Goal: Book appointment/travel/reservation

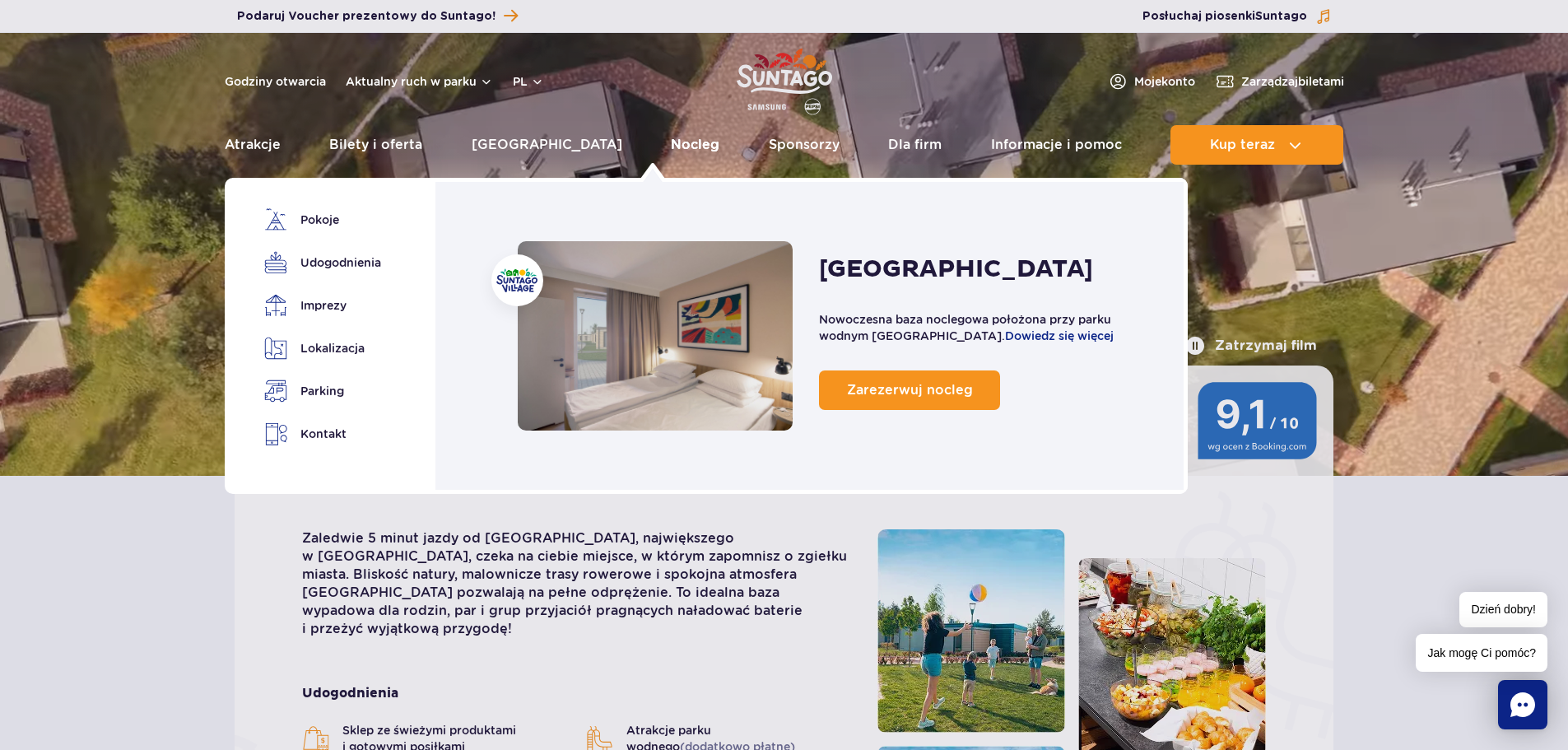
click at [671, 143] on link "Nocleg" at bounding box center [695, 145] width 49 height 39
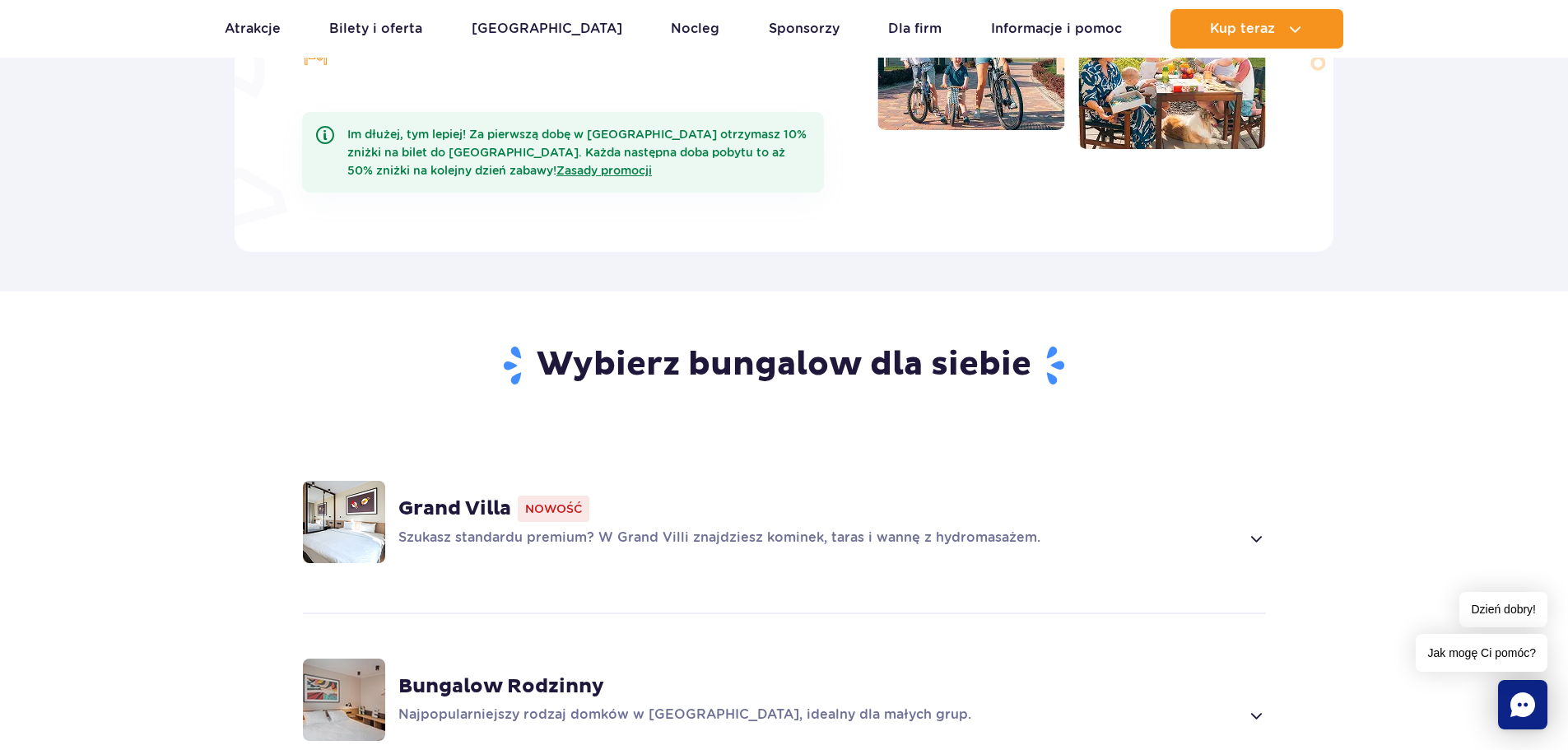
scroll to position [1084, 0]
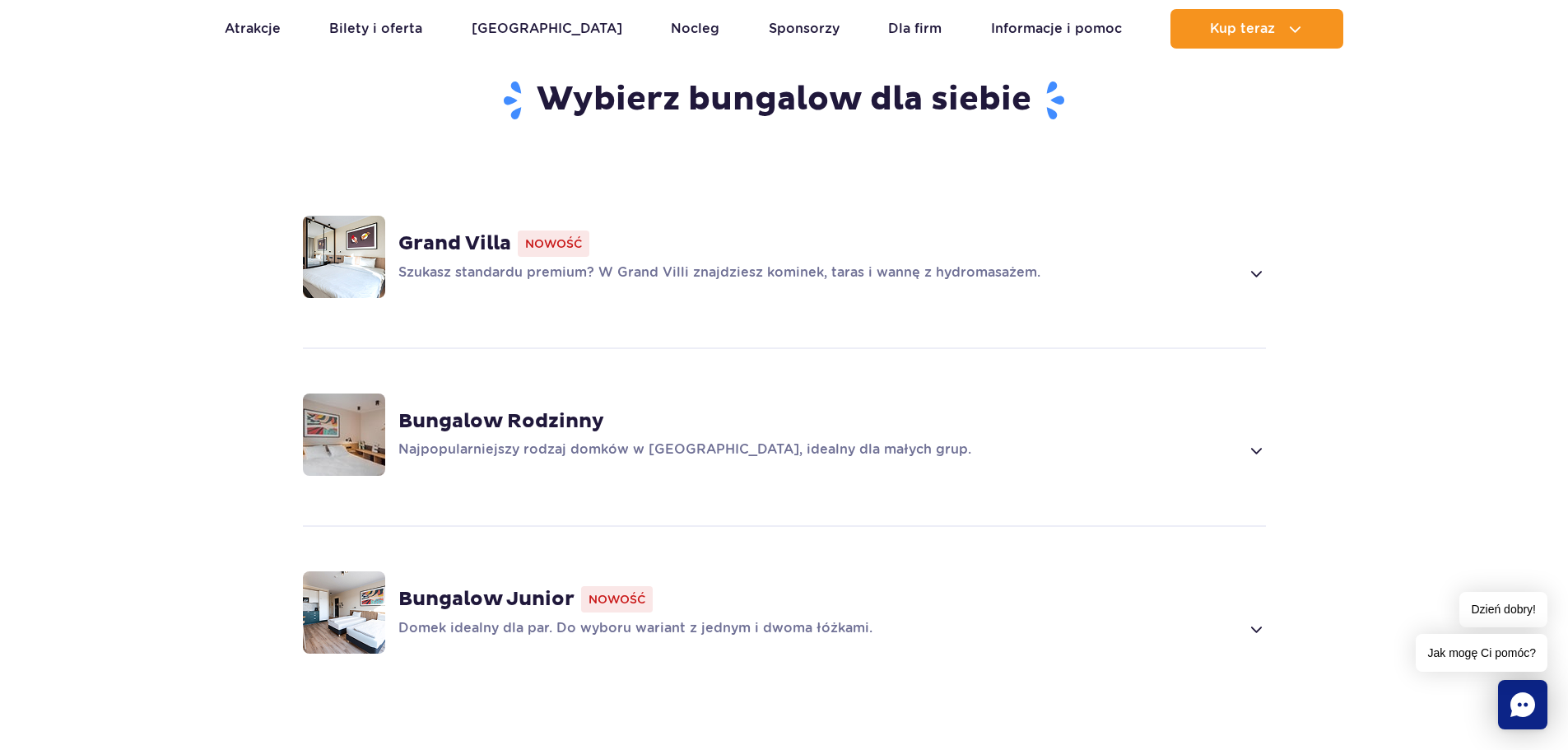
click at [1247, 263] on span at bounding box center [1256, 273] width 19 height 20
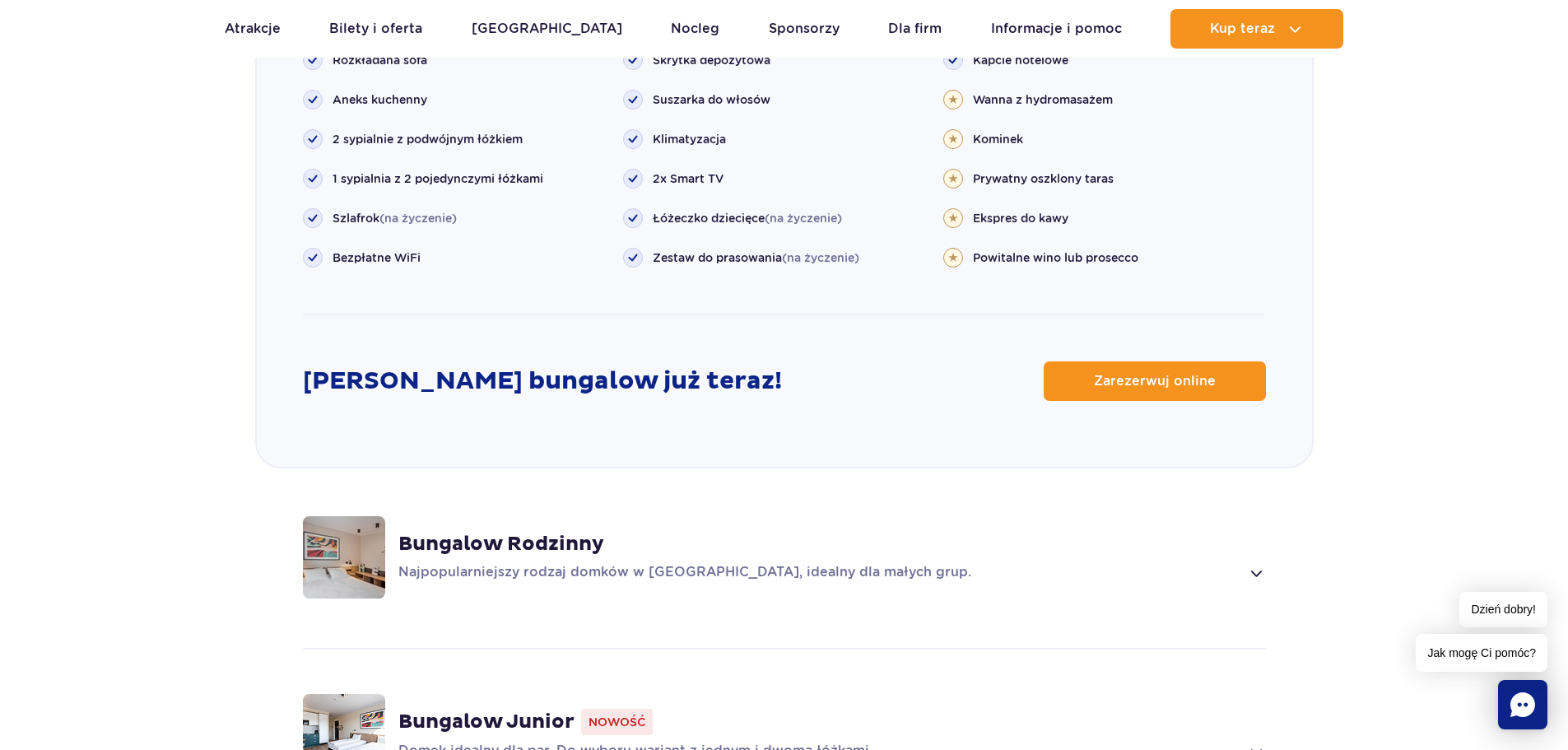
scroll to position [1744, 0]
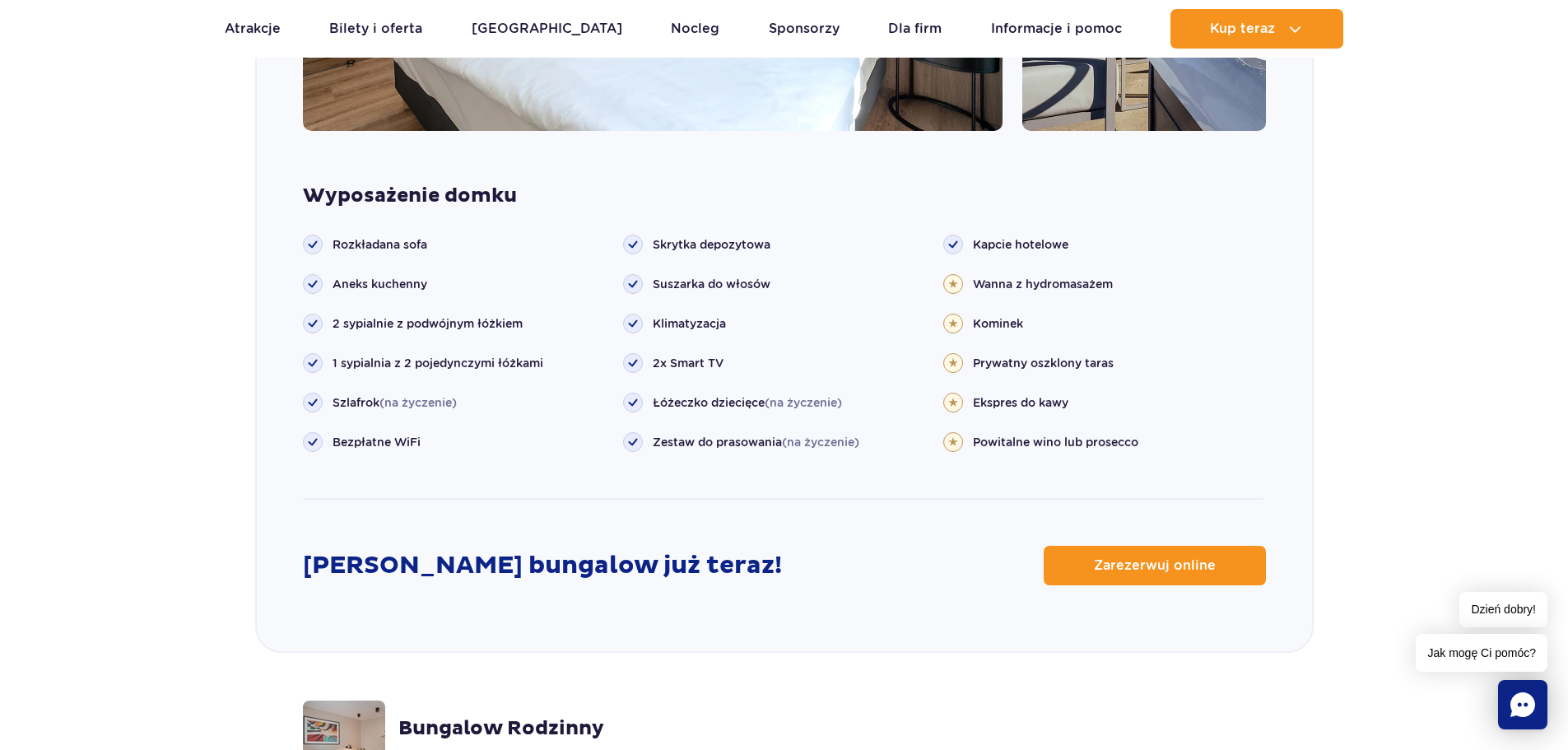
click at [950, 433] on circle at bounding box center [953, 443] width 19 height 19
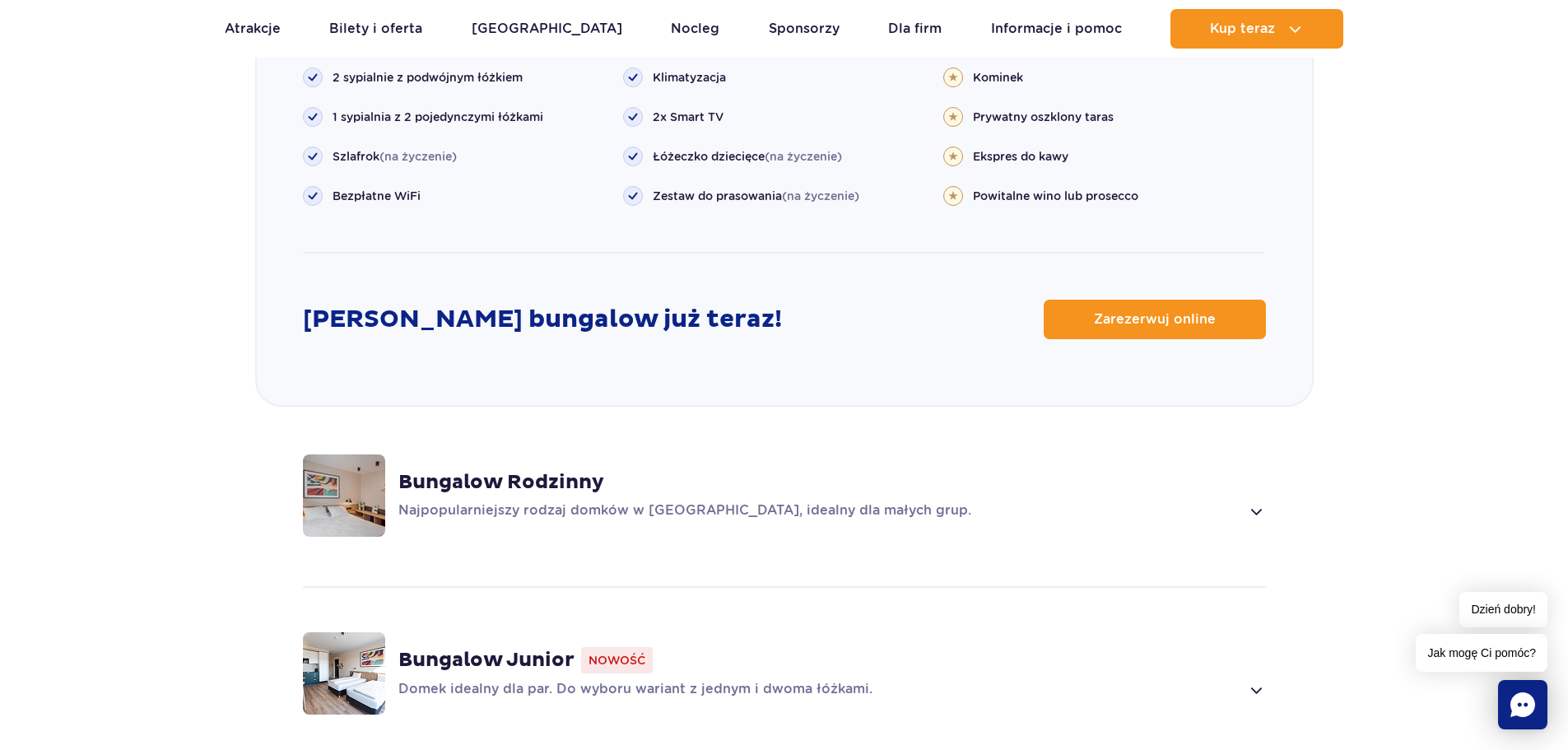
scroll to position [1953, 0]
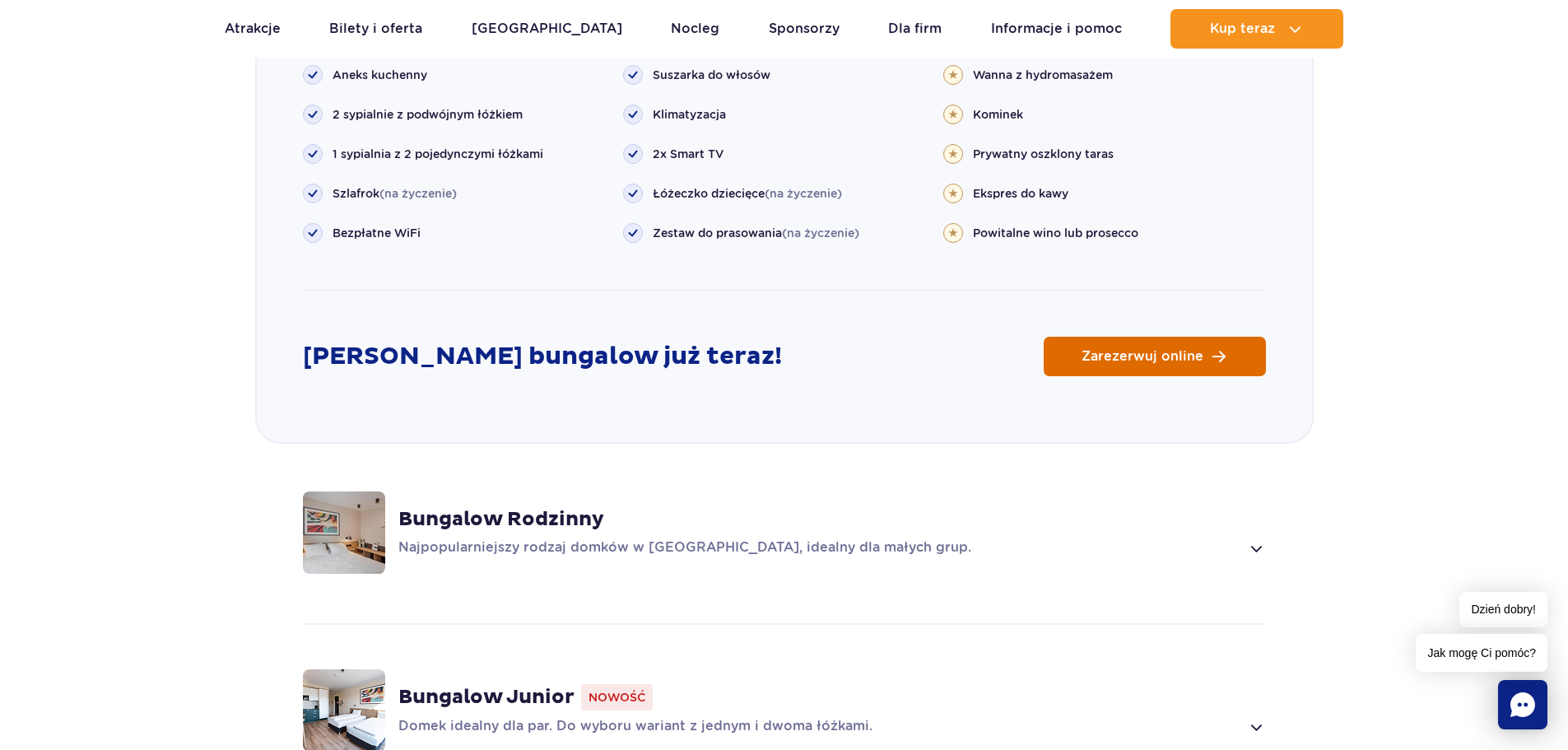
click at [1158, 343] on link "Zarezerwuj online" at bounding box center [1155, 356] width 222 height 39
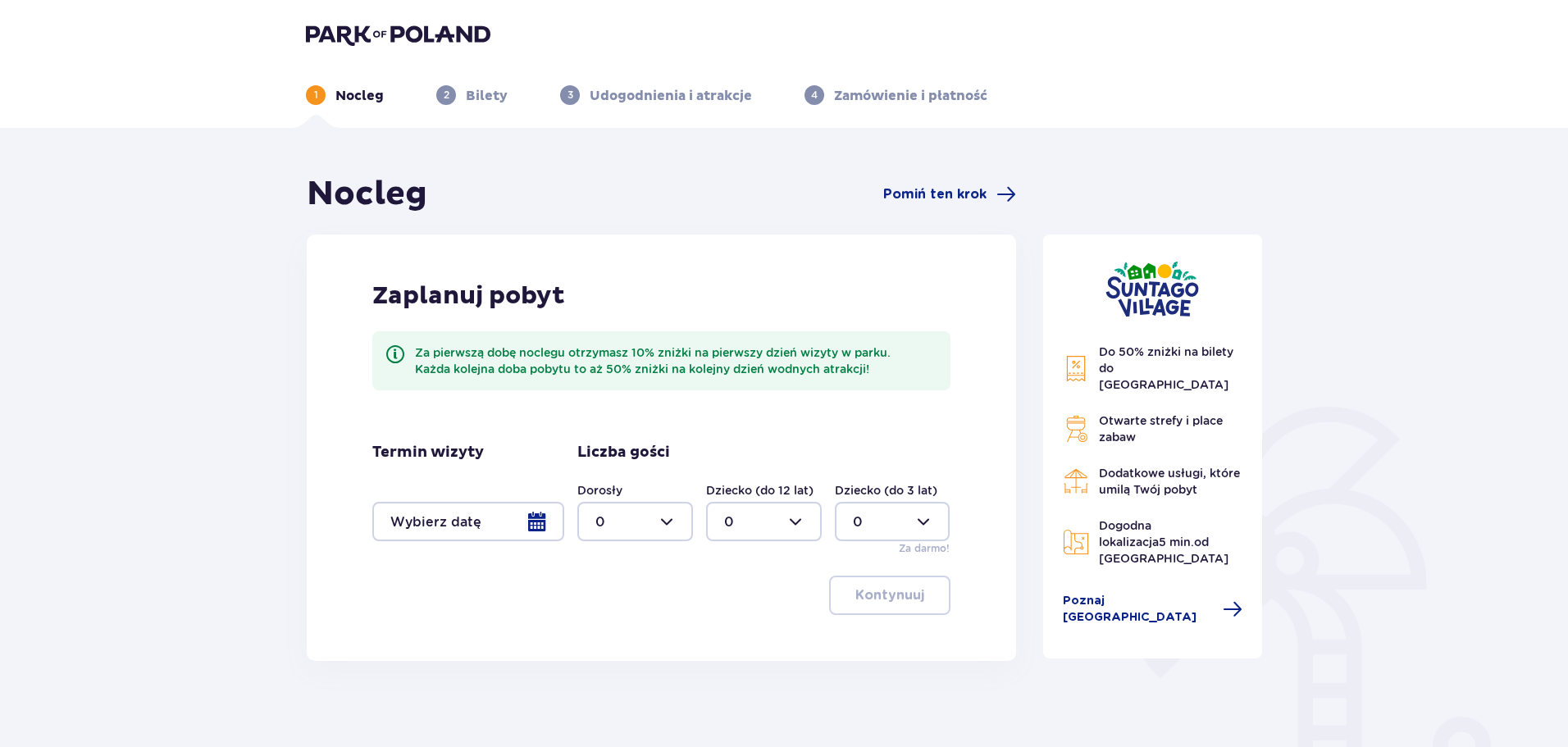
click at [457, 517] on div at bounding box center [467, 521] width 192 height 39
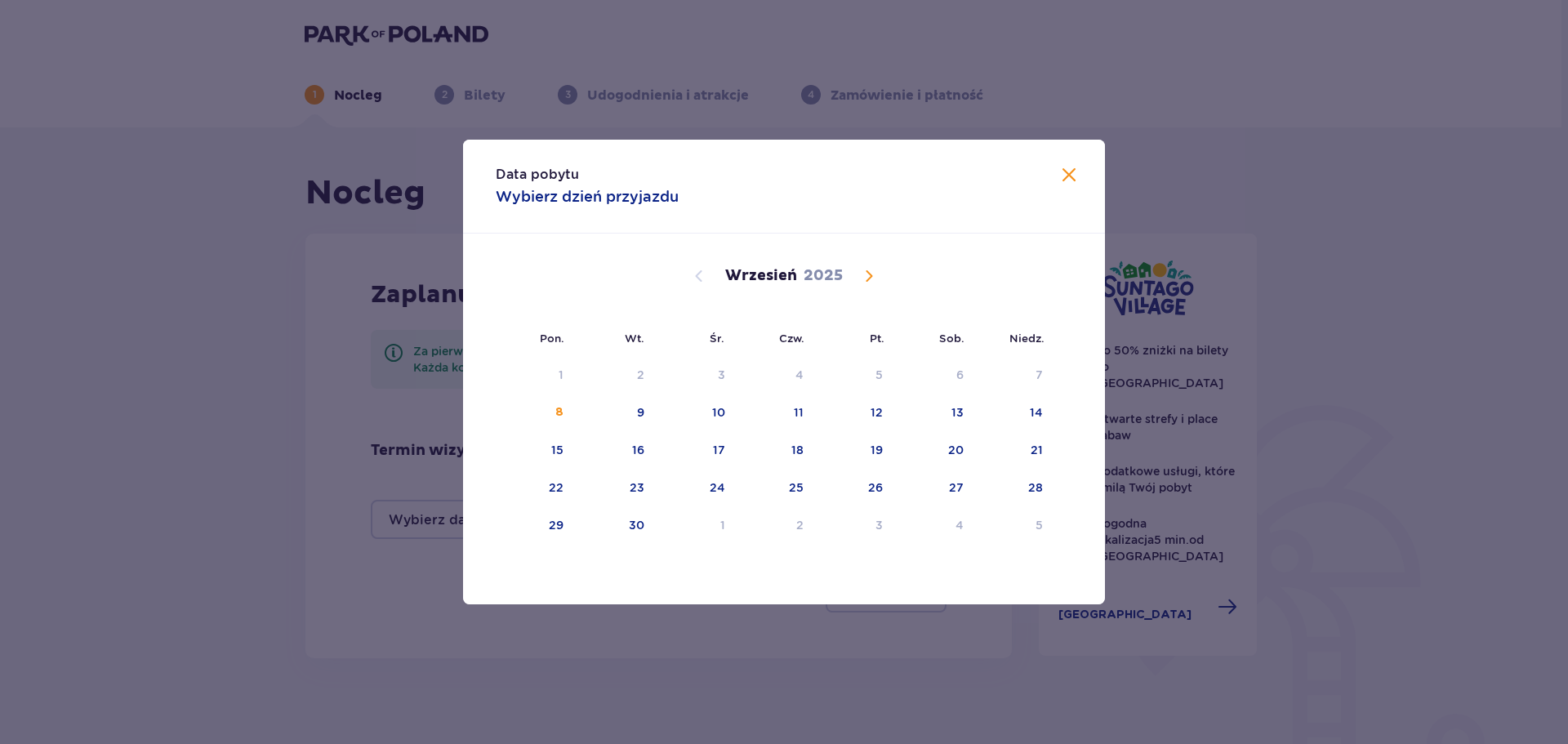
click at [871, 279] on span "Calendar" at bounding box center [869, 276] width 20 height 20
click at [797, 491] on div "25" at bounding box center [795, 487] width 14 height 16
click at [634, 493] on div "23" at bounding box center [637, 487] width 14 height 16
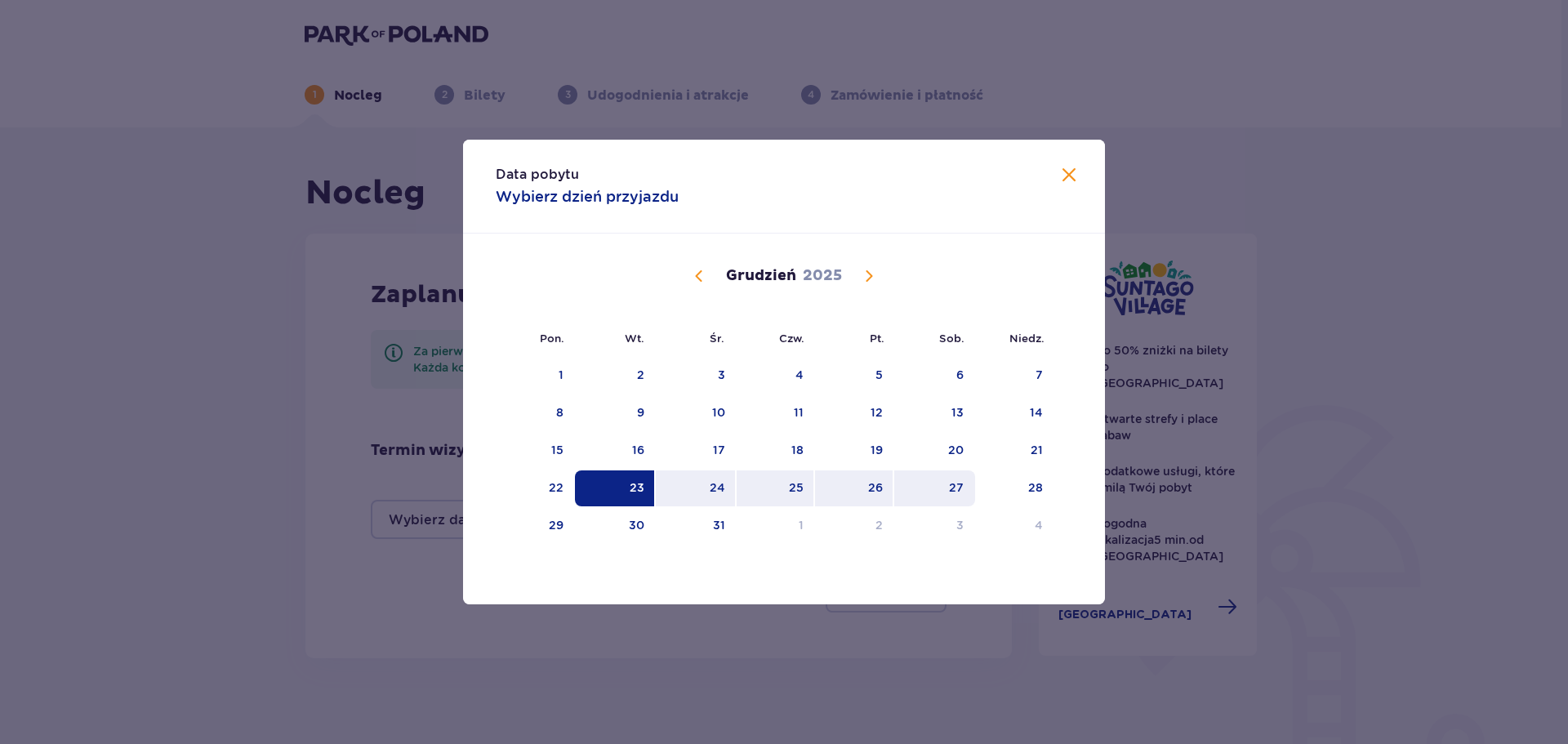
click at [946, 486] on div "27" at bounding box center [934, 488] width 81 height 36
type input "[DATE] - [DATE]"
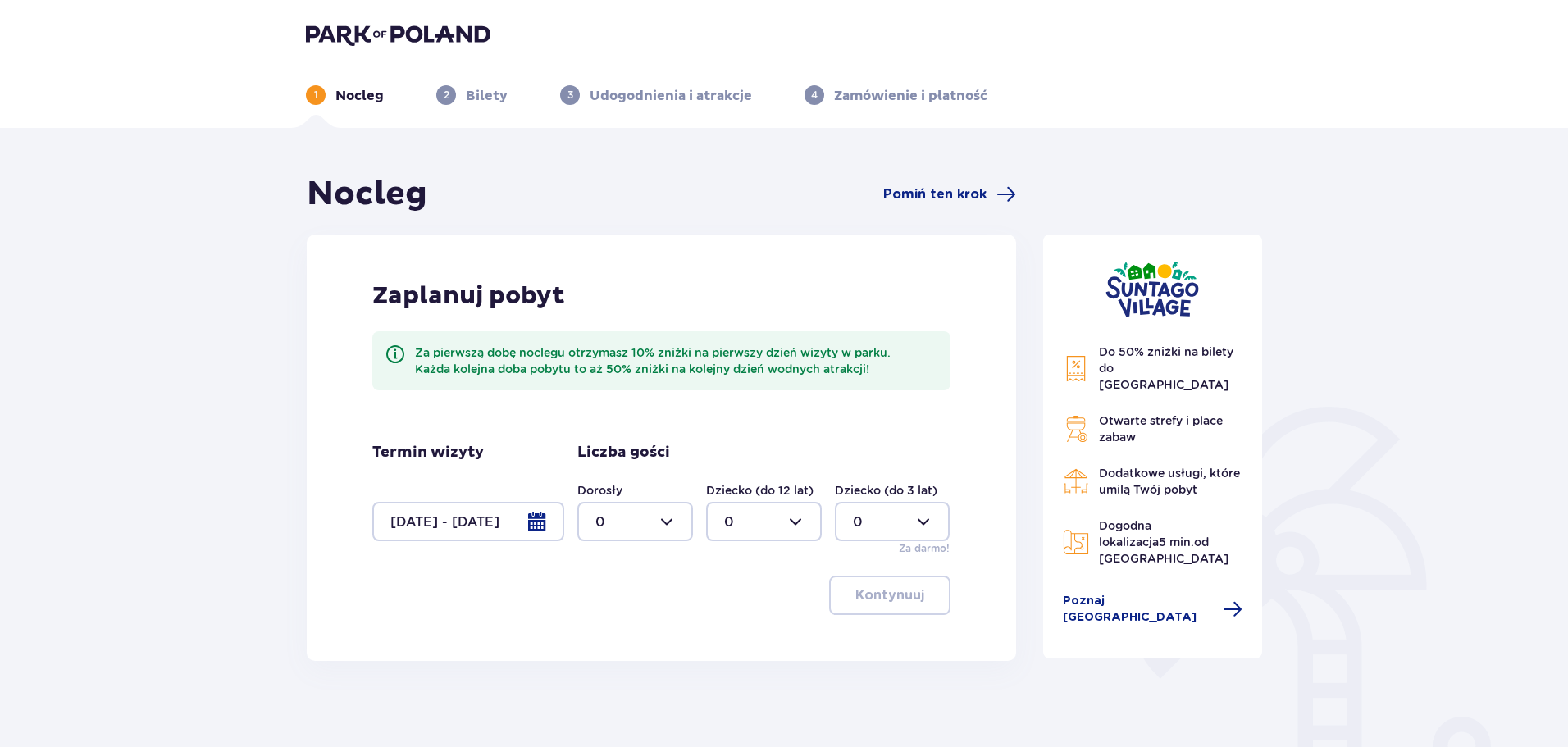
click at [651, 517] on div at bounding box center [634, 521] width 115 height 39
click at [619, 668] on div "3" at bounding box center [634, 674] width 79 height 18
type input "3"
click at [891, 598] on p "Kontynuuj" at bounding box center [890, 595] width 69 height 18
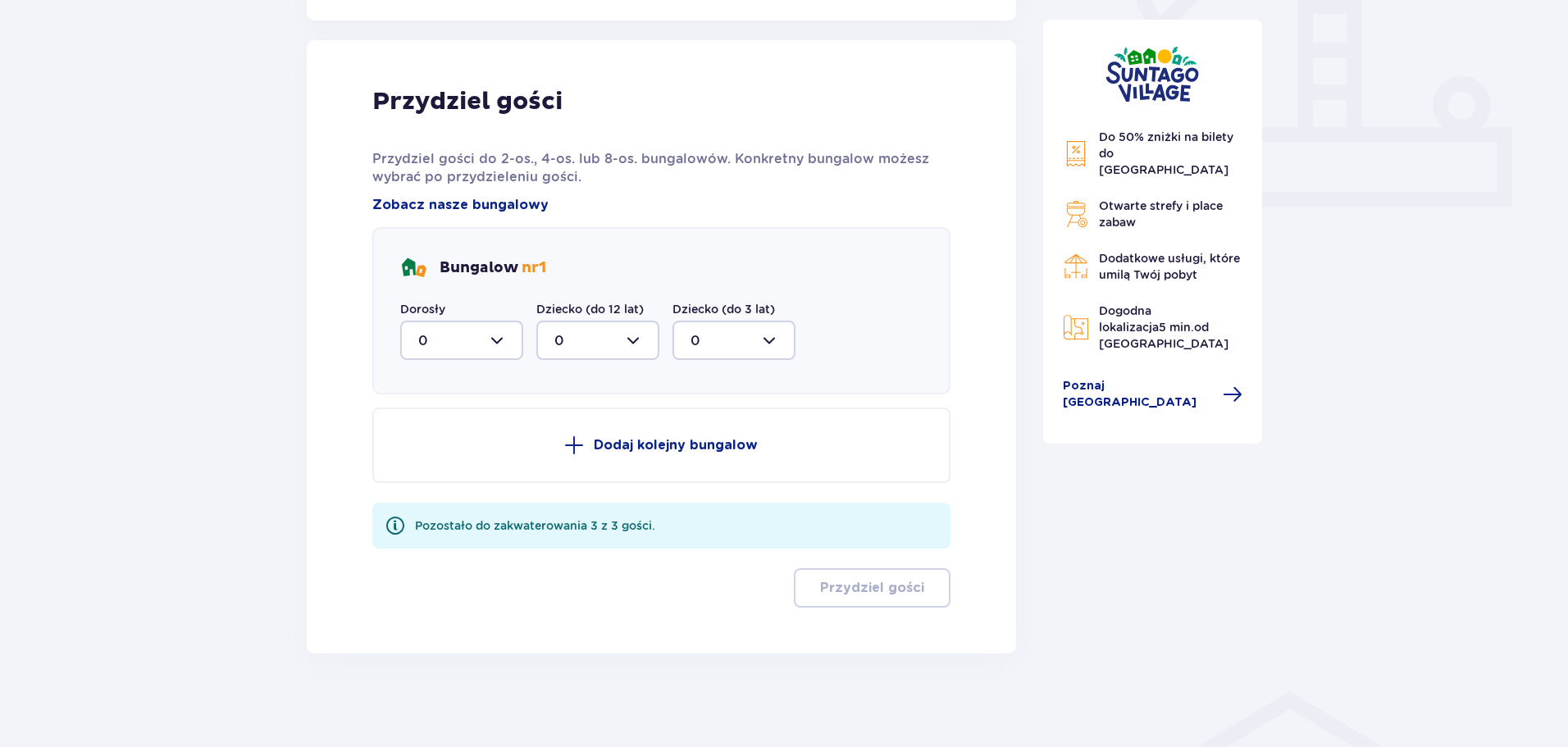
scroll to position [645, 0]
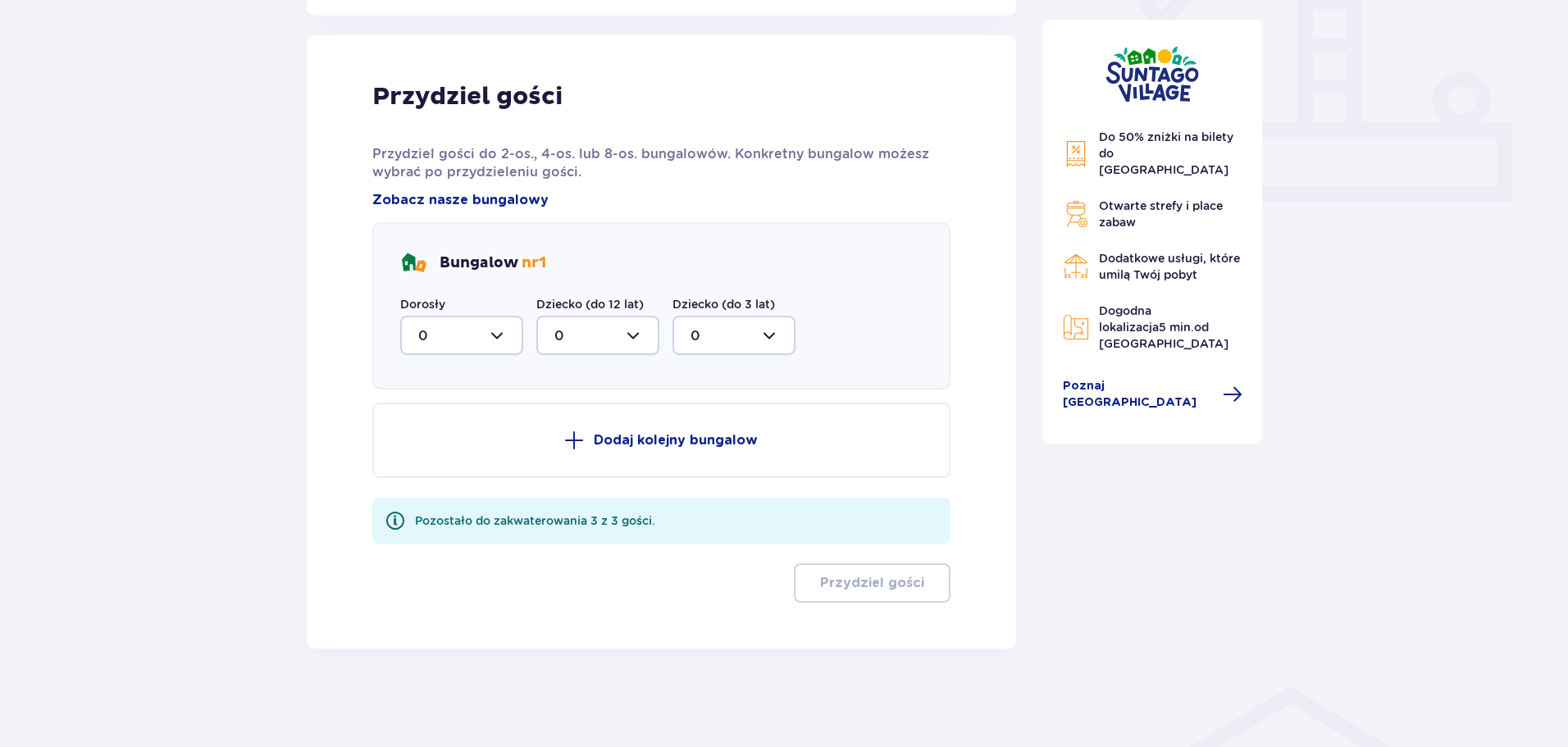
click at [505, 342] on div at bounding box center [461, 335] width 123 height 39
click at [439, 488] on div "3" at bounding box center [461, 488] width 87 height 18
type input "3"
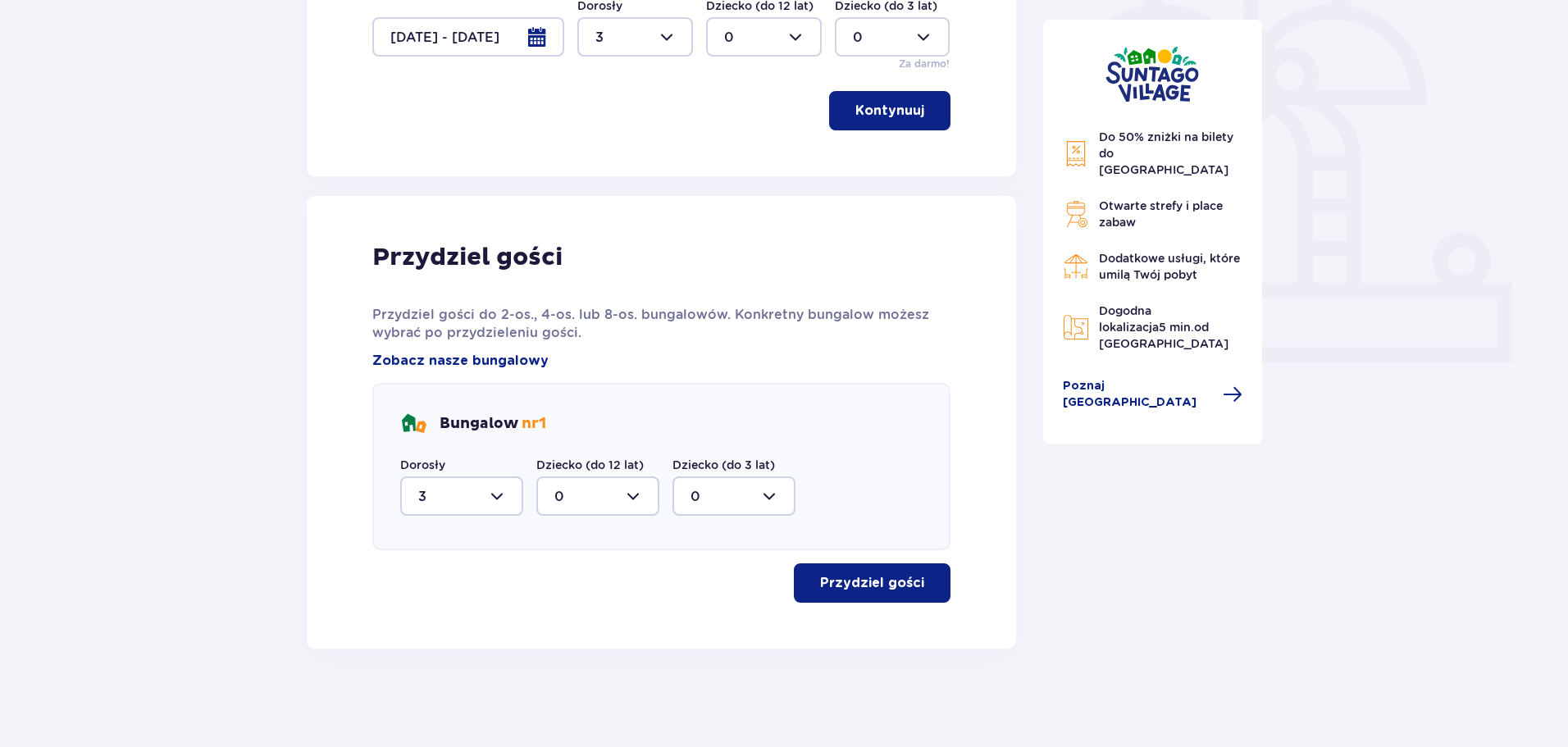
scroll to position [485, 0]
click at [892, 581] on p "Przydziel gości" at bounding box center [872, 583] width 104 height 18
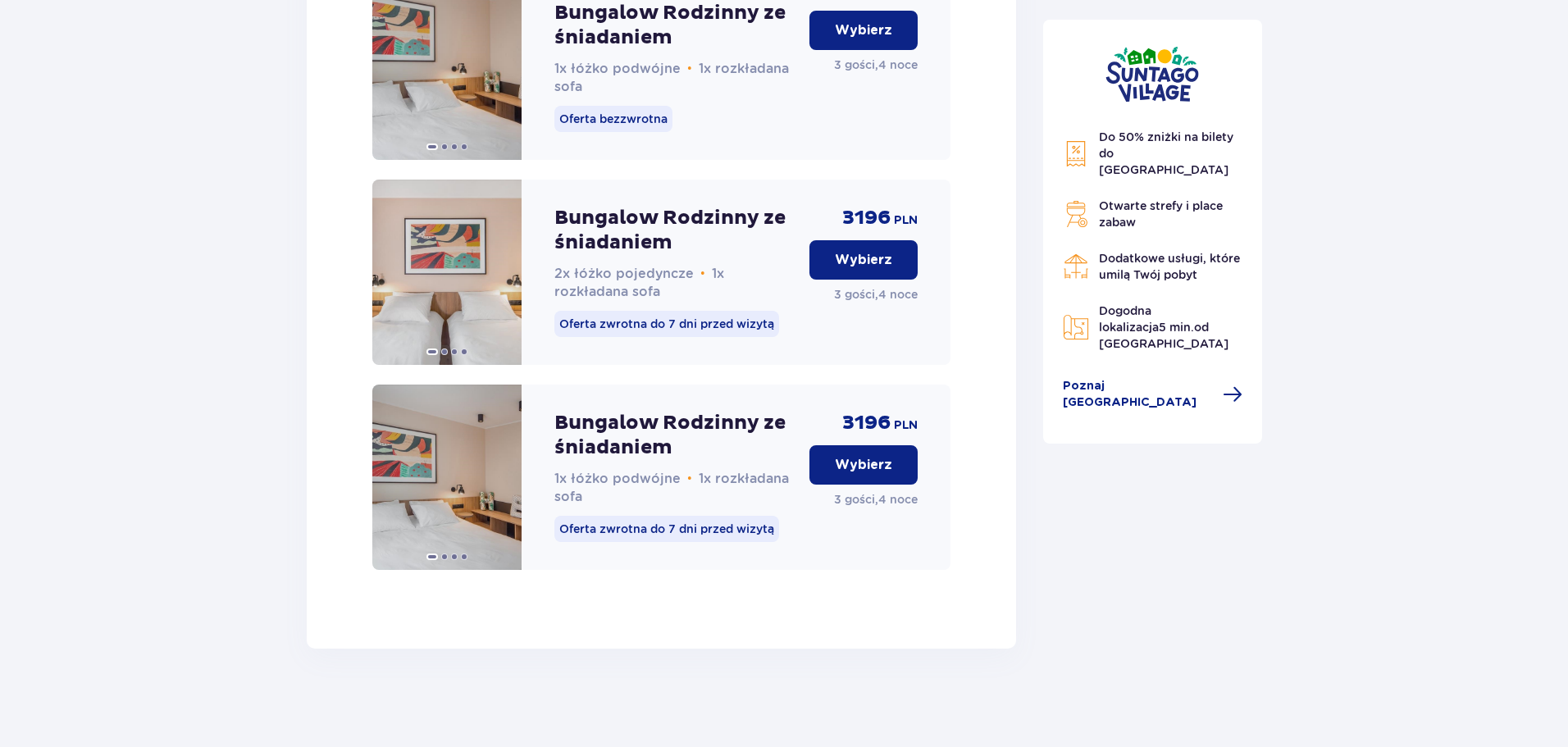
scroll to position [2443, 0]
click at [499, 479] on span at bounding box center [503, 477] width 13 height 13
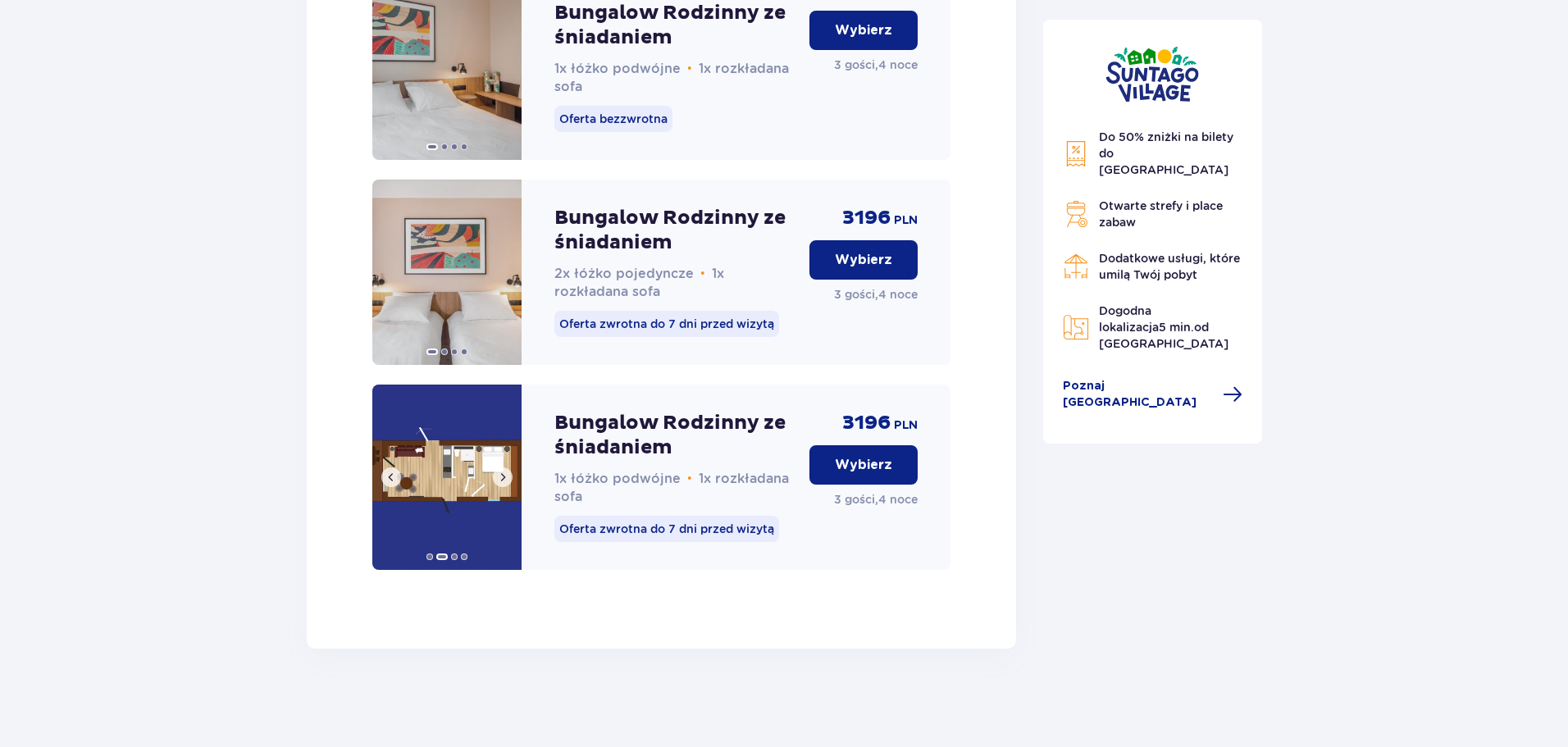
click at [499, 479] on span at bounding box center [503, 477] width 13 height 13
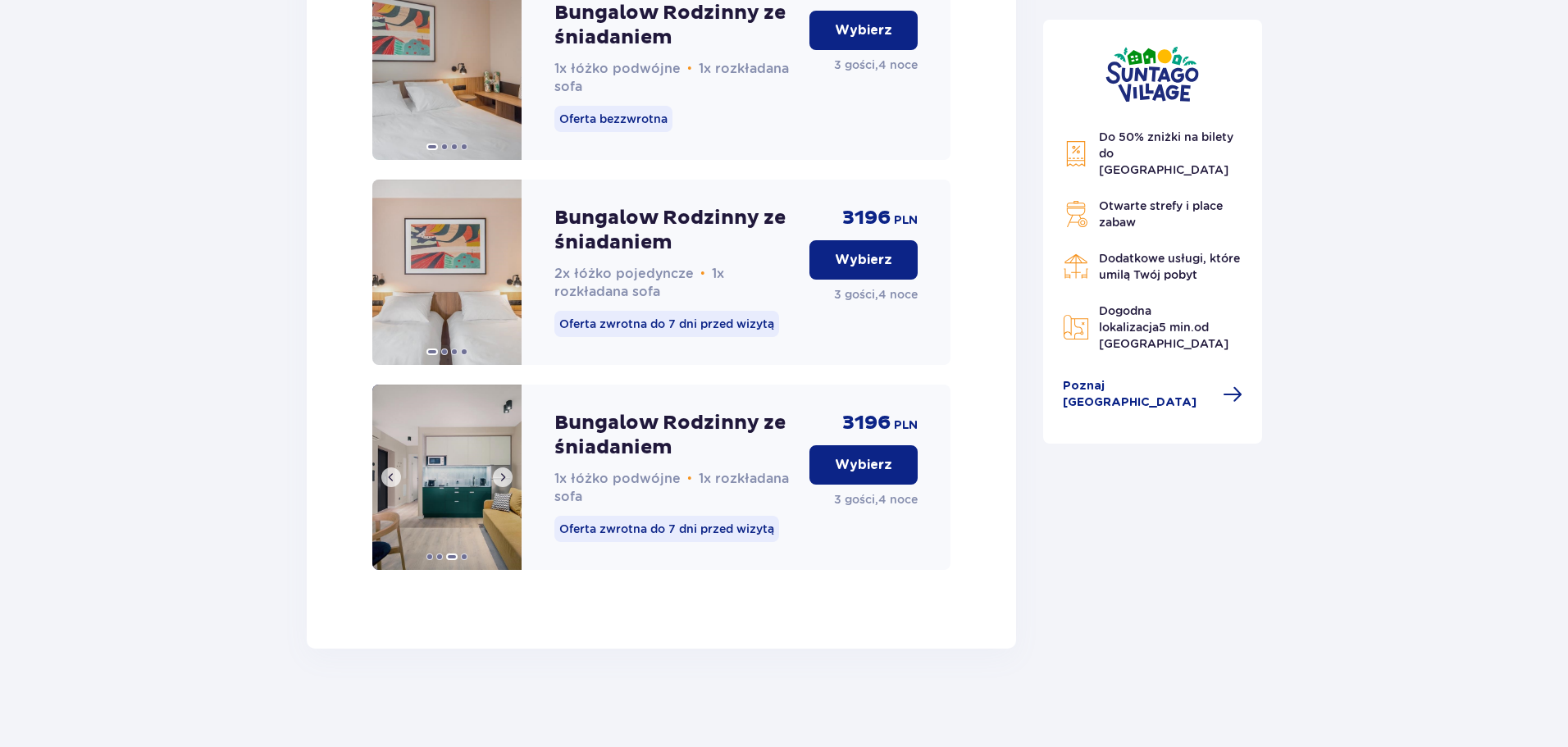
click at [499, 479] on span at bounding box center [503, 477] width 13 height 13
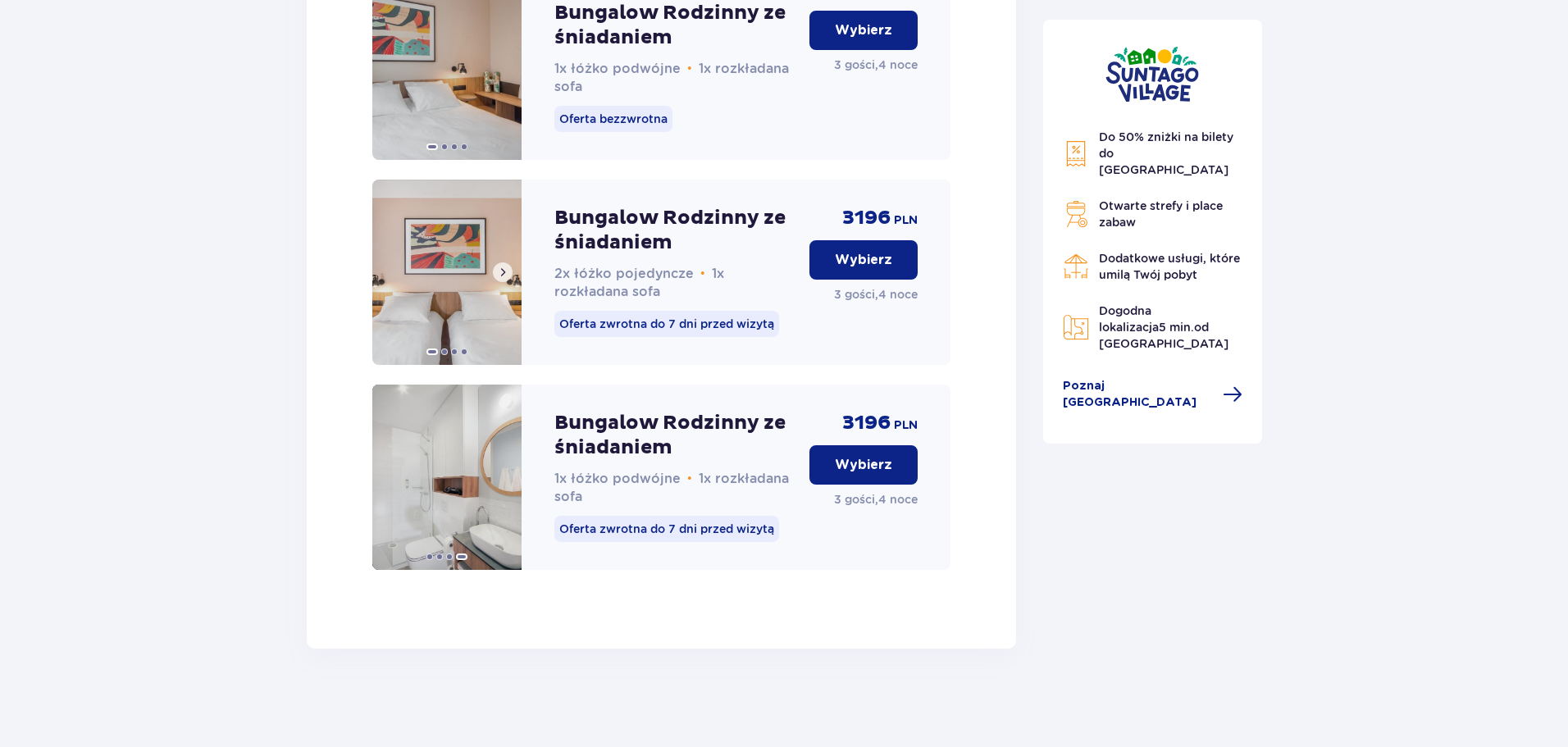
click at [505, 278] on span at bounding box center [503, 273] width 13 height 13
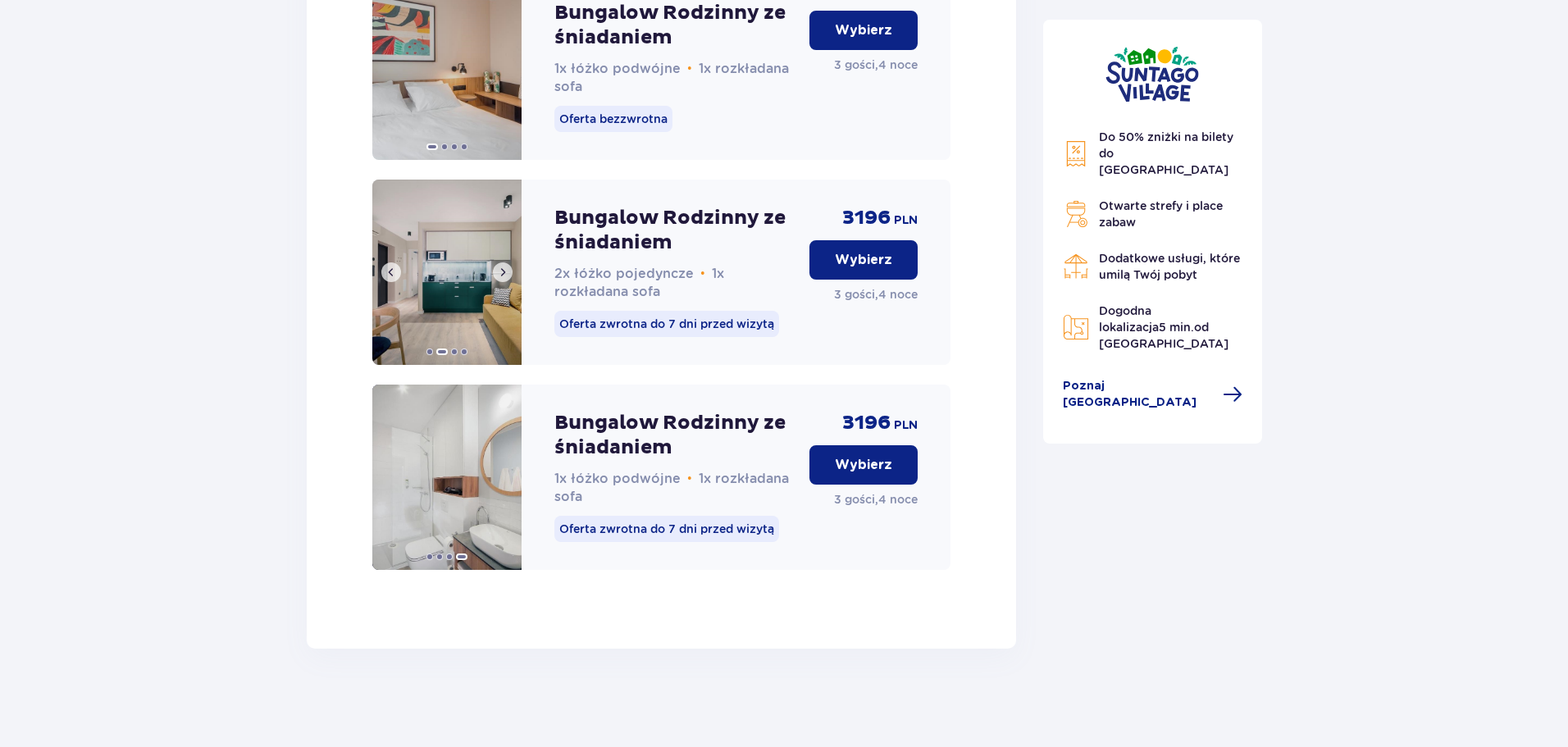
click at [505, 278] on span at bounding box center [503, 273] width 13 height 13
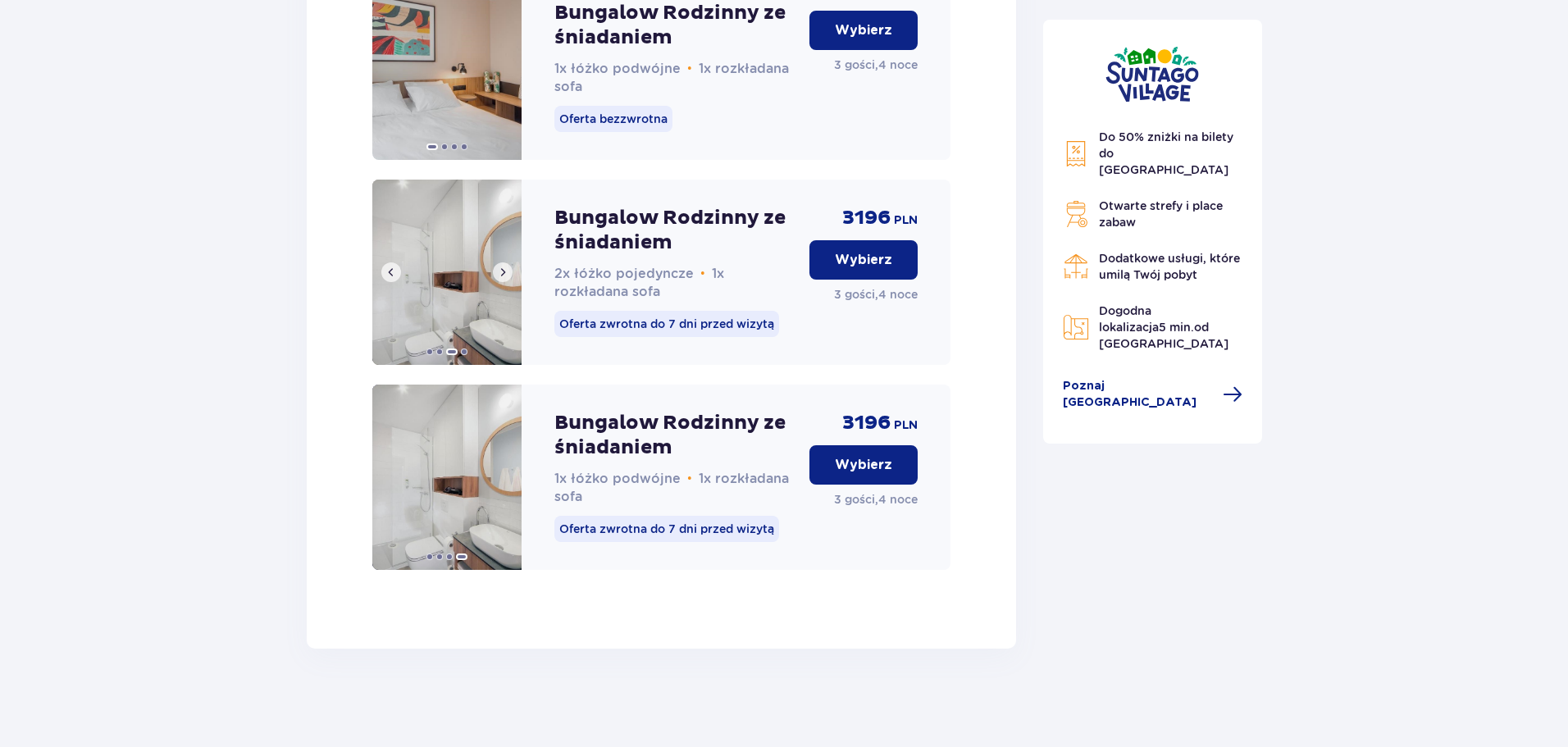
click at [505, 278] on span at bounding box center [503, 273] width 13 height 13
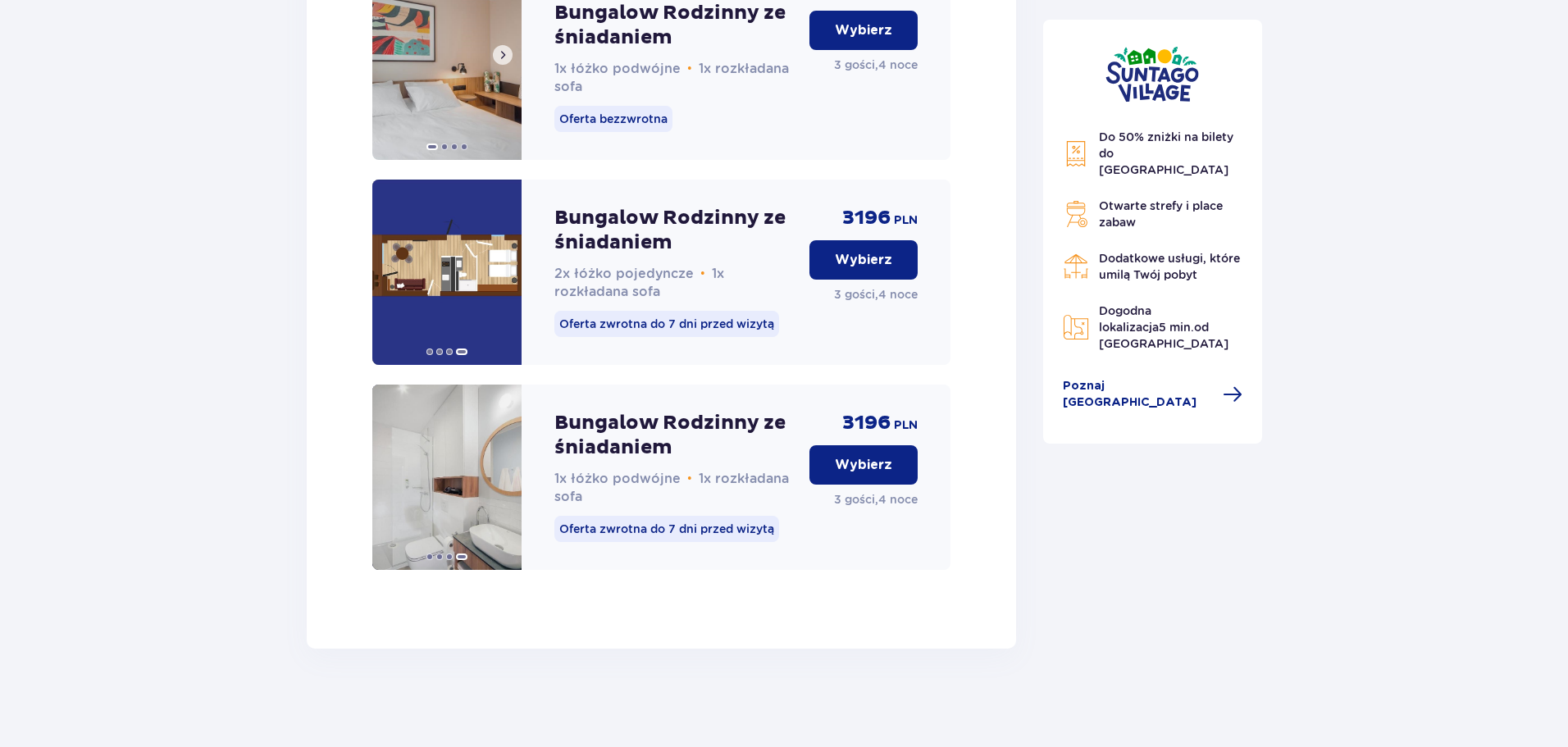
click at [496, 55] on span at bounding box center [503, 55] width 13 height 13
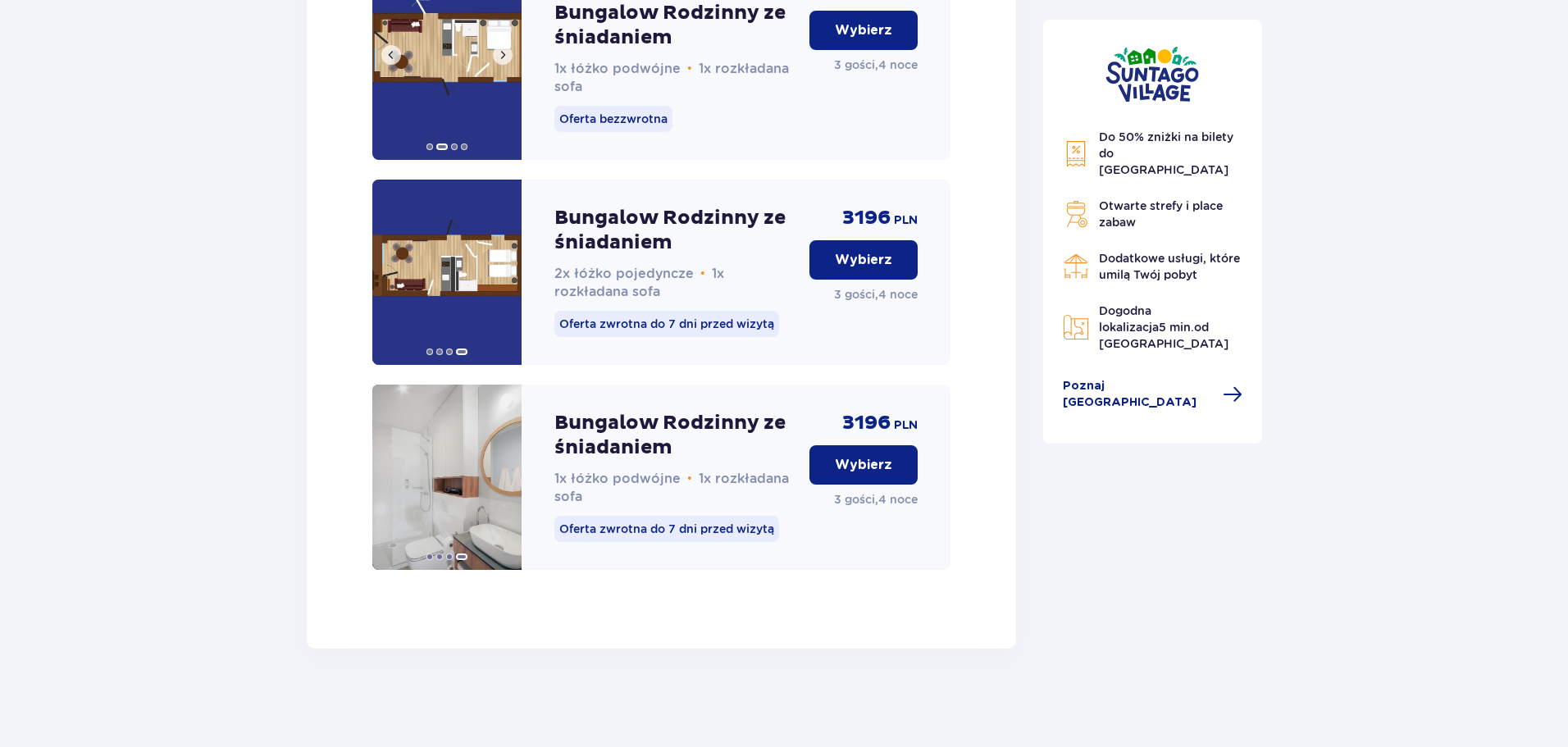
click at [496, 55] on span at bounding box center [503, 55] width 13 height 13
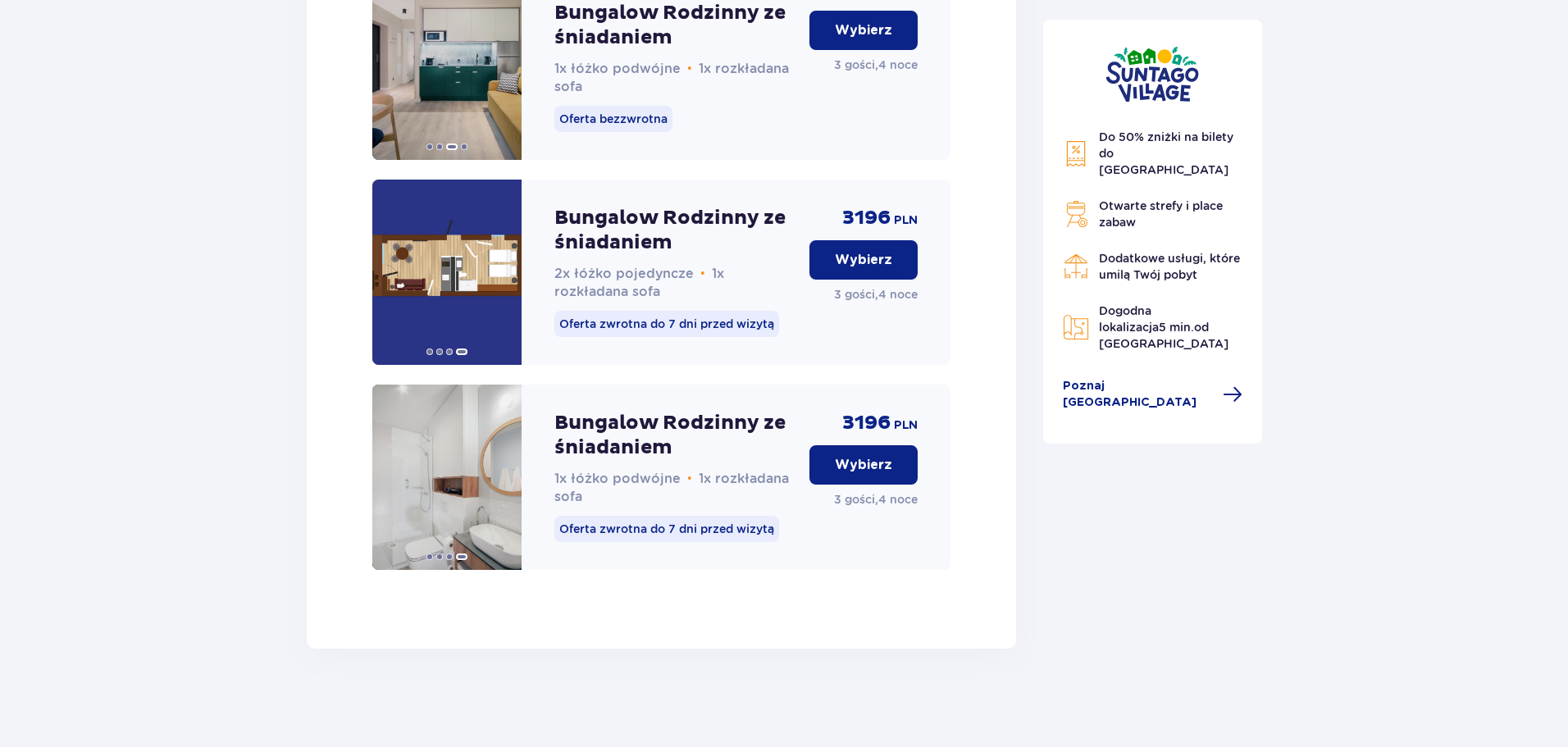
click at [880, 465] on p "Wybierz" at bounding box center [863, 465] width 57 height 18
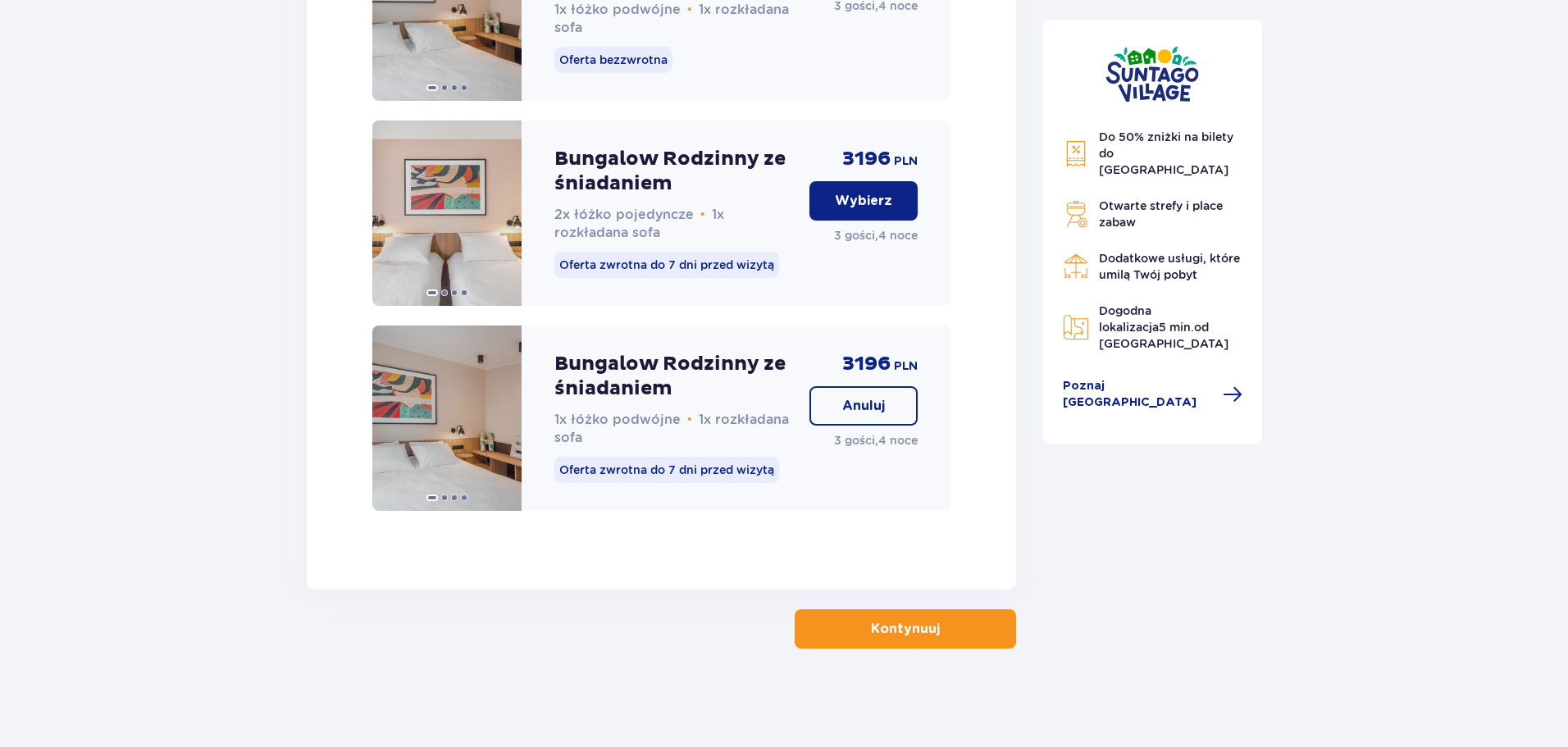
scroll to position [2502, 0]
click at [918, 633] on p "Kontynuuj" at bounding box center [905, 629] width 69 height 18
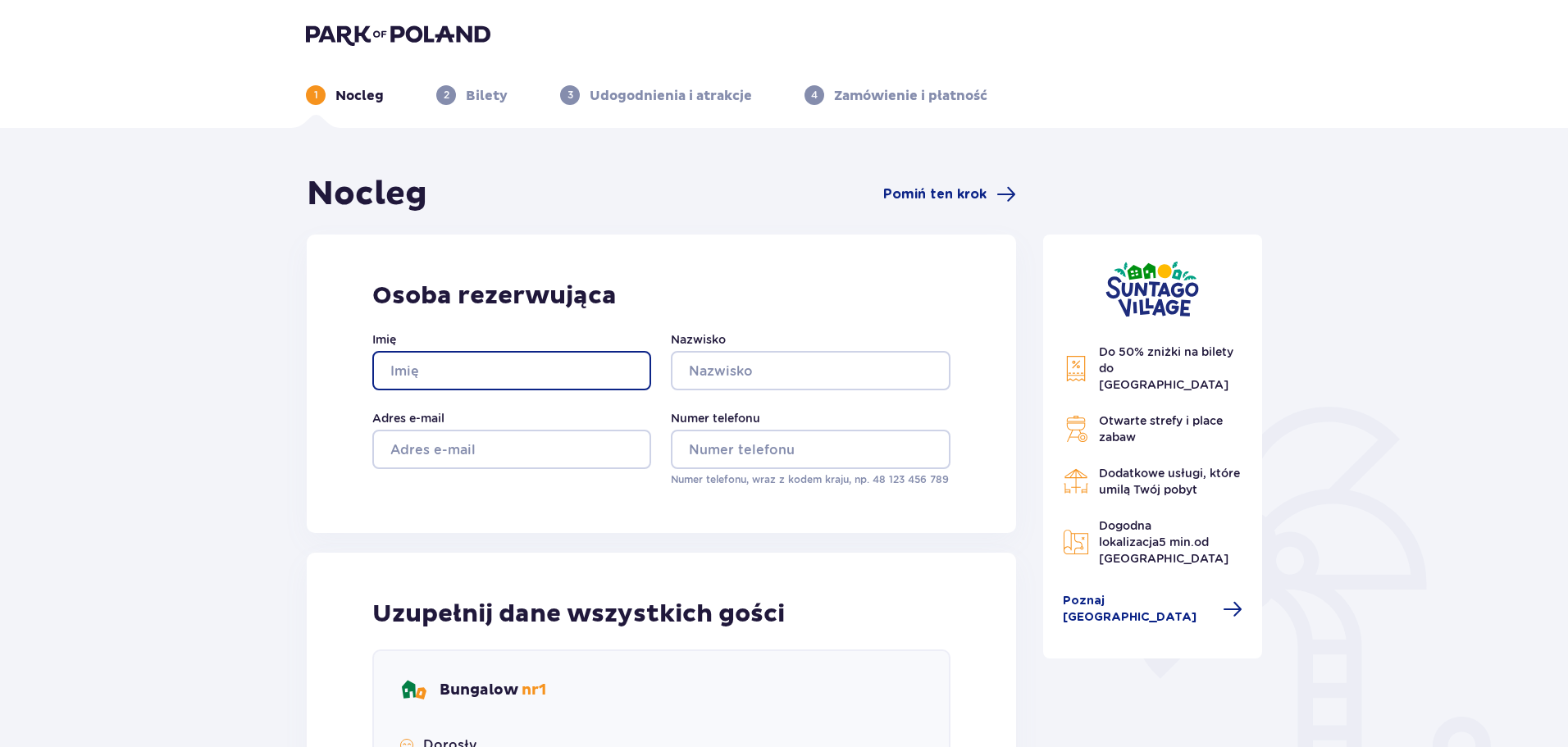
click at [533, 366] on input "Imię" at bounding box center [511, 370] width 279 height 39
type input "Jakub"
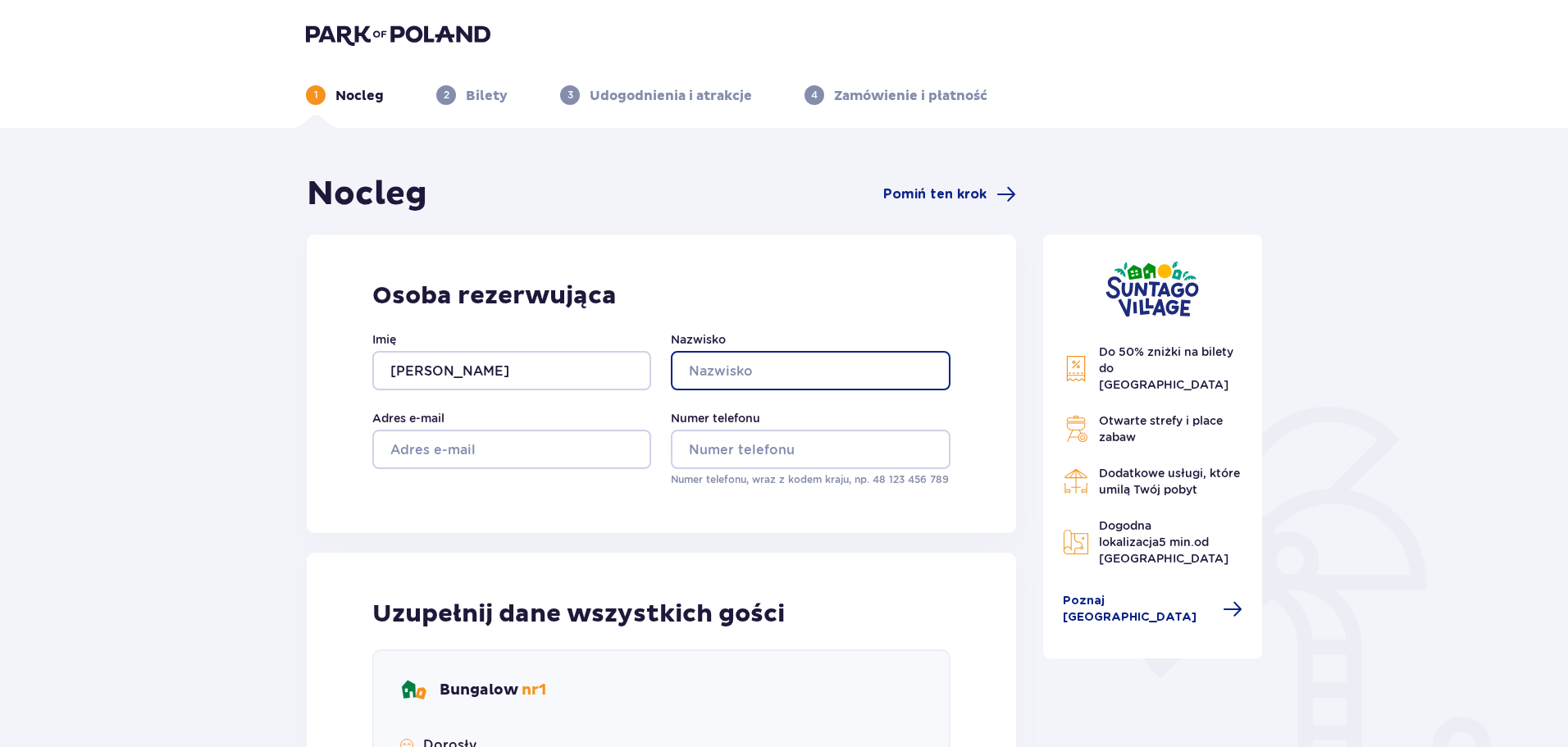
type input "Ziółkowski"
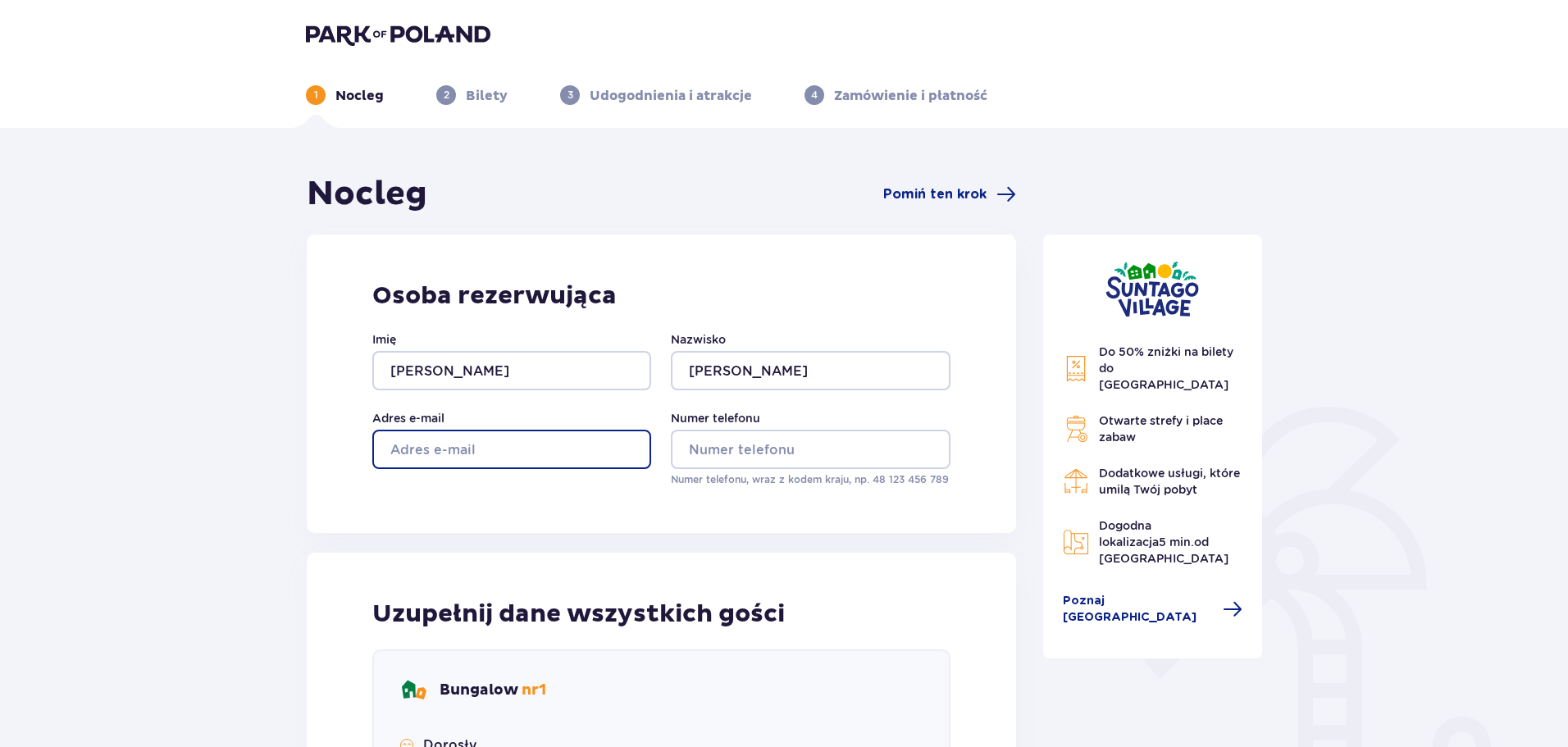
type input "jziolkowski@365.mazovia.edu.pl"
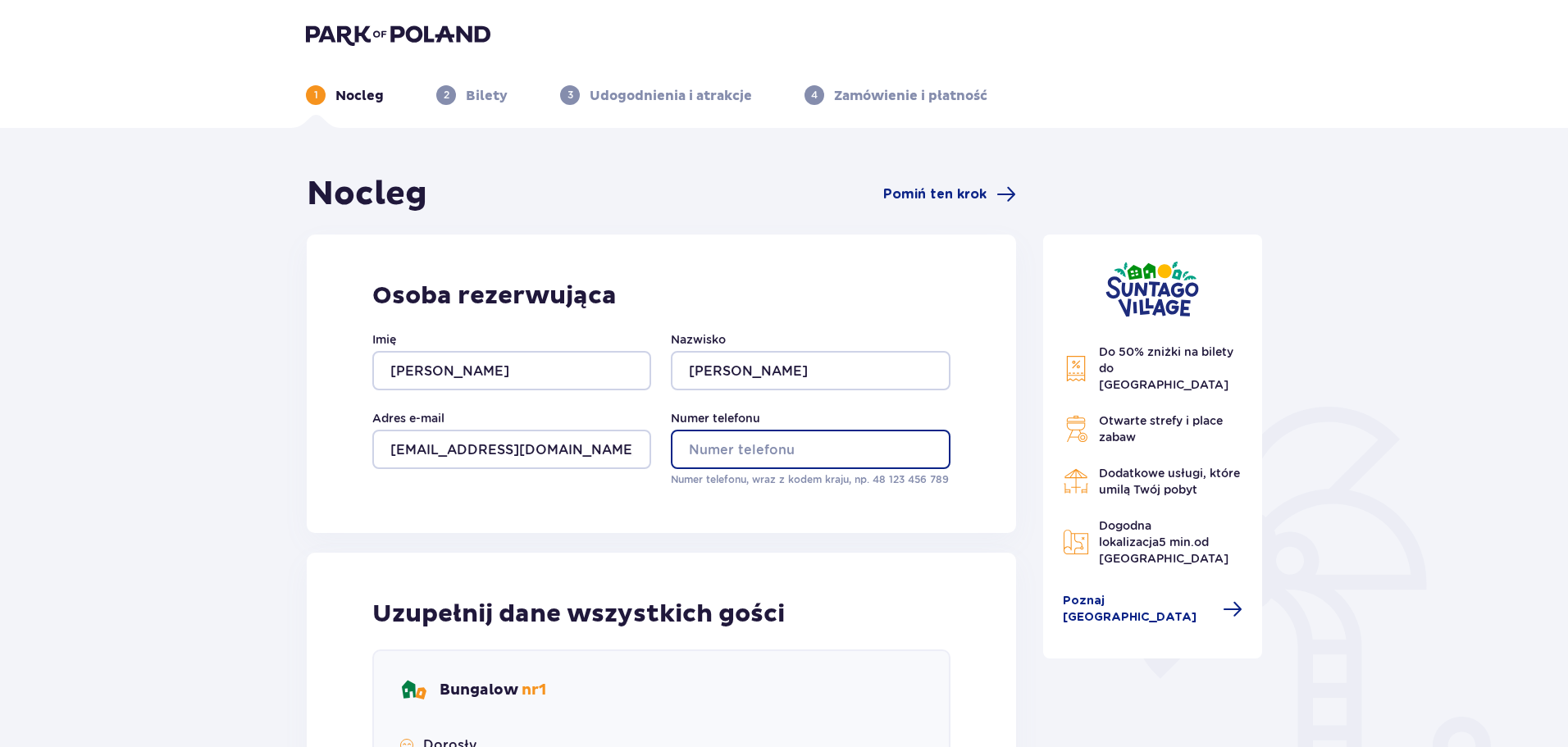
type input "692903667"
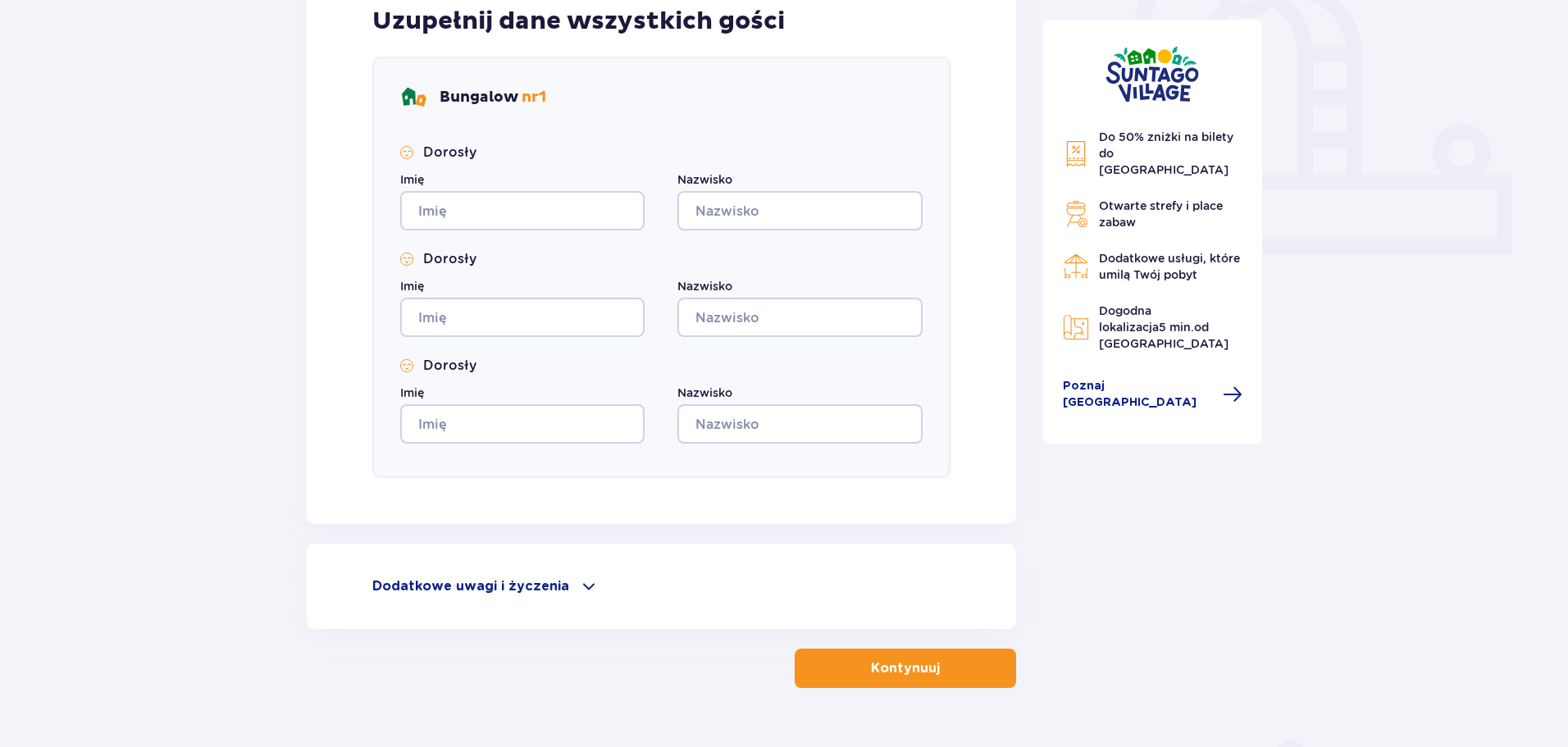
scroll to position [617, 0]
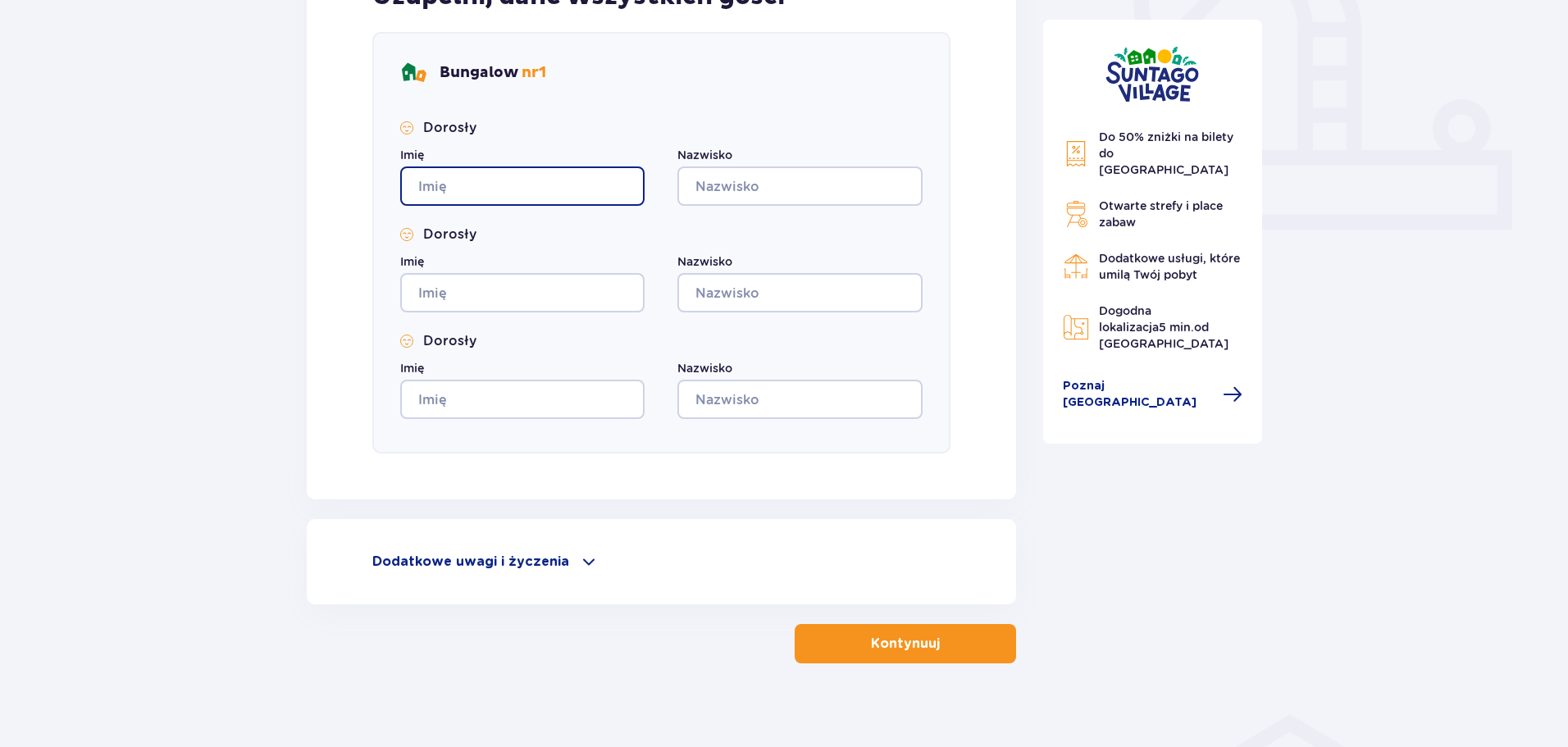
click at [472, 186] on input "Imię" at bounding box center [522, 185] width 244 height 39
type input "Jakub"
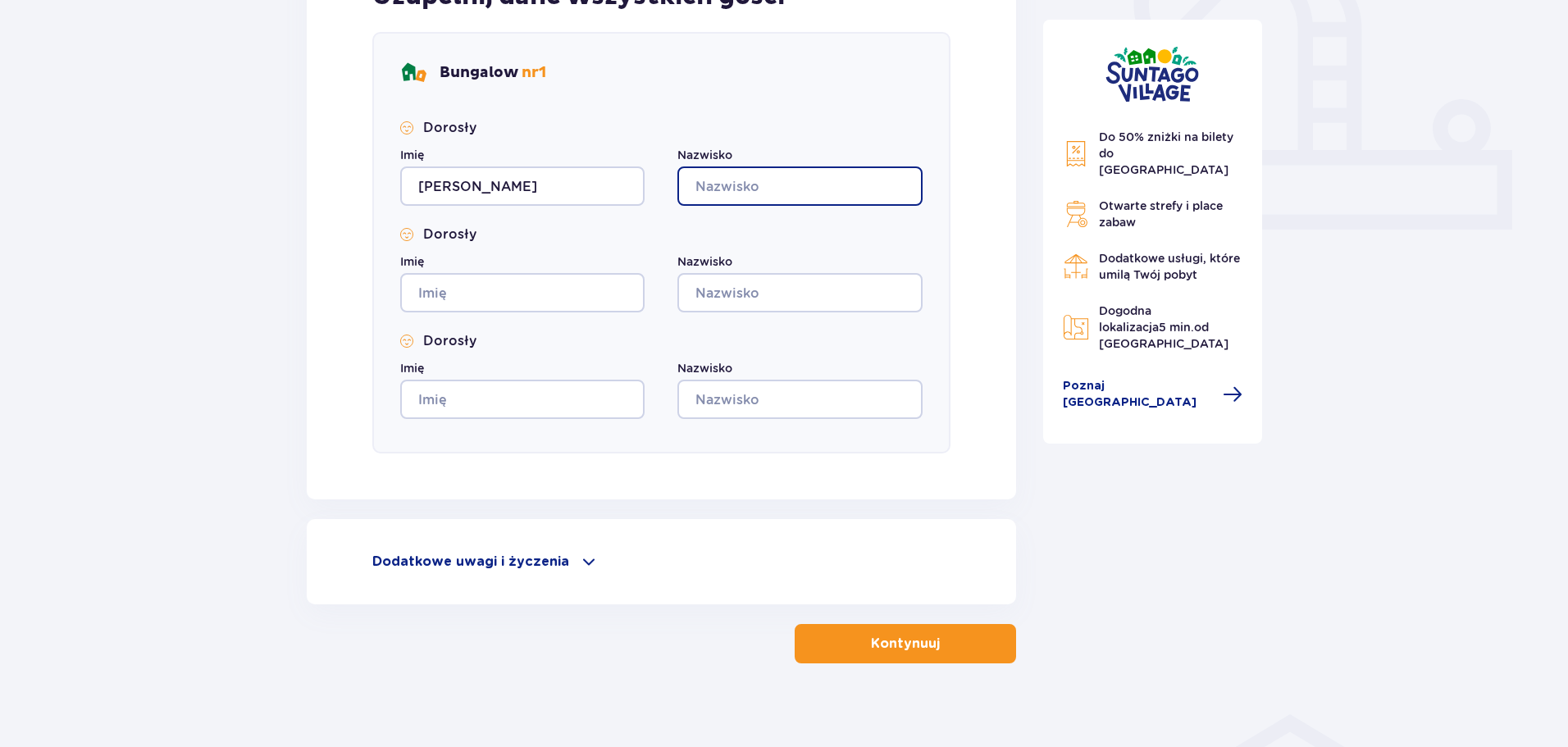
type input "Ziółkowski"
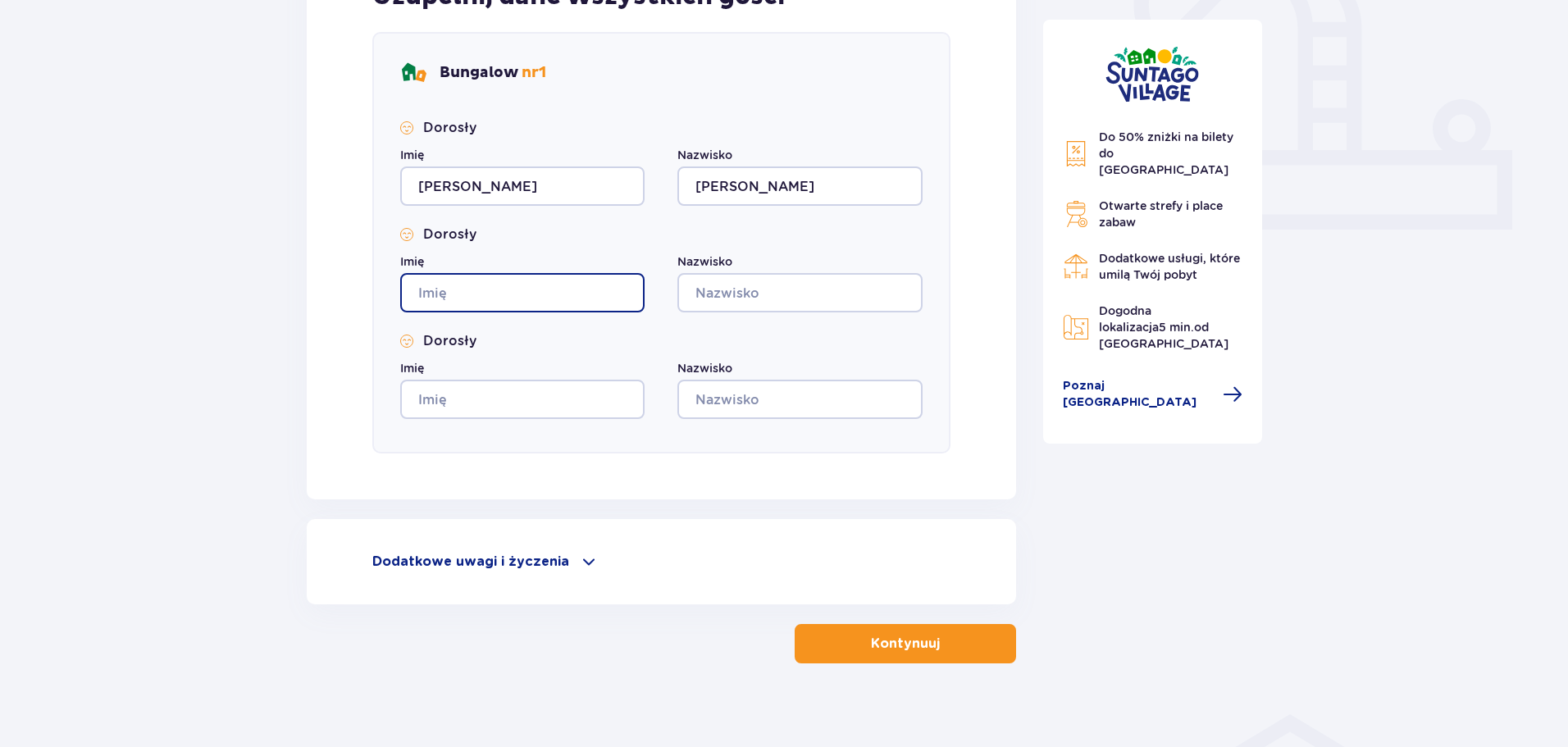
type input "Jakub"
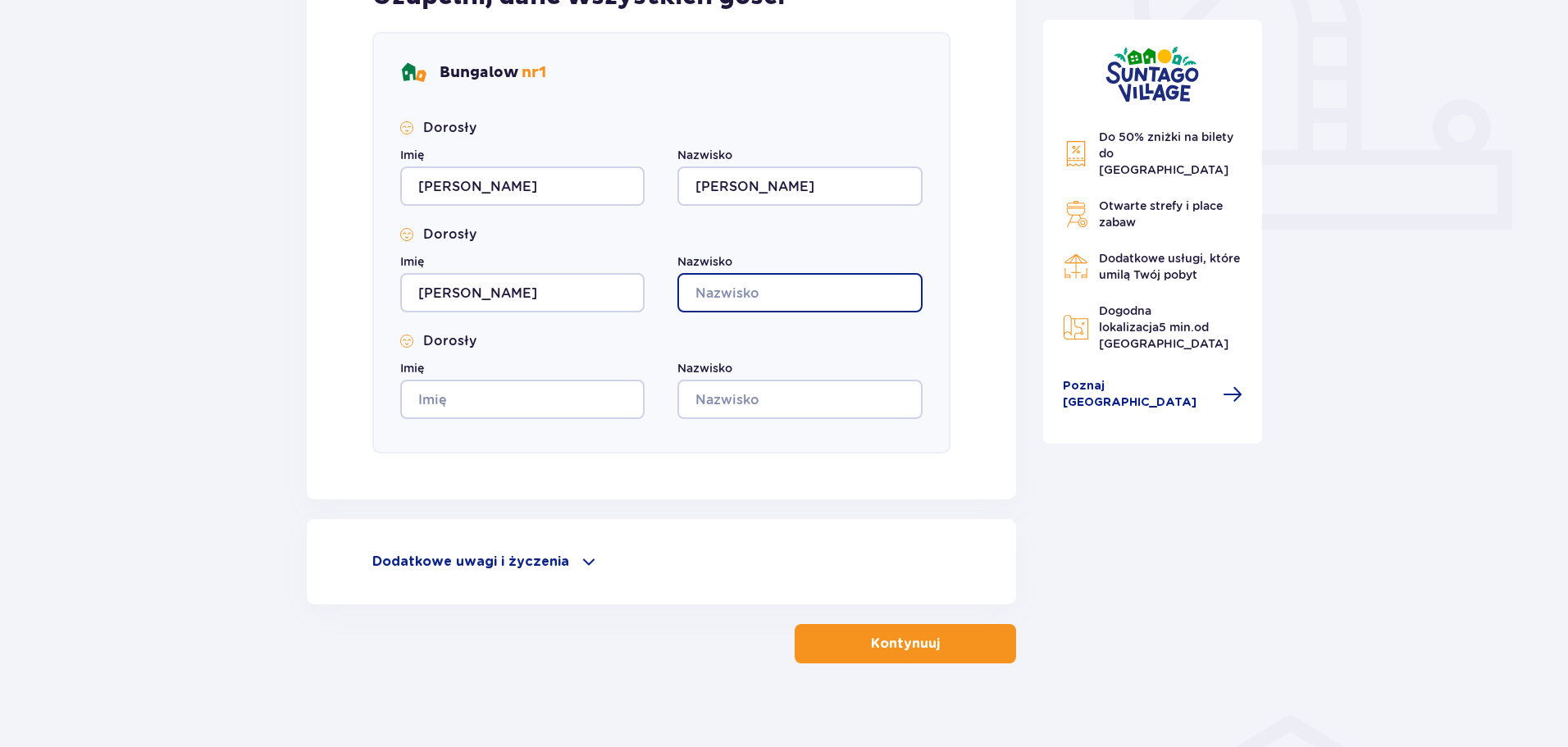
type input "Ziółkowski"
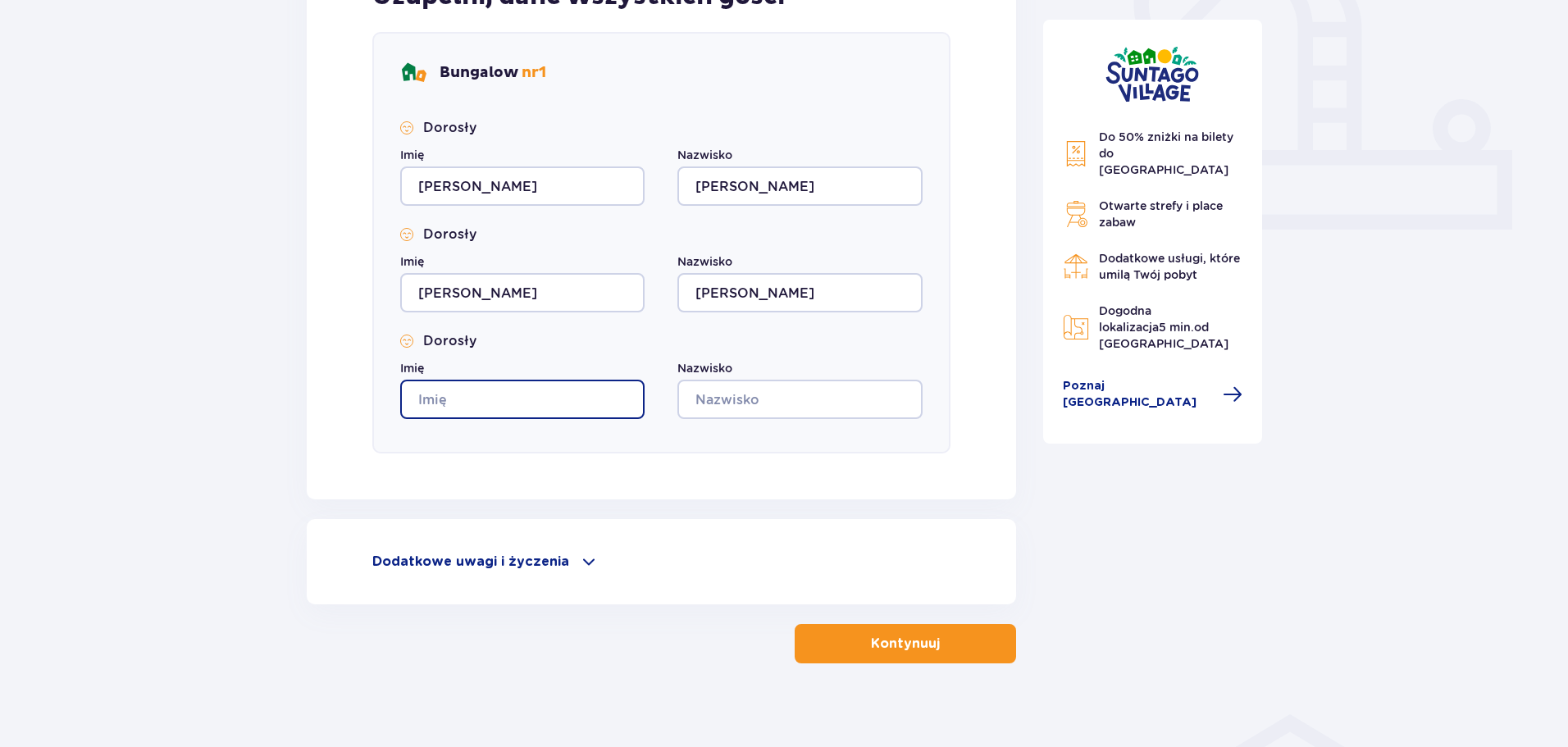
type input "Jakub"
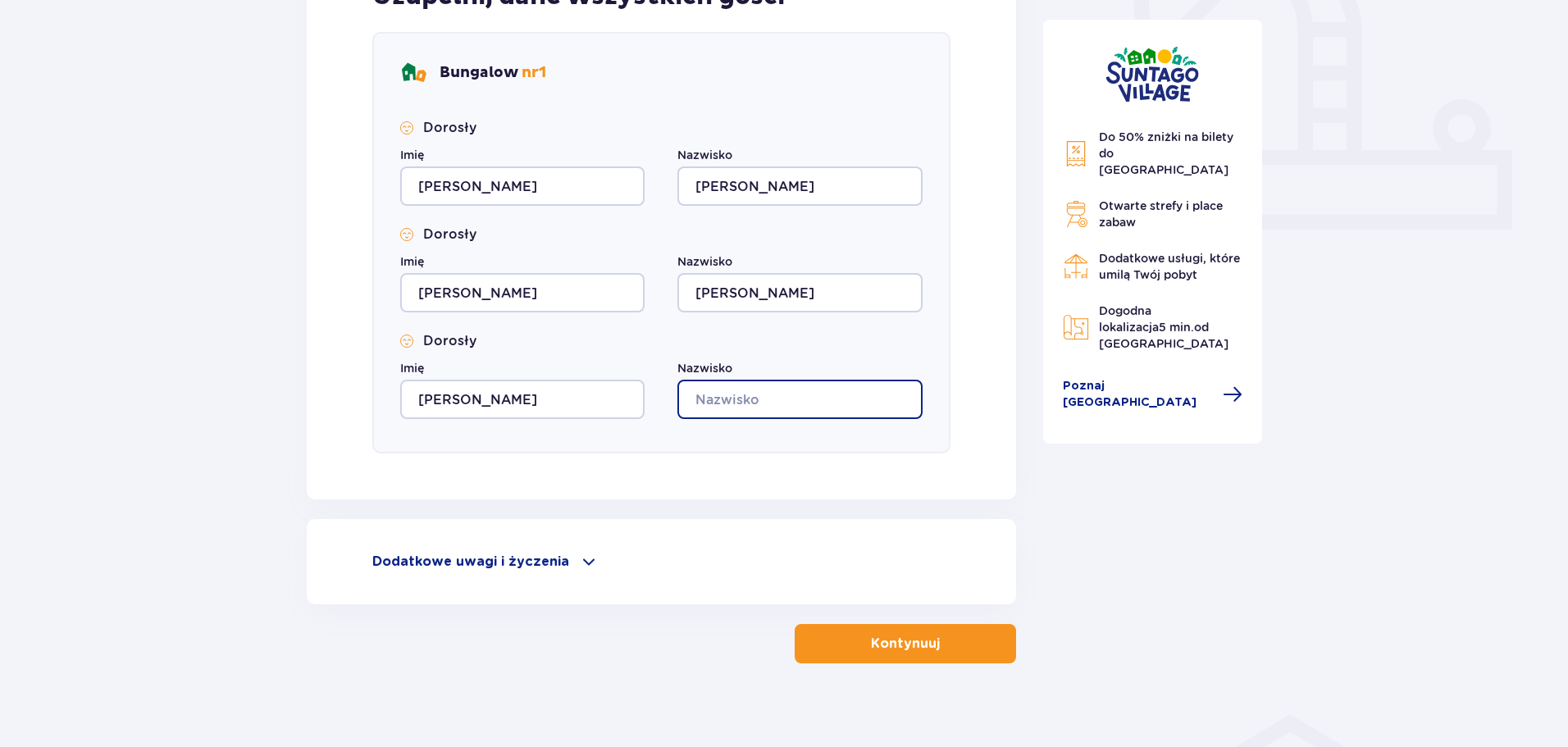
type input "Ziółkowski"
click at [537, 562] on p "Dodatkowe uwagi i życzenia" at bounding box center [470, 561] width 196 height 18
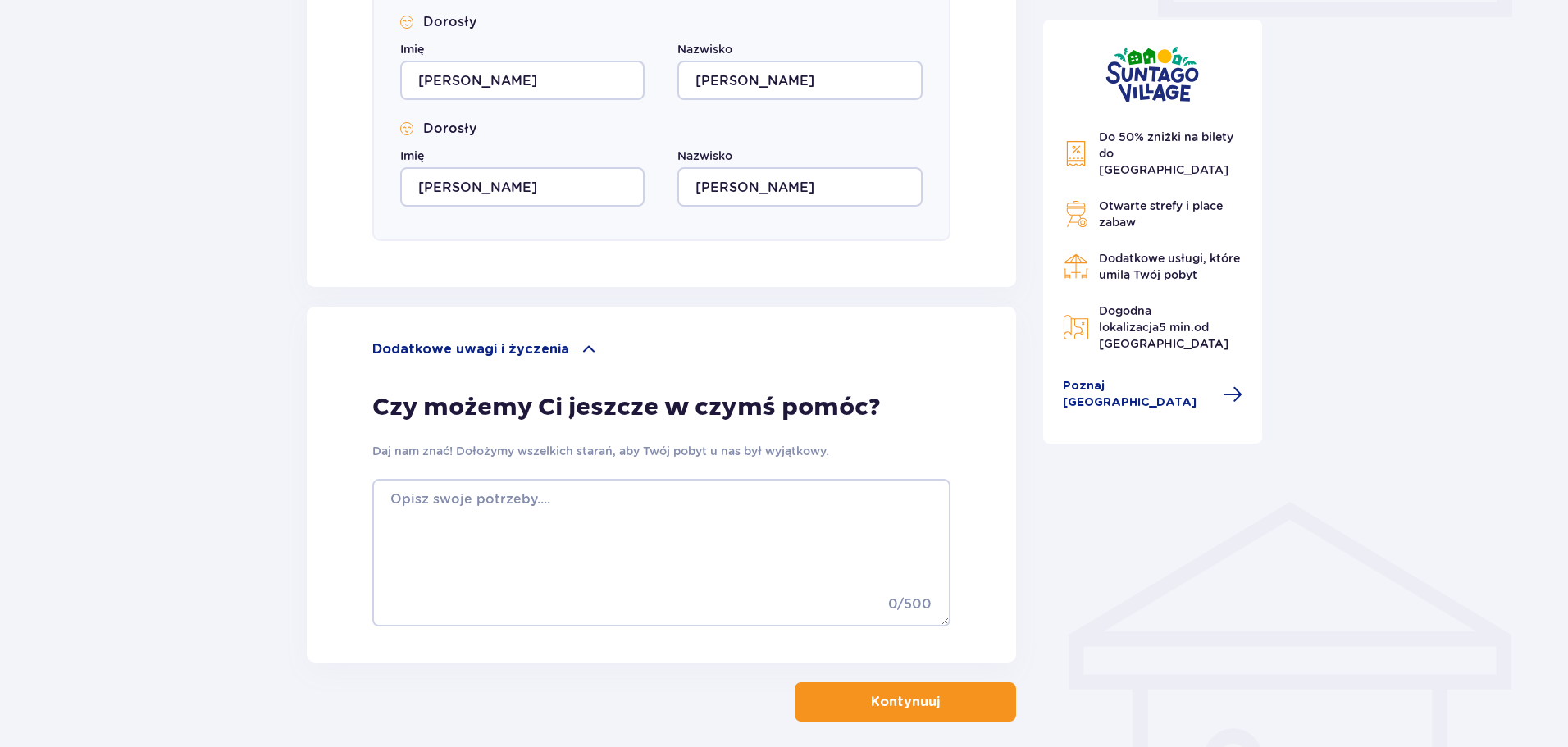
scroll to position [903, 0]
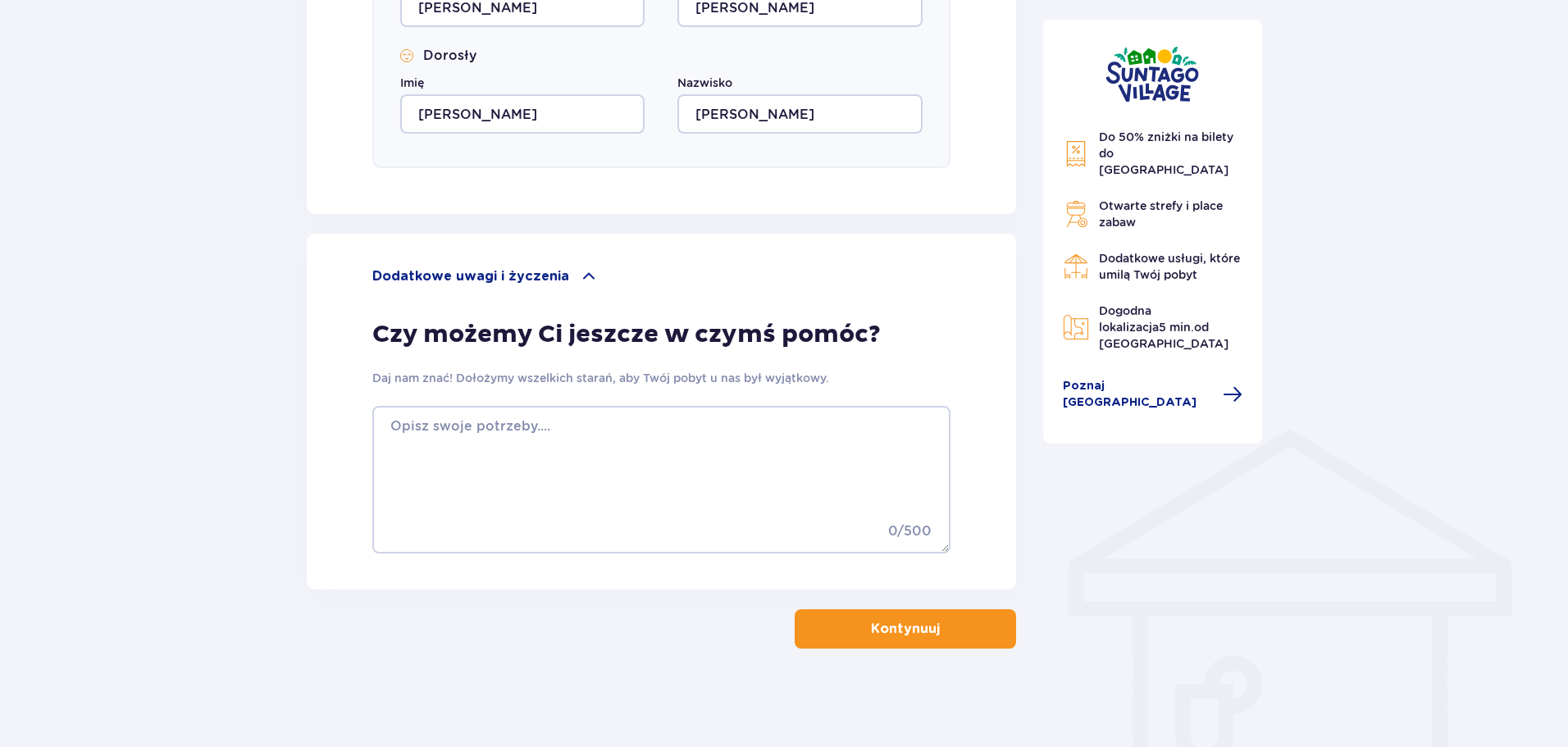
click at [886, 633] on p "Kontynuuj" at bounding box center [905, 629] width 69 height 18
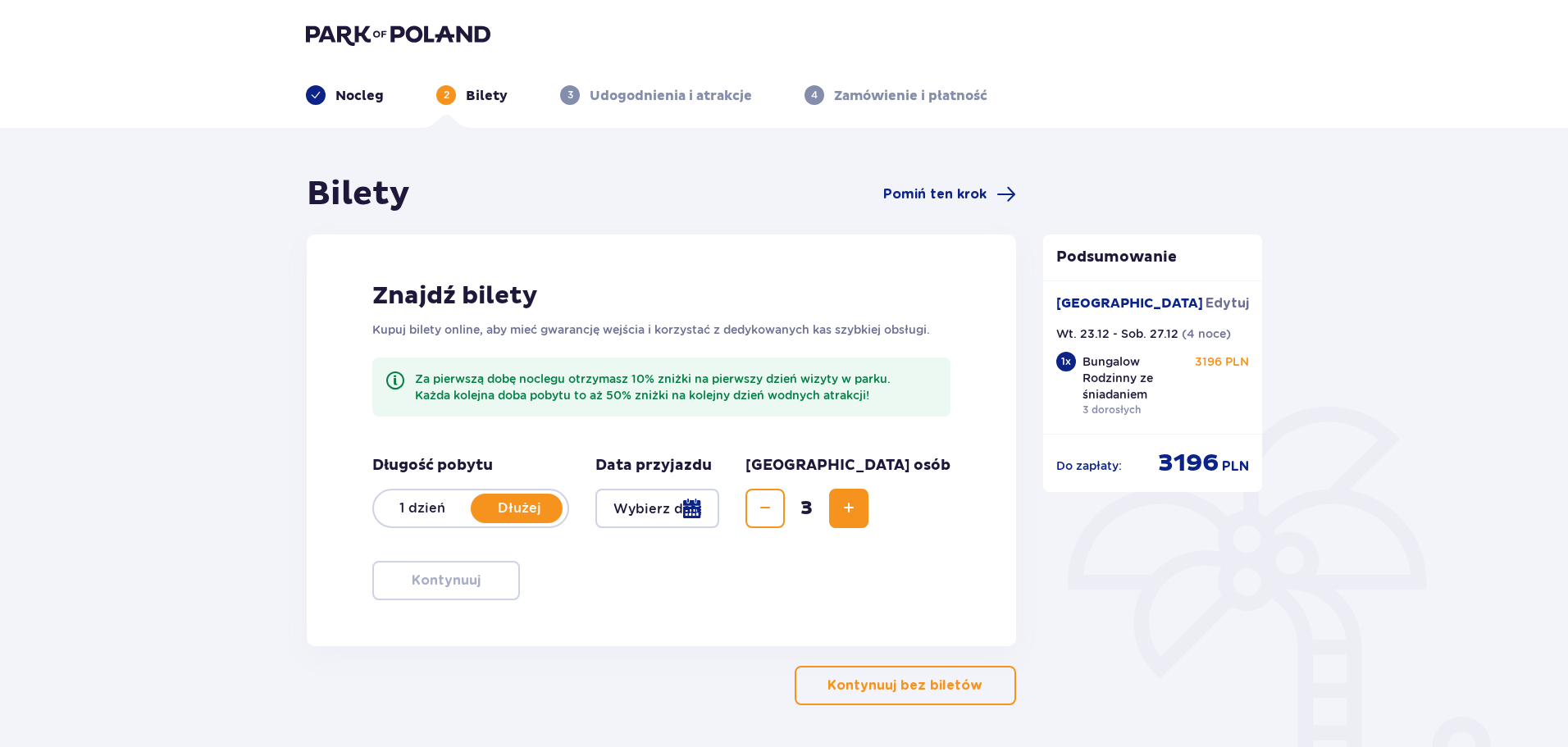
click at [719, 511] on div at bounding box center [657, 508] width 124 height 39
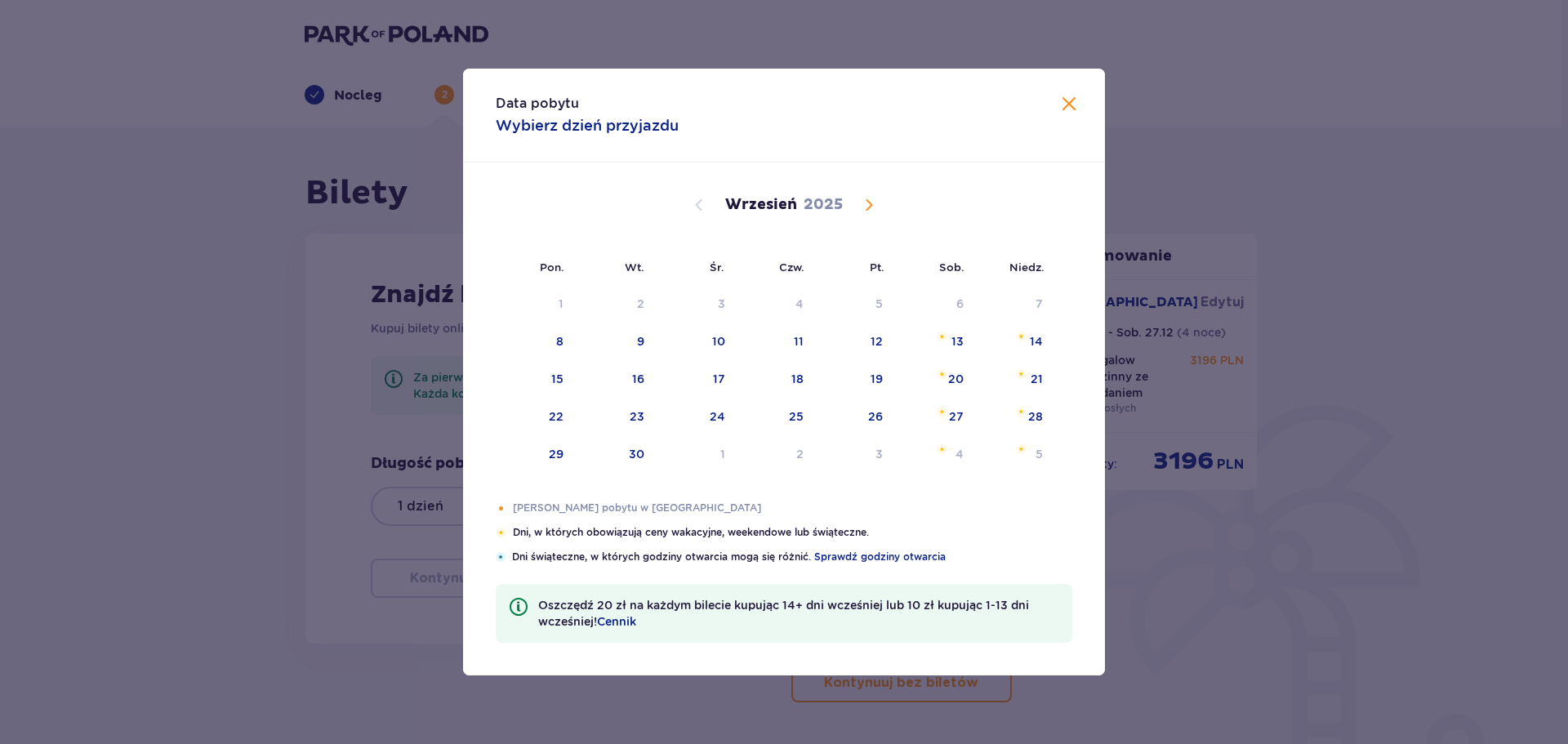
click at [870, 196] on span "Calendar" at bounding box center [869, 204] width 20 height 20
click at [863, 208] on span "Calendar" at bounding box center [869, 204] width 20 height 20
click at [701, 206] on span "Calendar" at bounding box center [698, 204] width 20 height 20
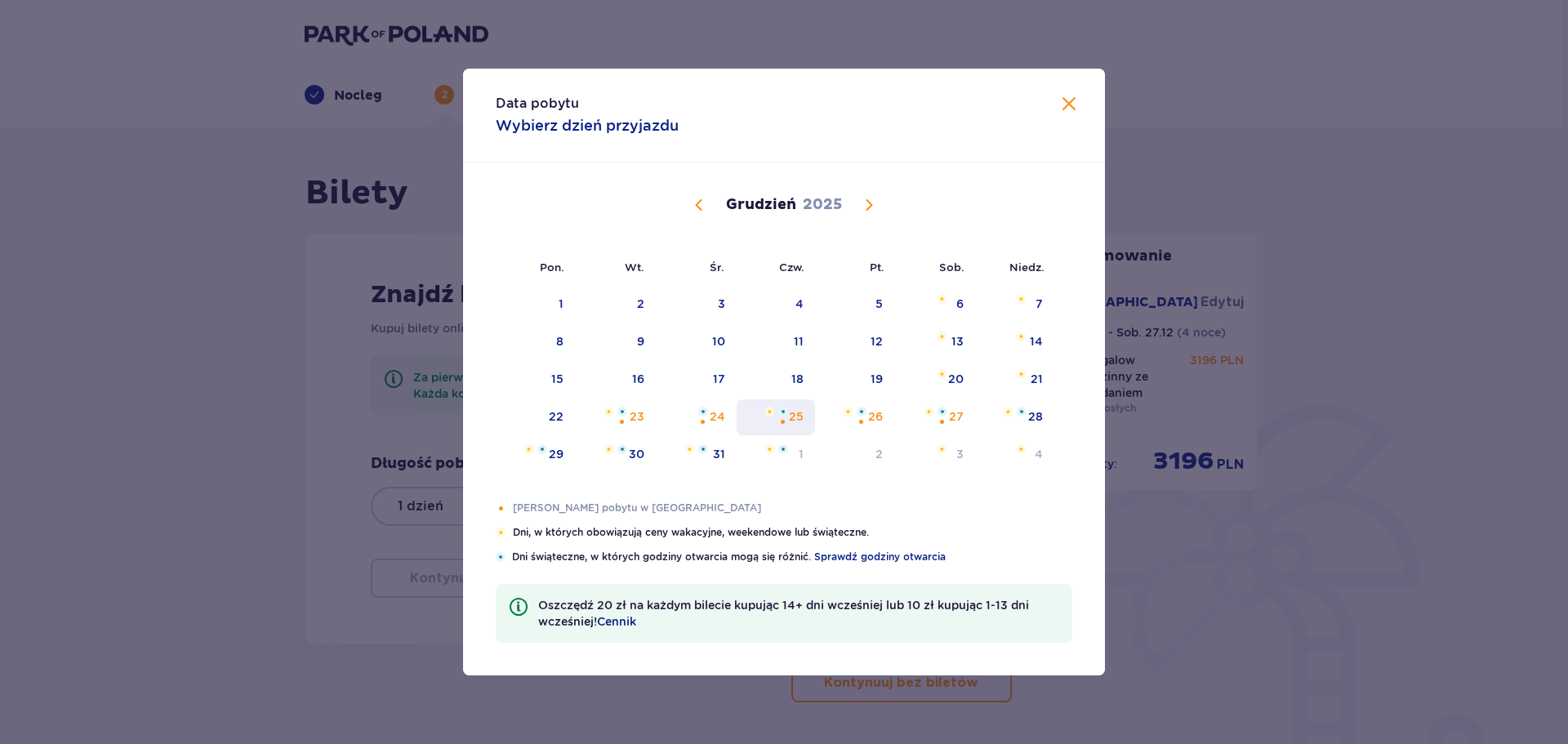
click at [781, 420] on div "Choose czwartek, 25 grudnia 2025 as your check-in date. It’s available." at bounding box center [782, 421] width 10 height 10
click at [964, 422] on div "27" at bounding box center [956, 416] width 14 height 16
type input "25.12.25 - 27.12.25"
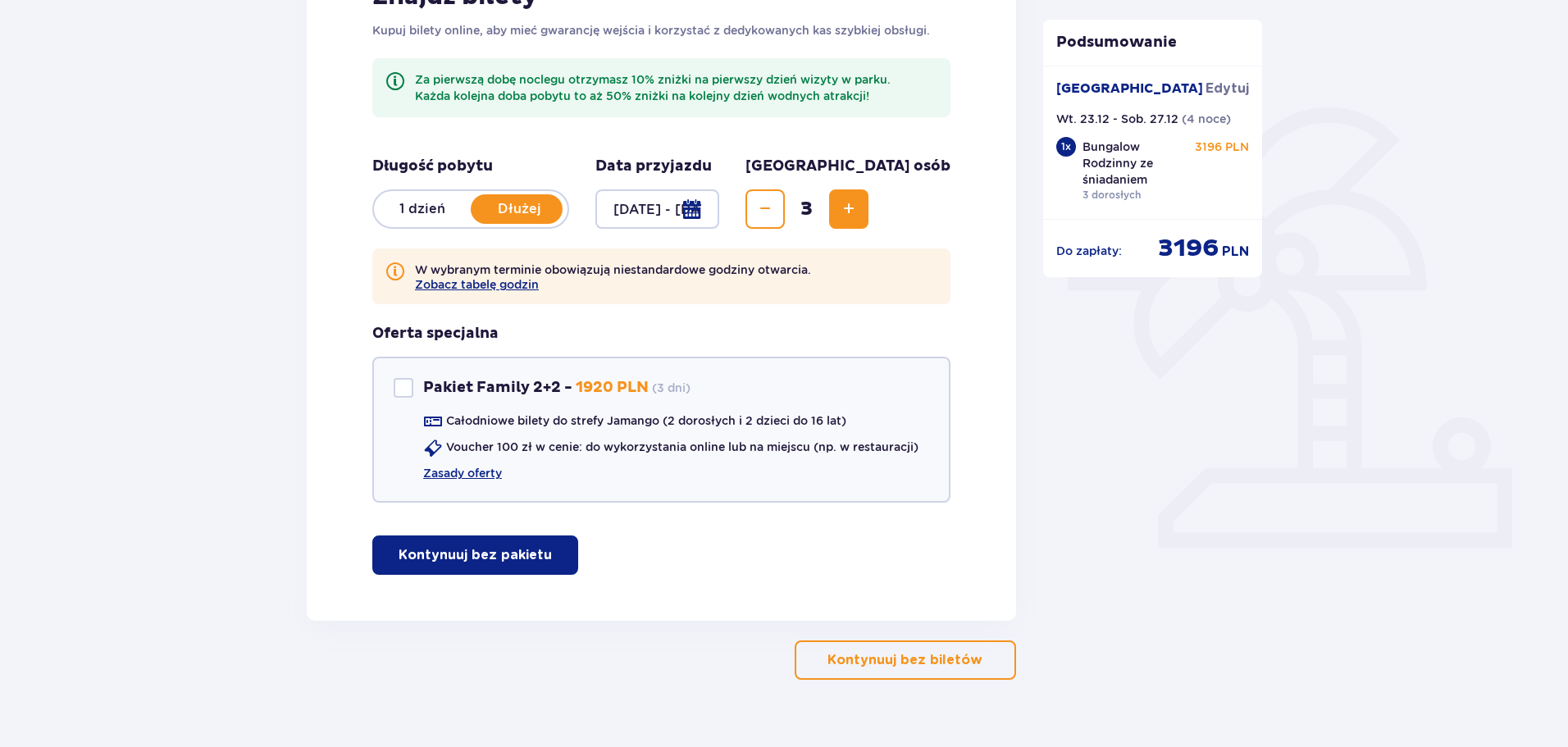
scroll to position [330, 0]
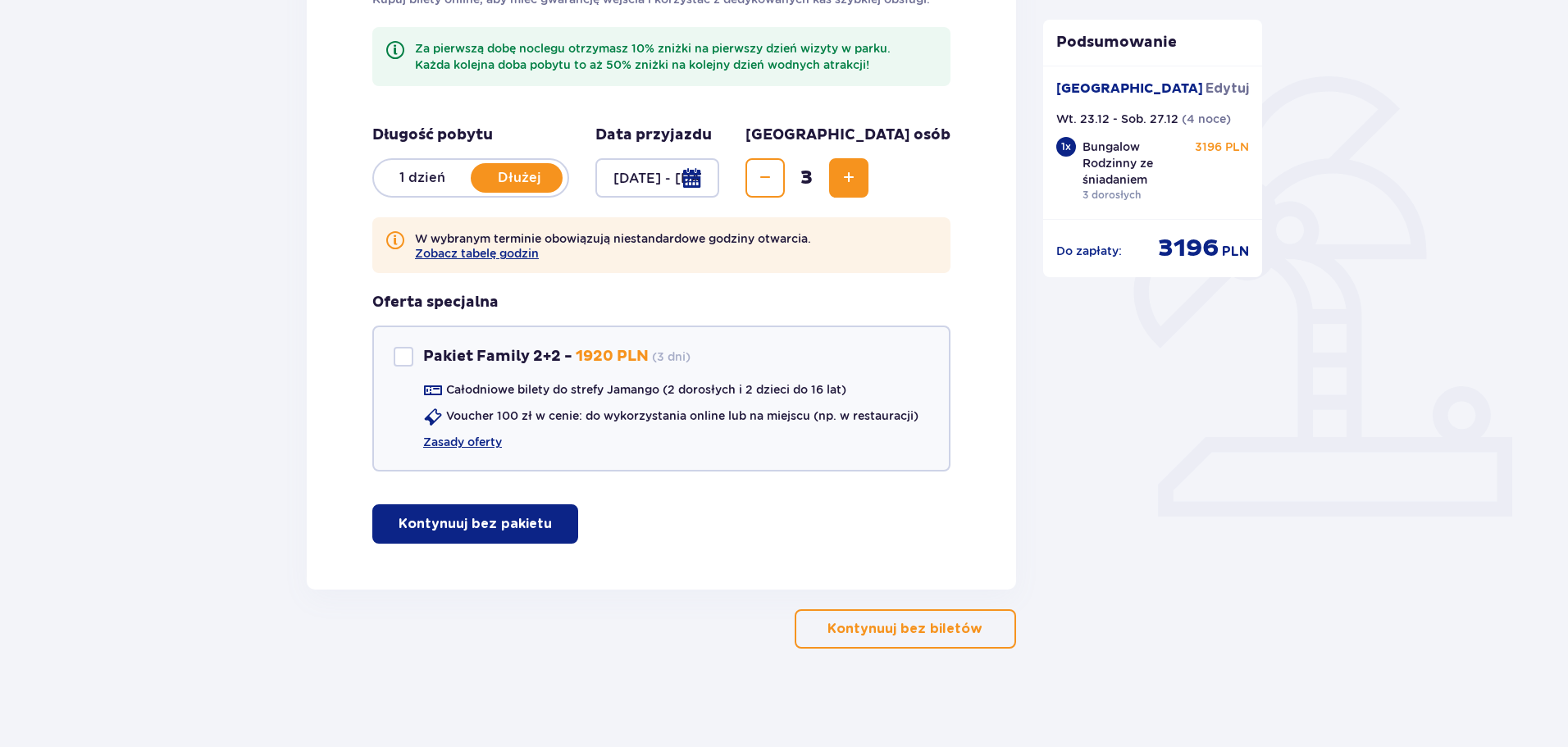
click at [454, 523] on p "Kontynuuj bez pakietu" at bounding box center [475, 524] width 154 height 18
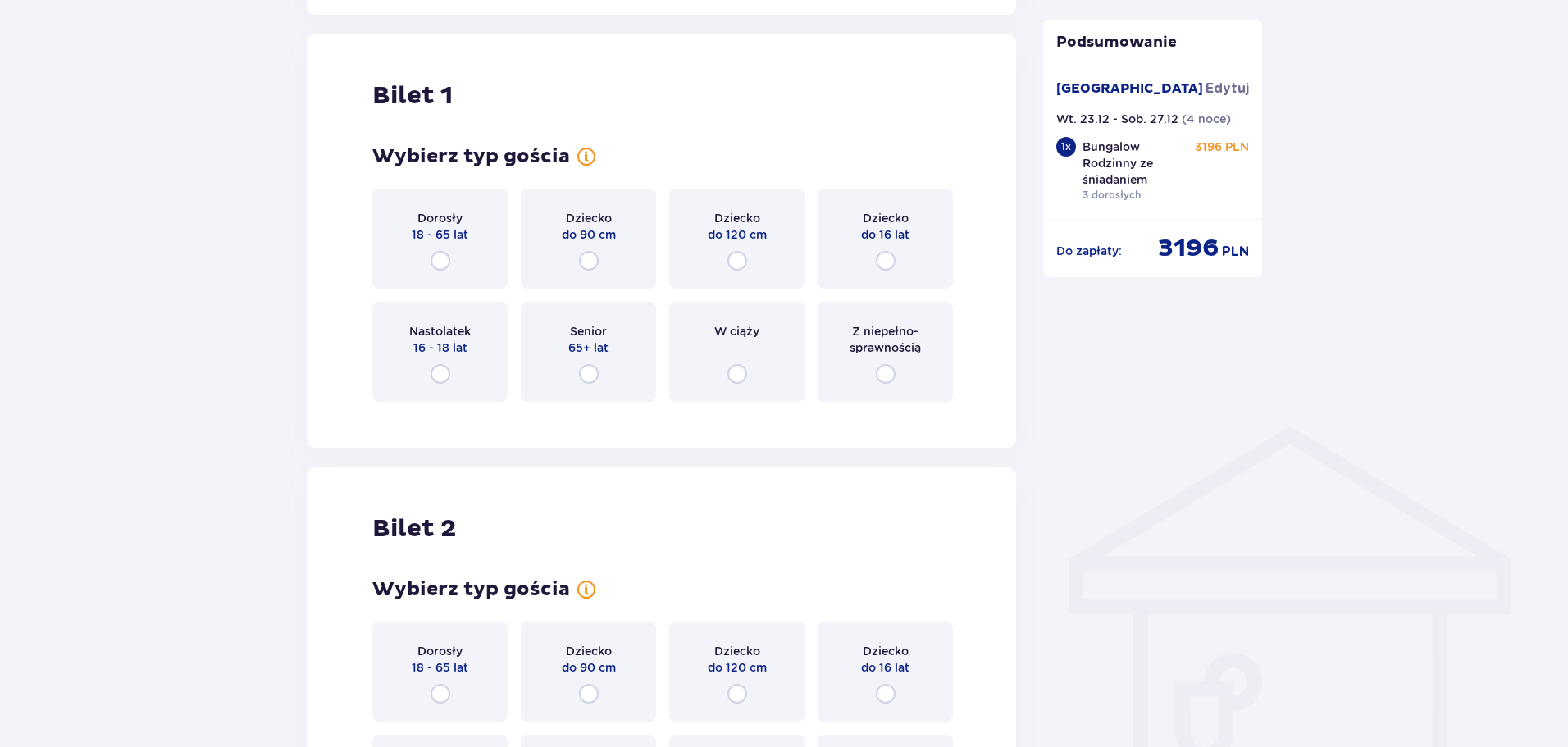
scroll to position [920, 0]
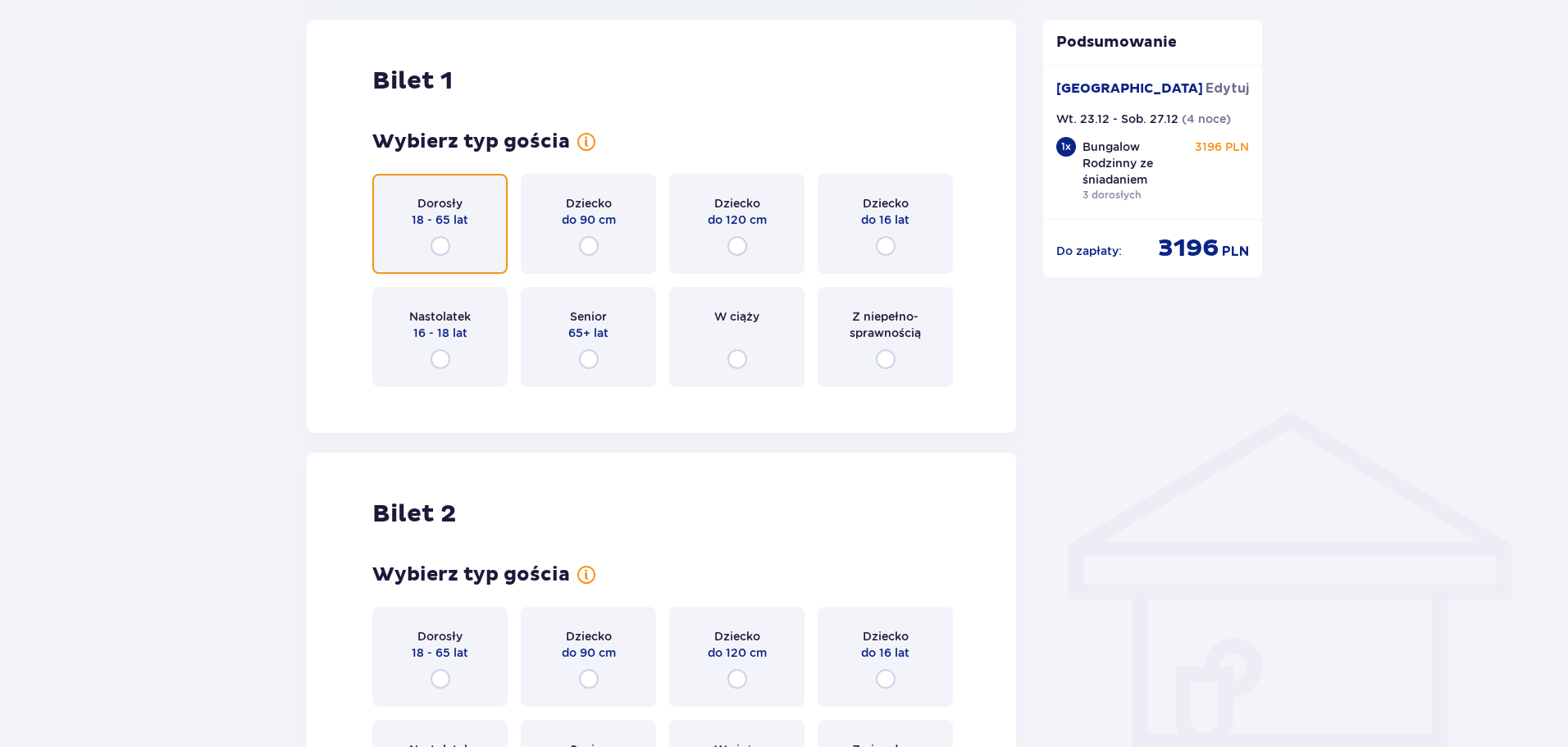
click at [435, 252] on input "radio" at bounding box center [440, 246] width 20 height 20
radio input "true"
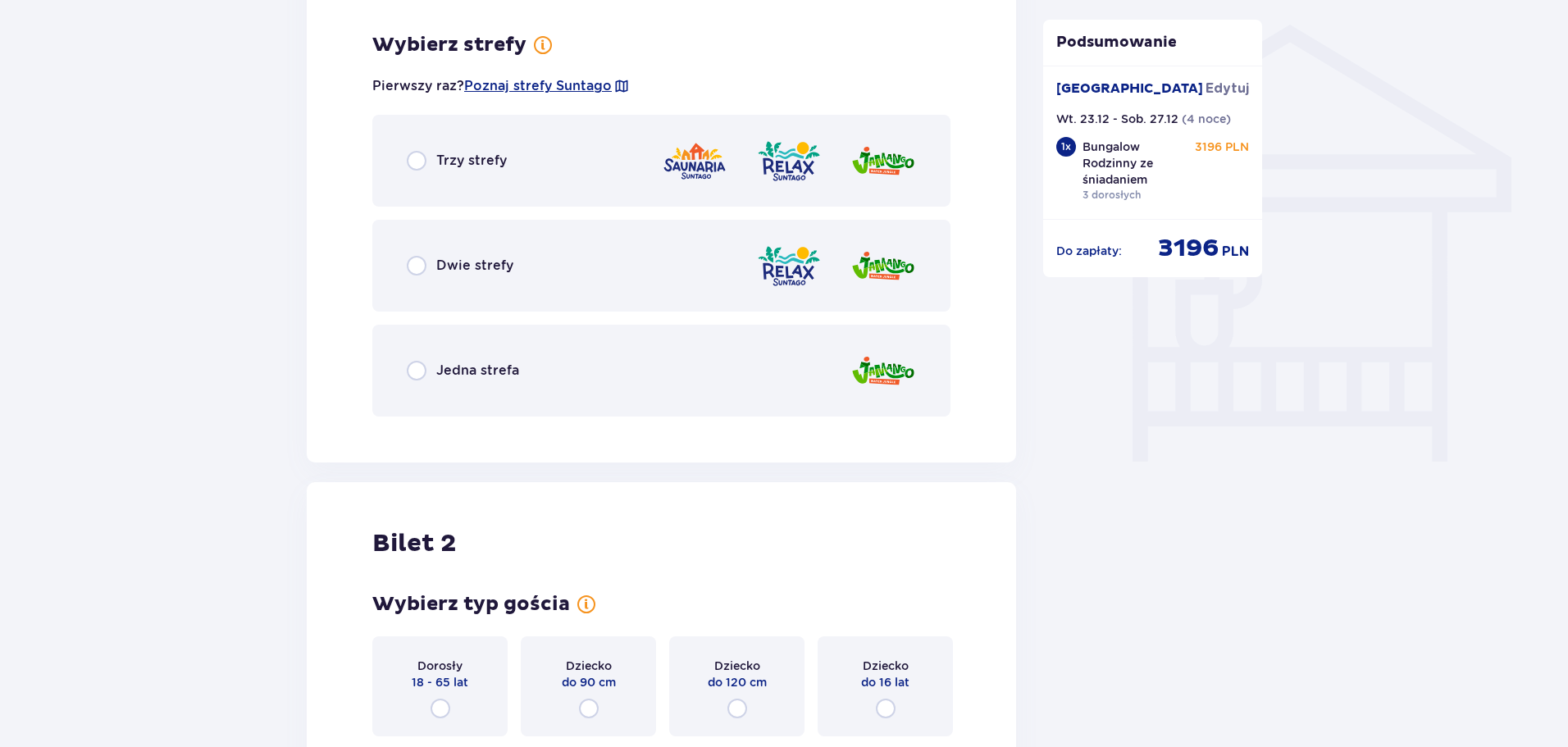
scroll to position [1320, 0]
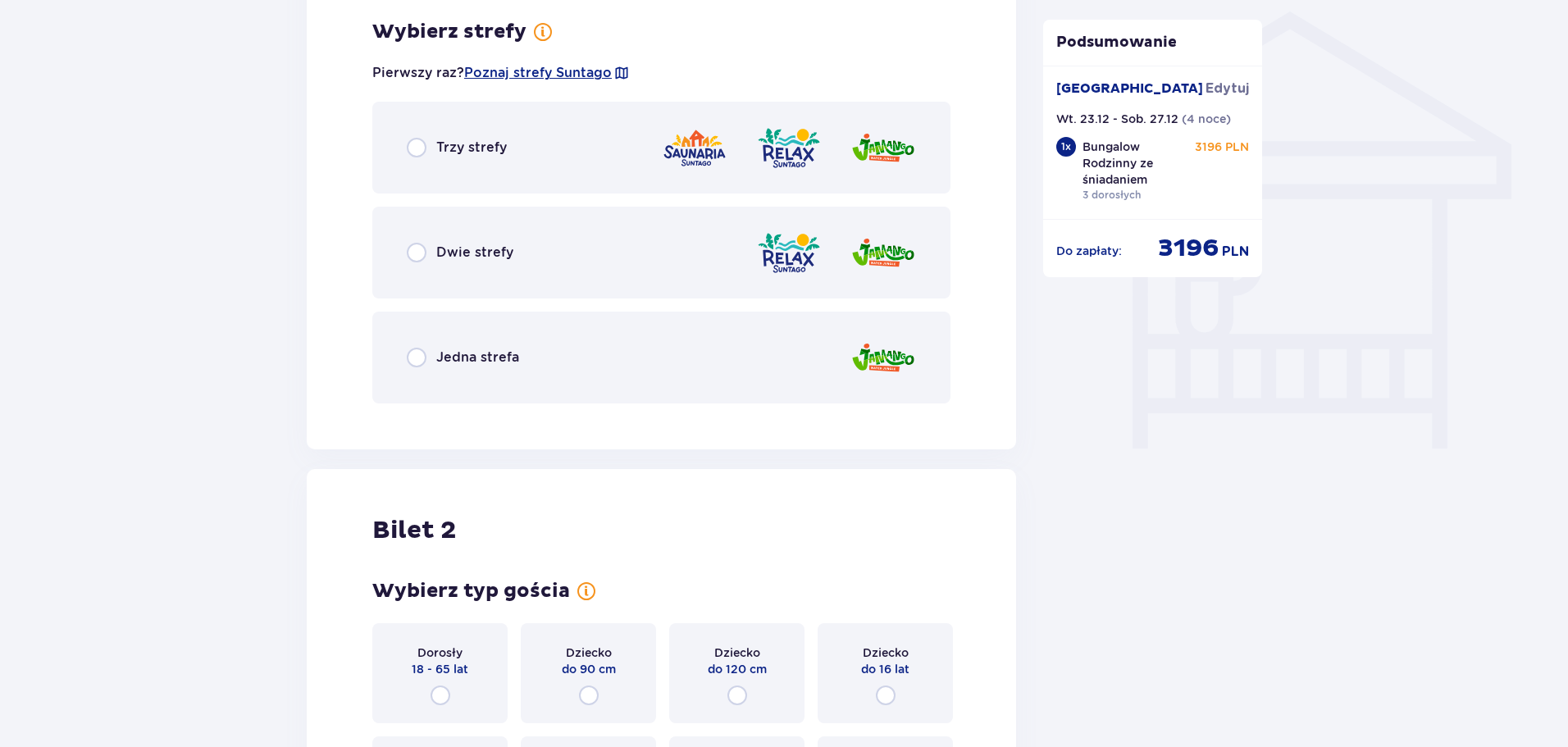
click at [528, 264] on div "Dwie strefy" at bounding box center [661, 253] width 578 height 92
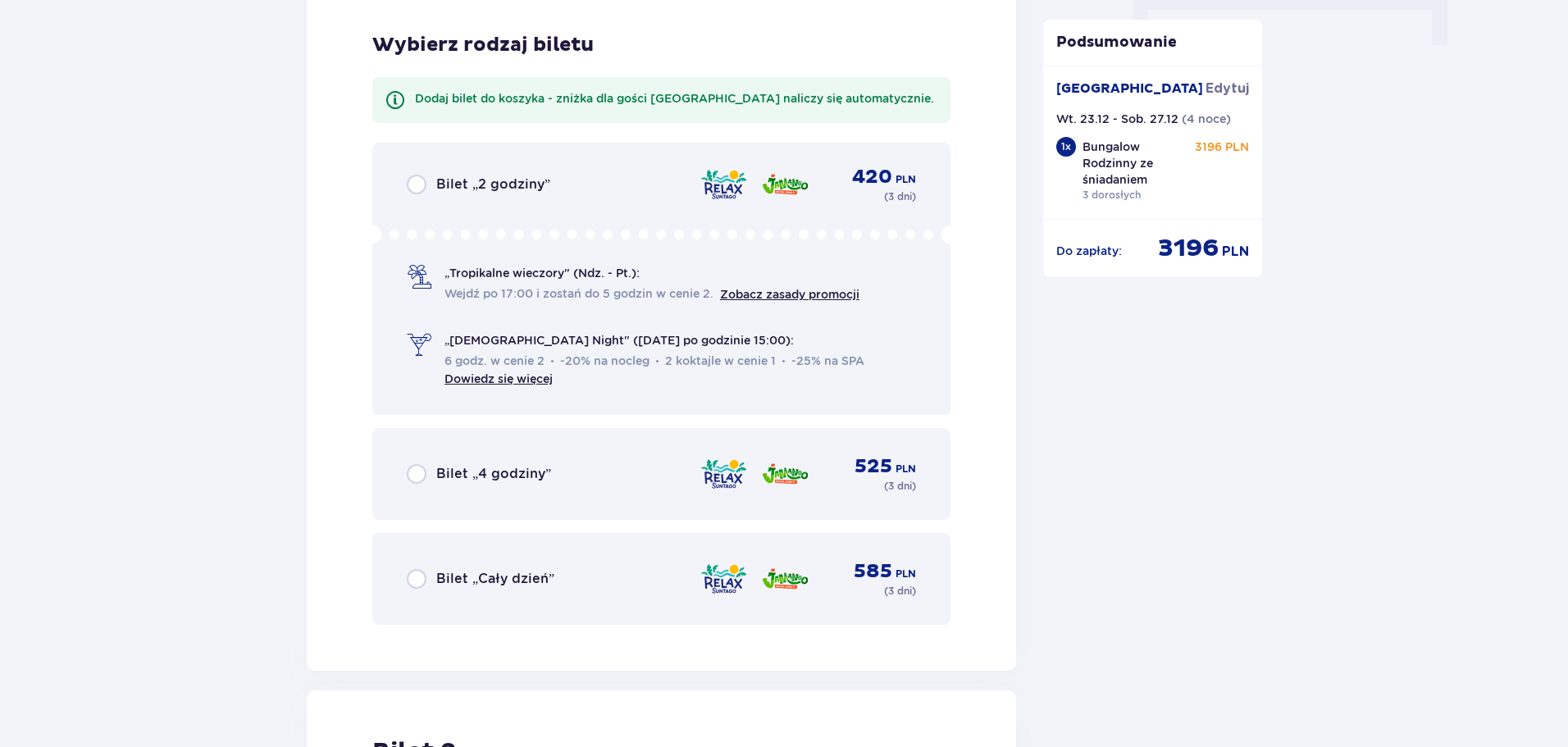
scroll to position [1737, 0]
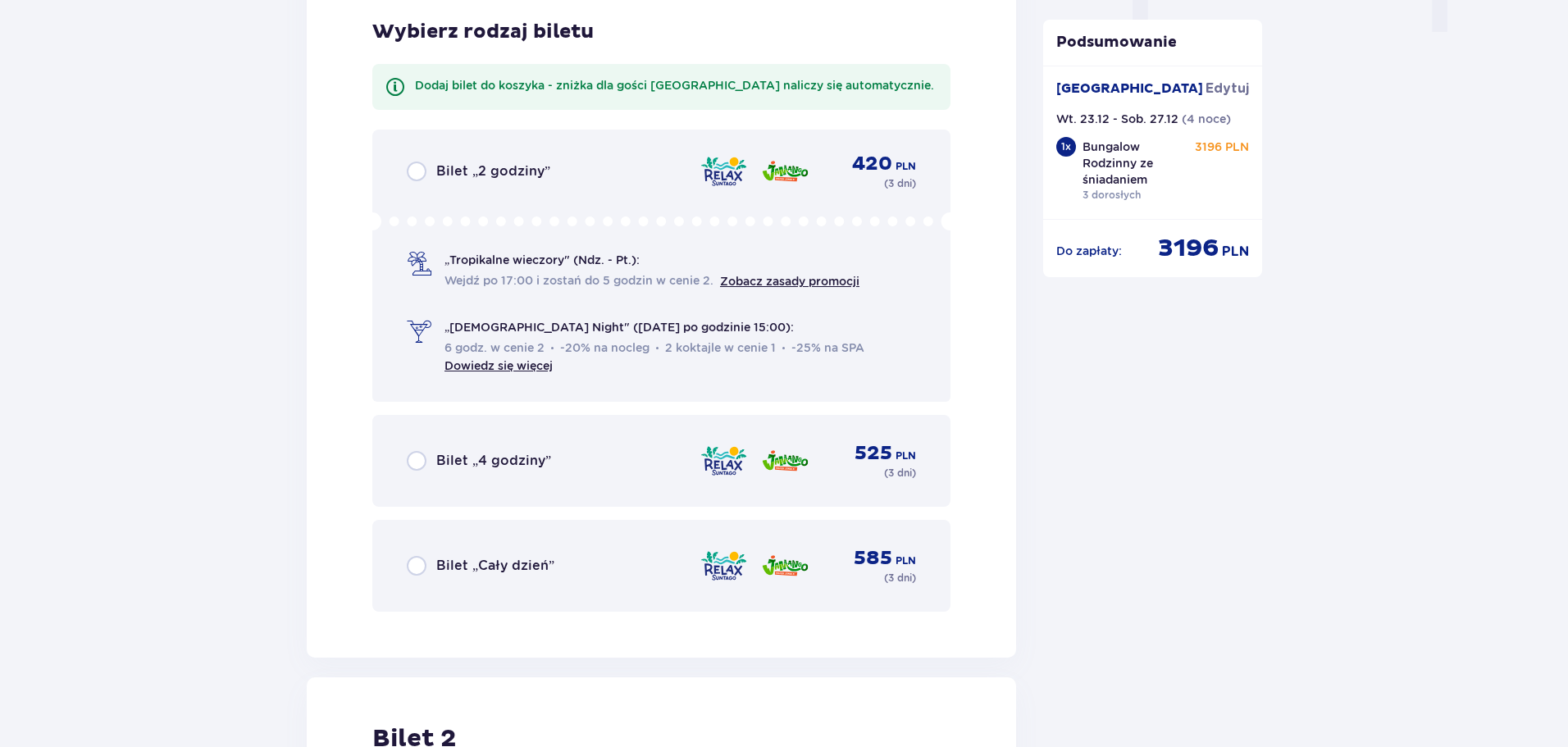
click at [569, 560] on div "Bilet „Cały dzień” 585 PLN ( 3 dni )" at bounding box center [661, 565] width 509 height 39
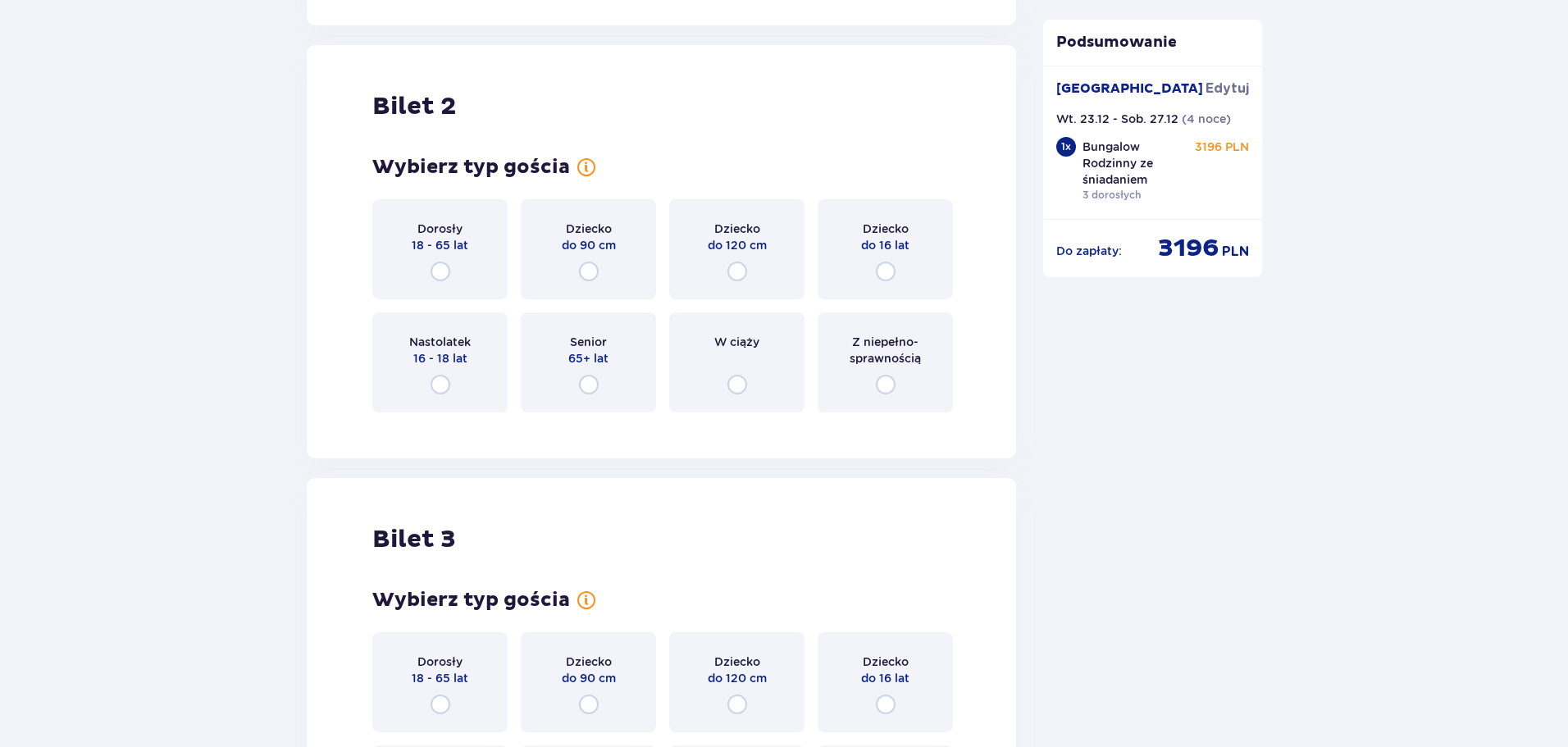
scroll to position [2395, 0]
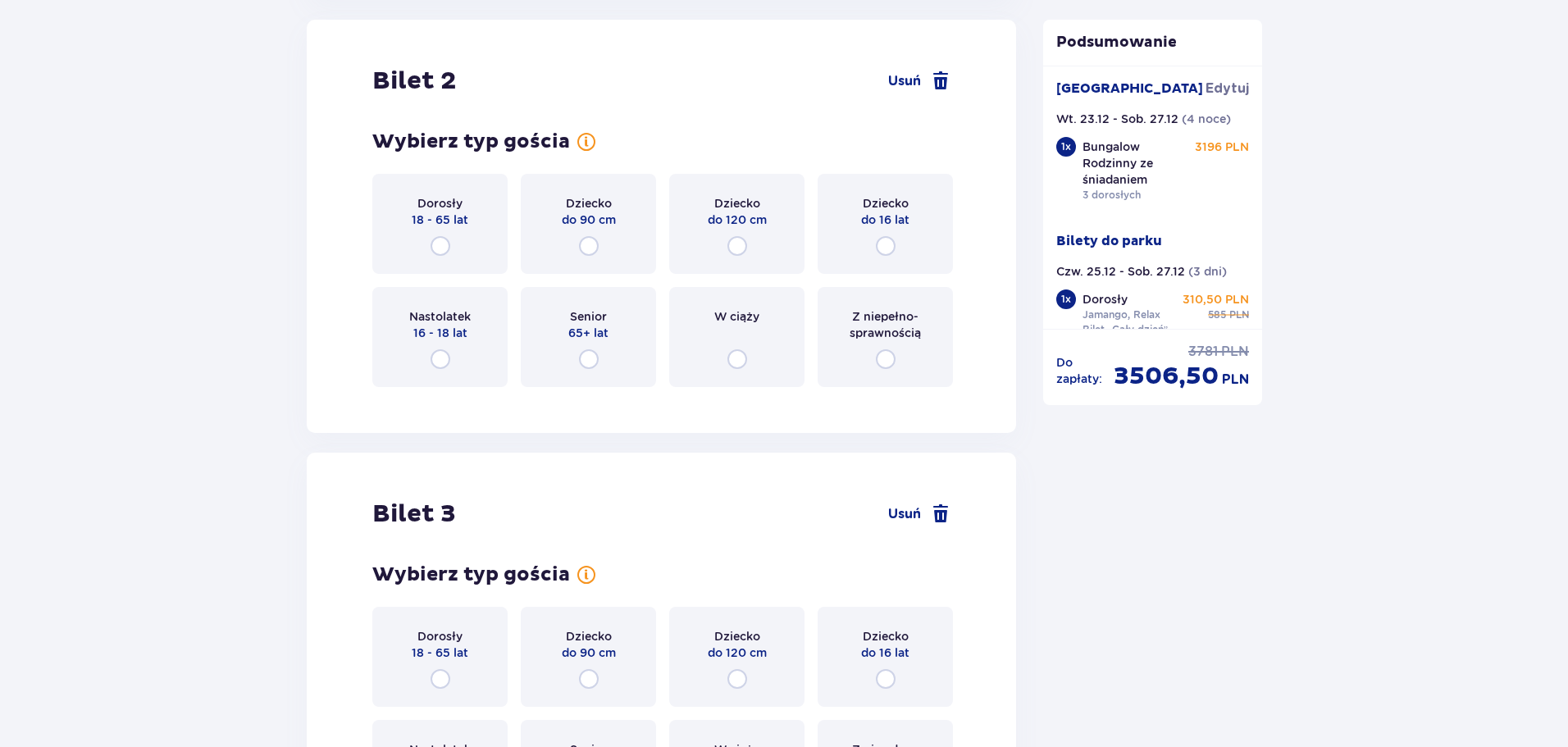
click at [453, 237] on div "Dorosły 18 - 65 lat" at bounding box center [440, 223] width 135 height 100
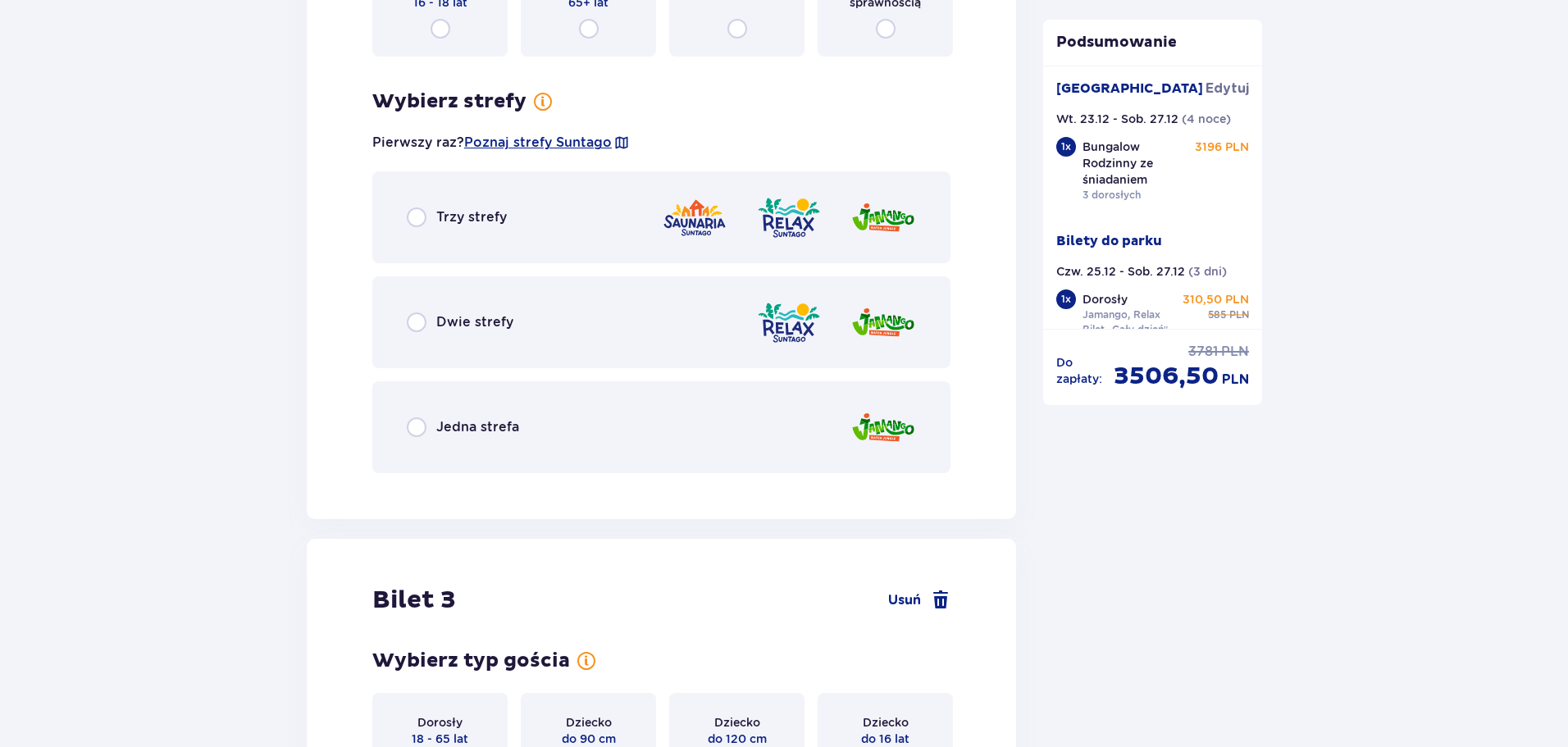
scroll to position [2794, 0]
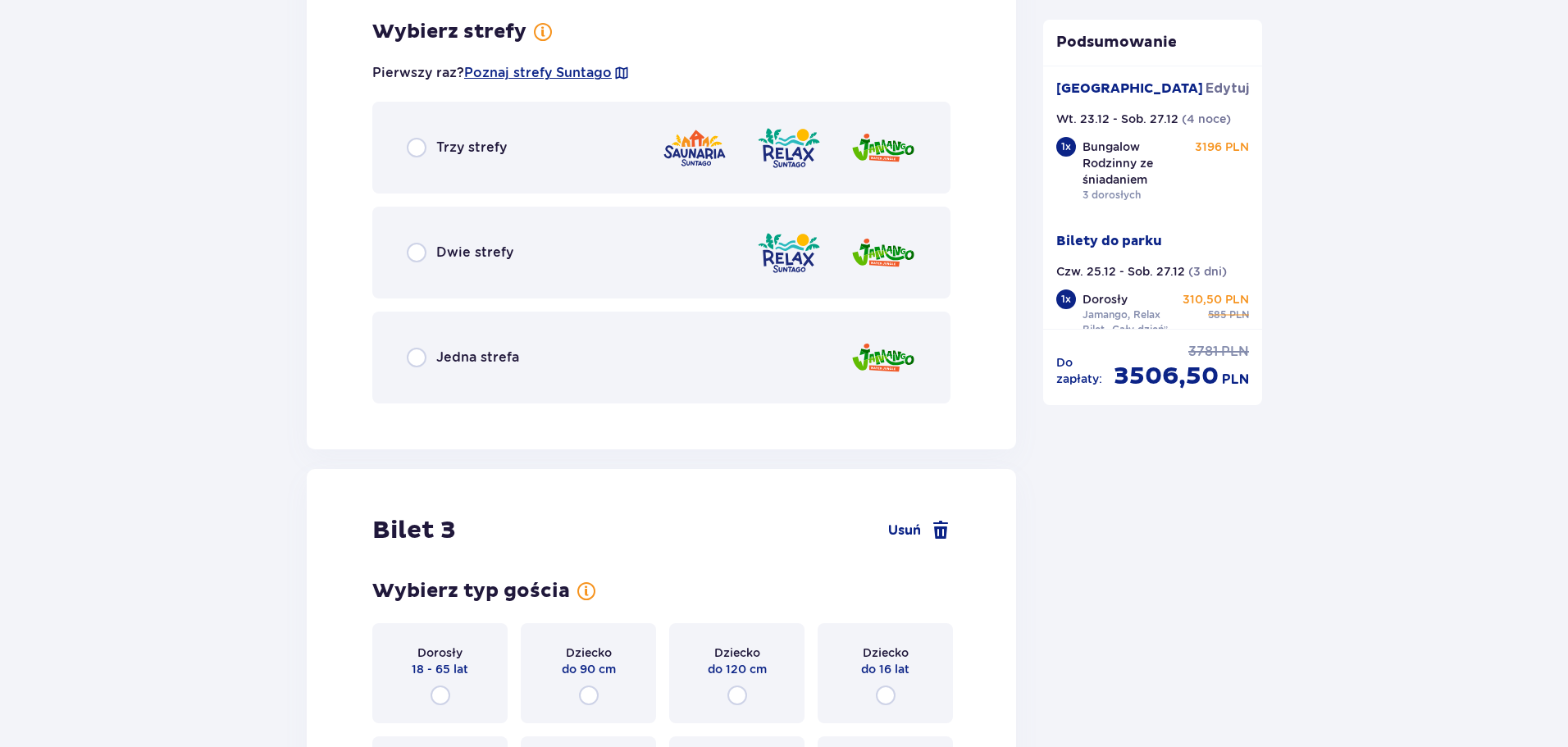
click at [553, 254] on div "Dwie strefy" at bounding box center [661, 253] width 578 height 92
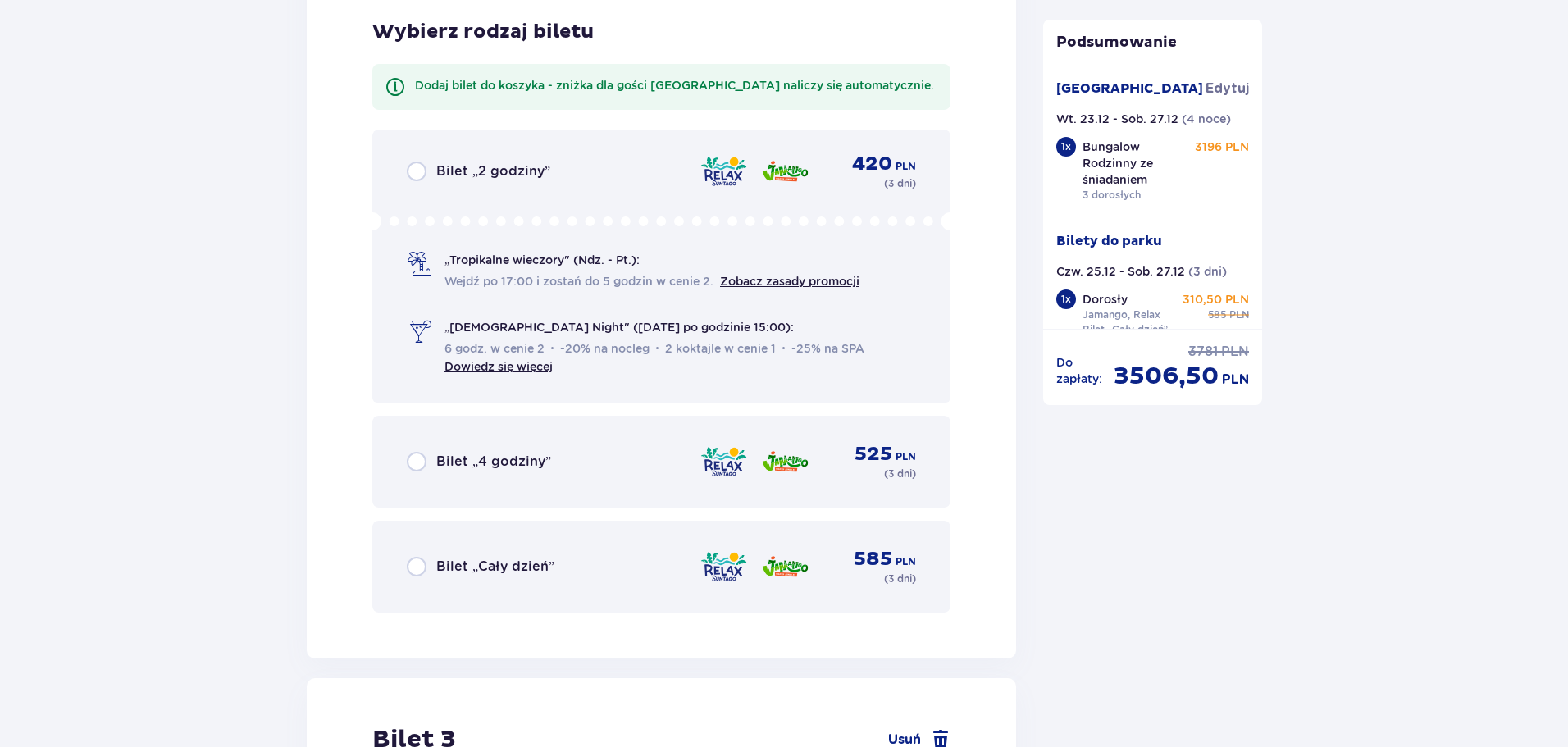
click at [573, 580] on div "Bilet „Cały dzień” 585 PLN ( 3 dni )" at bounding box center [661, 566] width 509 height 39
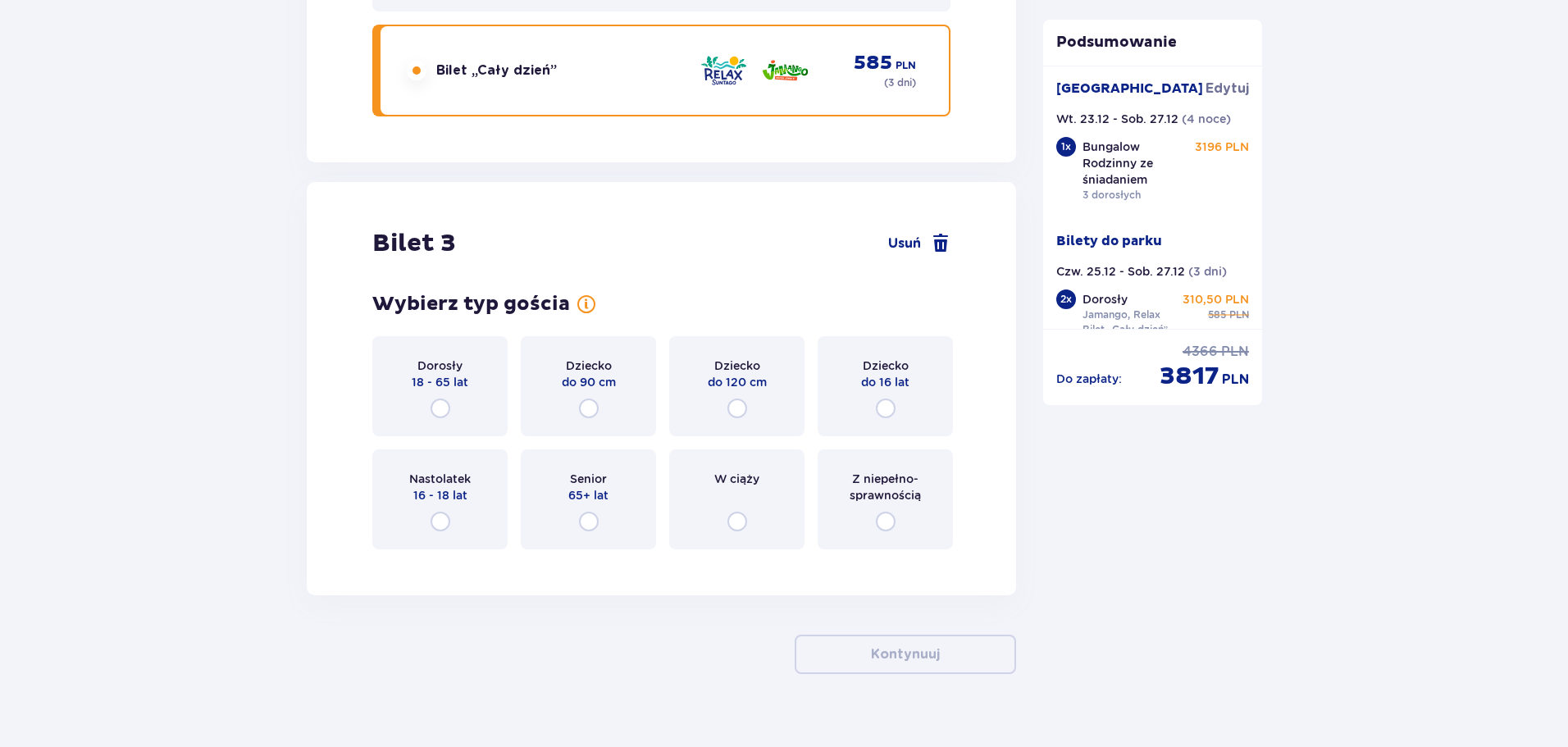
scroll to position [3733, 0]
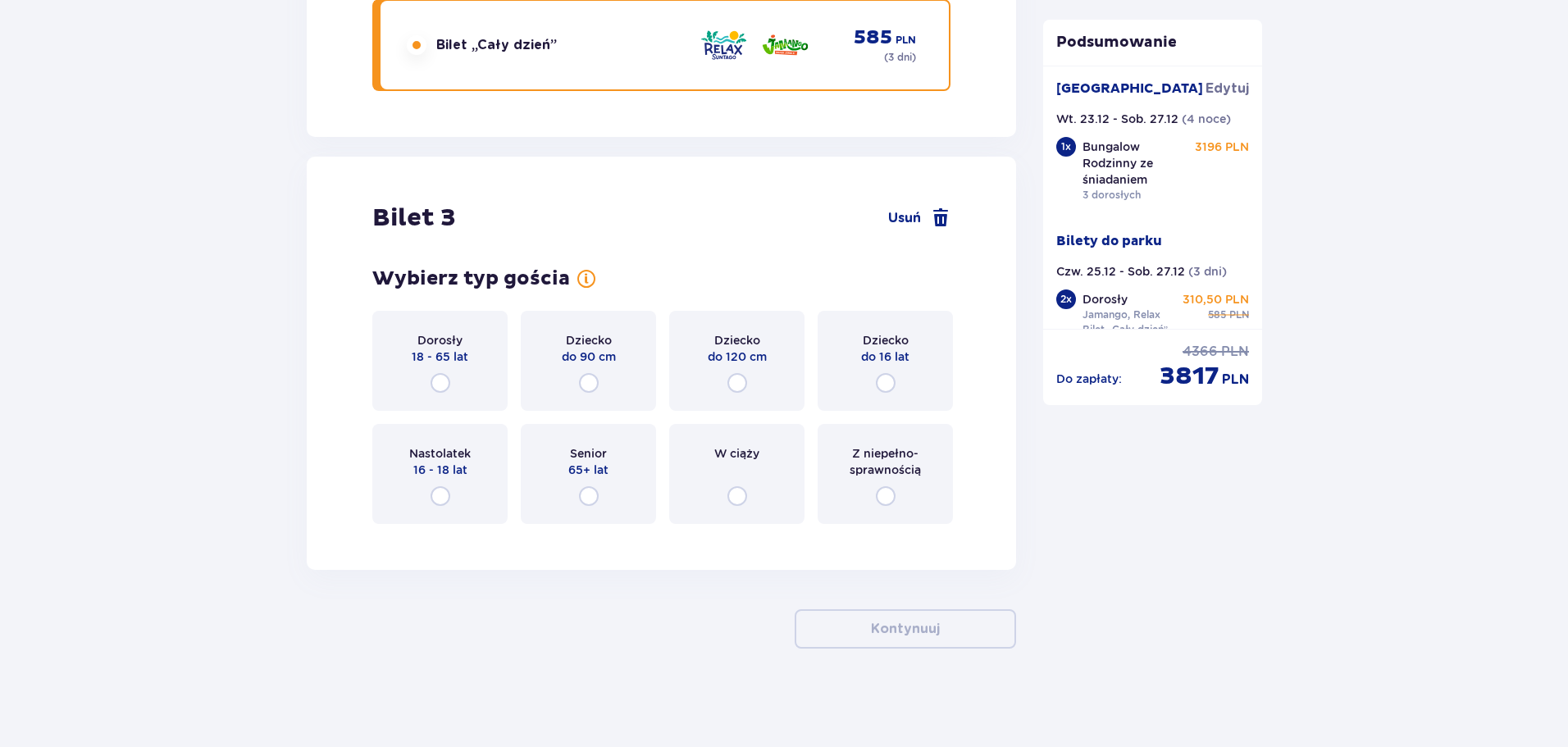
click at [475, 459] on div "Nastolatek 16 - 18 lat" at bounding box center [440, 473] width 135 height 100
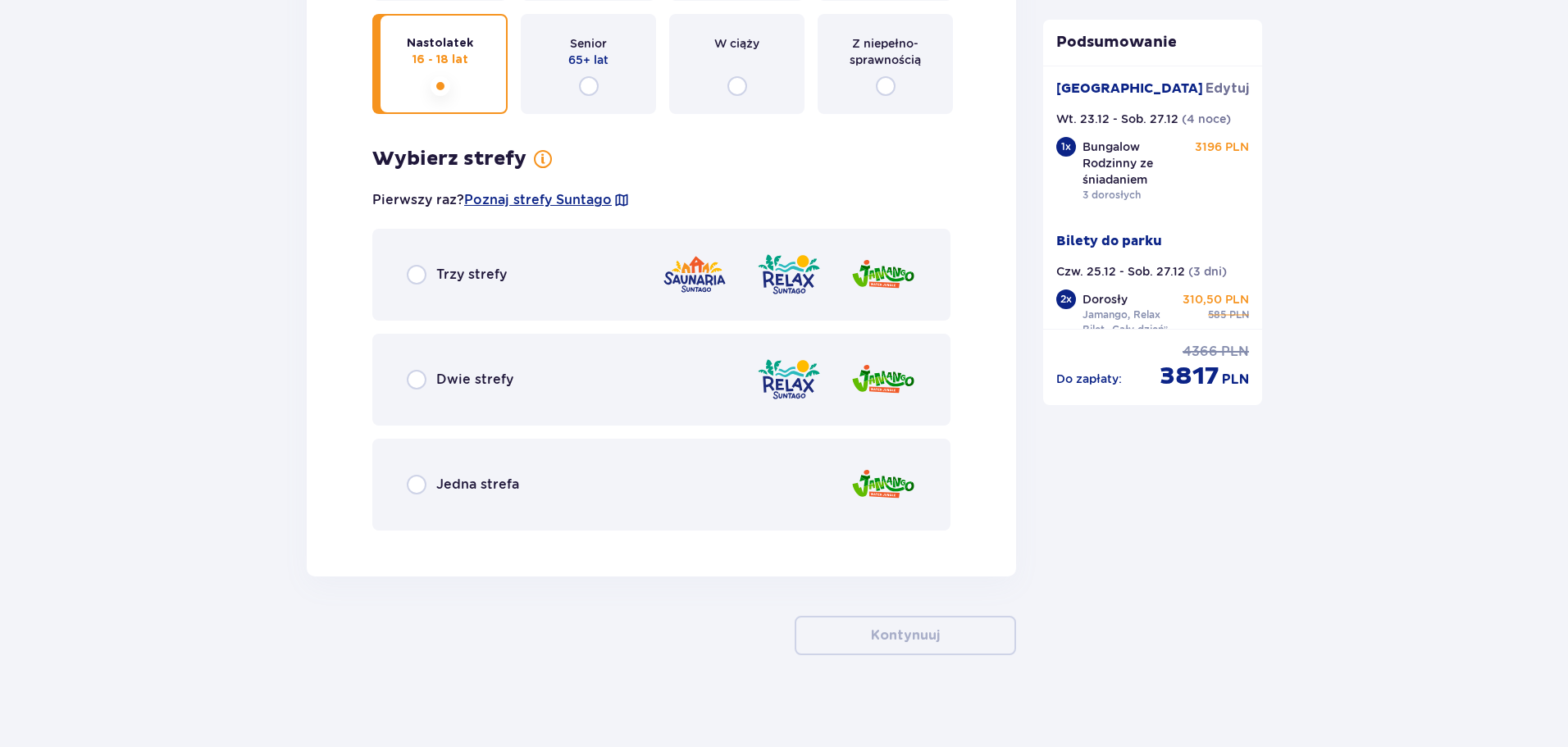
scroll to position [4149, 0]
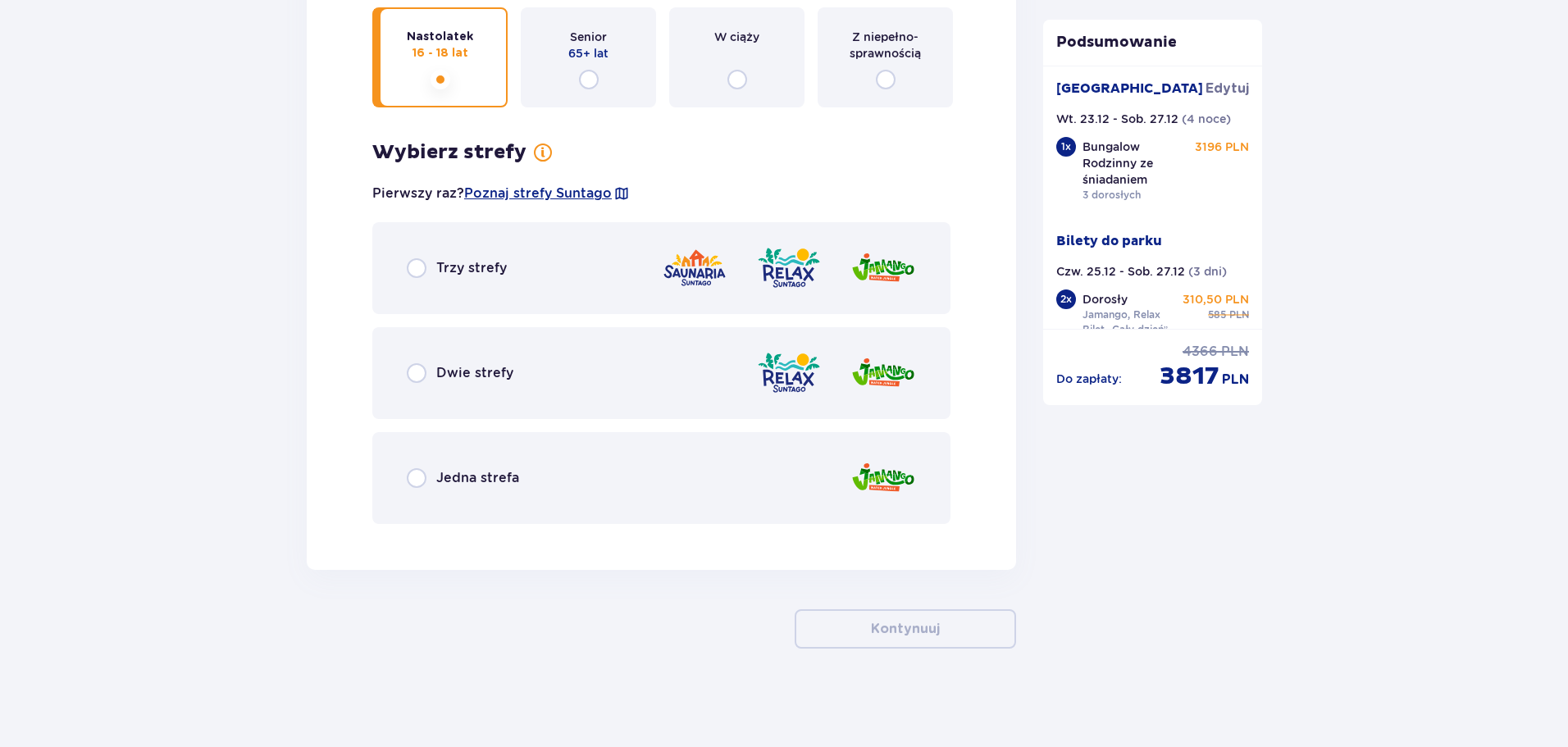
click at [517, 381] on div "Dwie strefy" at bounding box center [661, 373] width 578 height 92
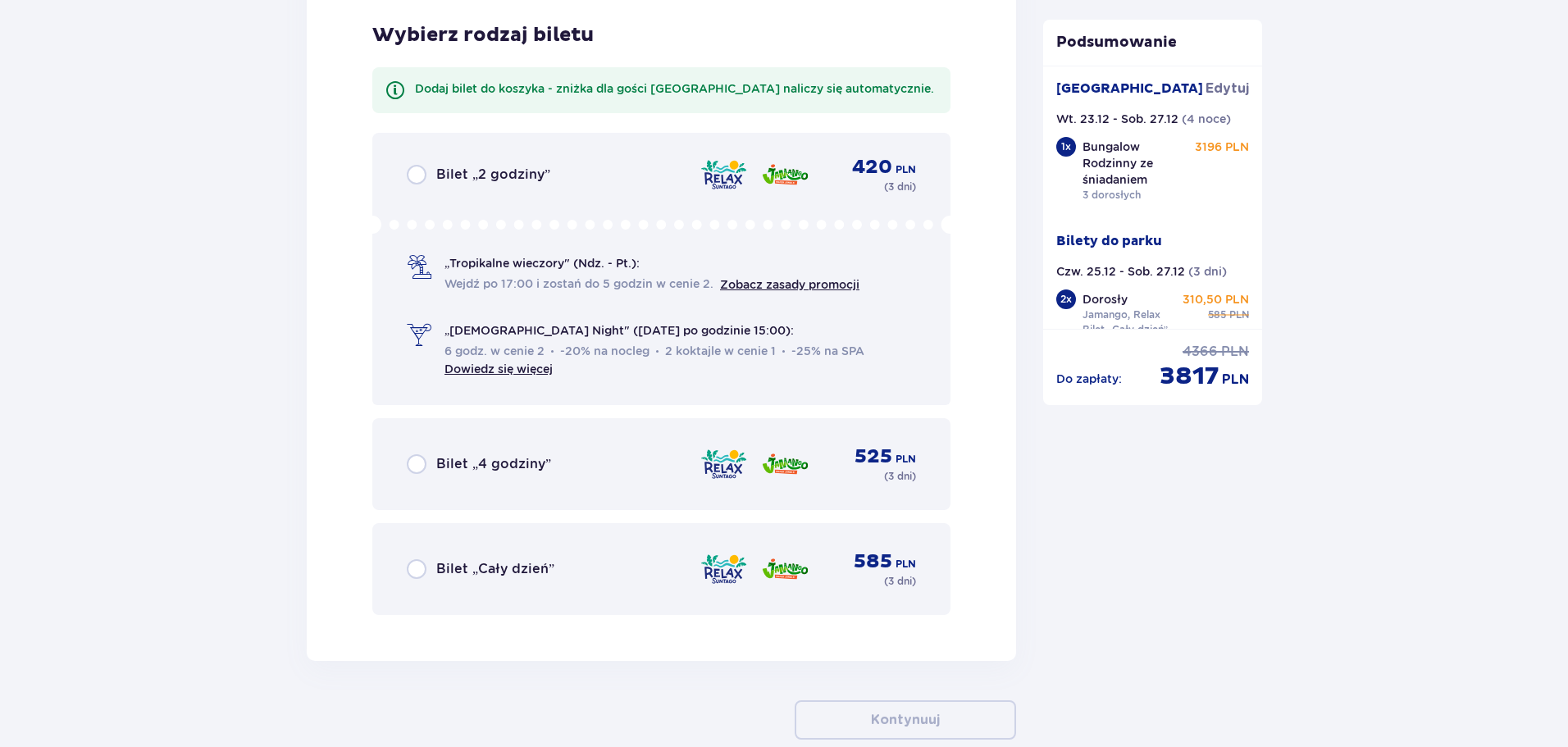
scroll to position [4686, 0]
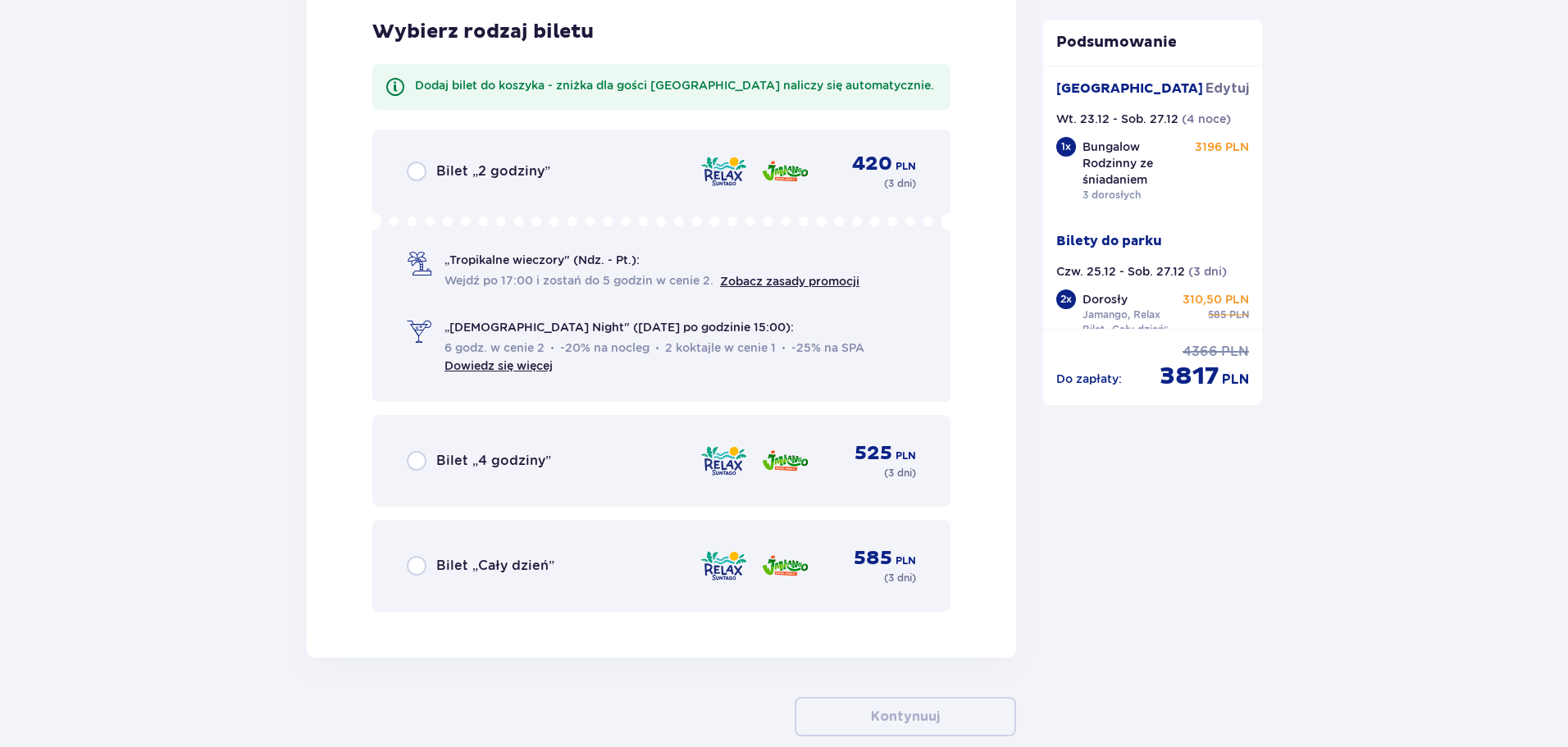
click at [575, 572] on div "Bilet „Cały dzień” 585 PLN ( 3 dni )" at bounding box center [661, 565] width 509 height 39
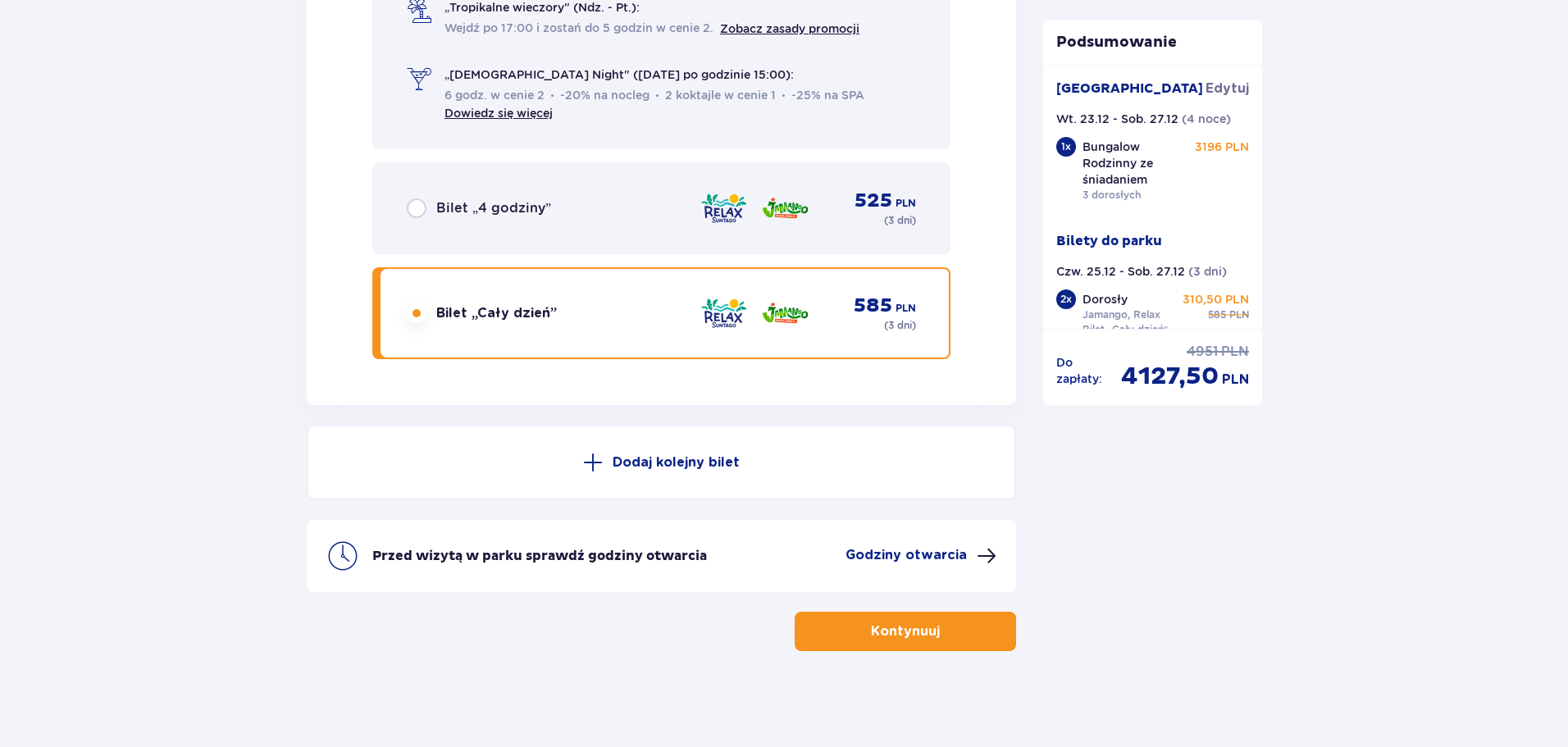
scroll to position [4942, 0]
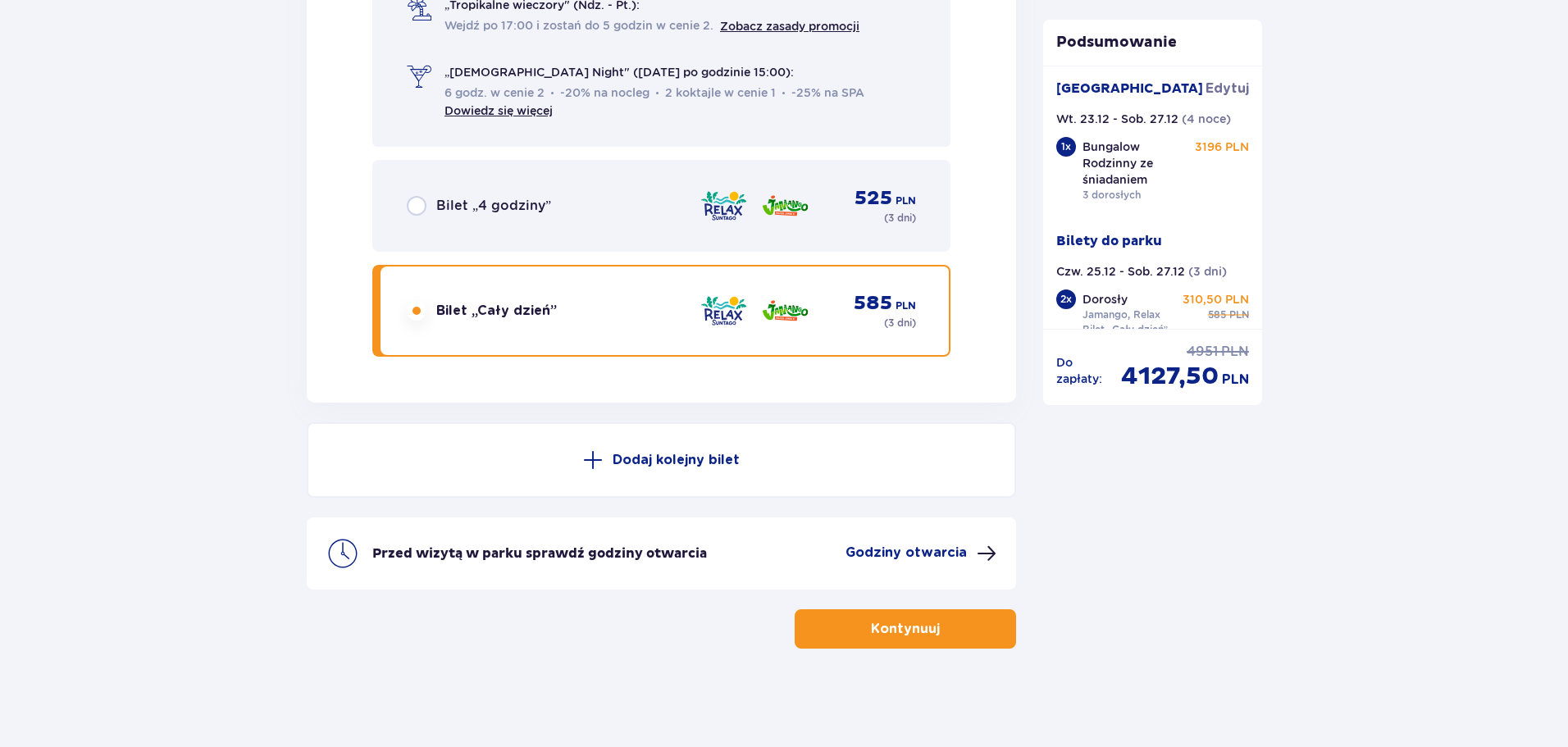
click at [874, 628] on p "Kontynuuj" at bounding box center [905, 629] width 69 height 18
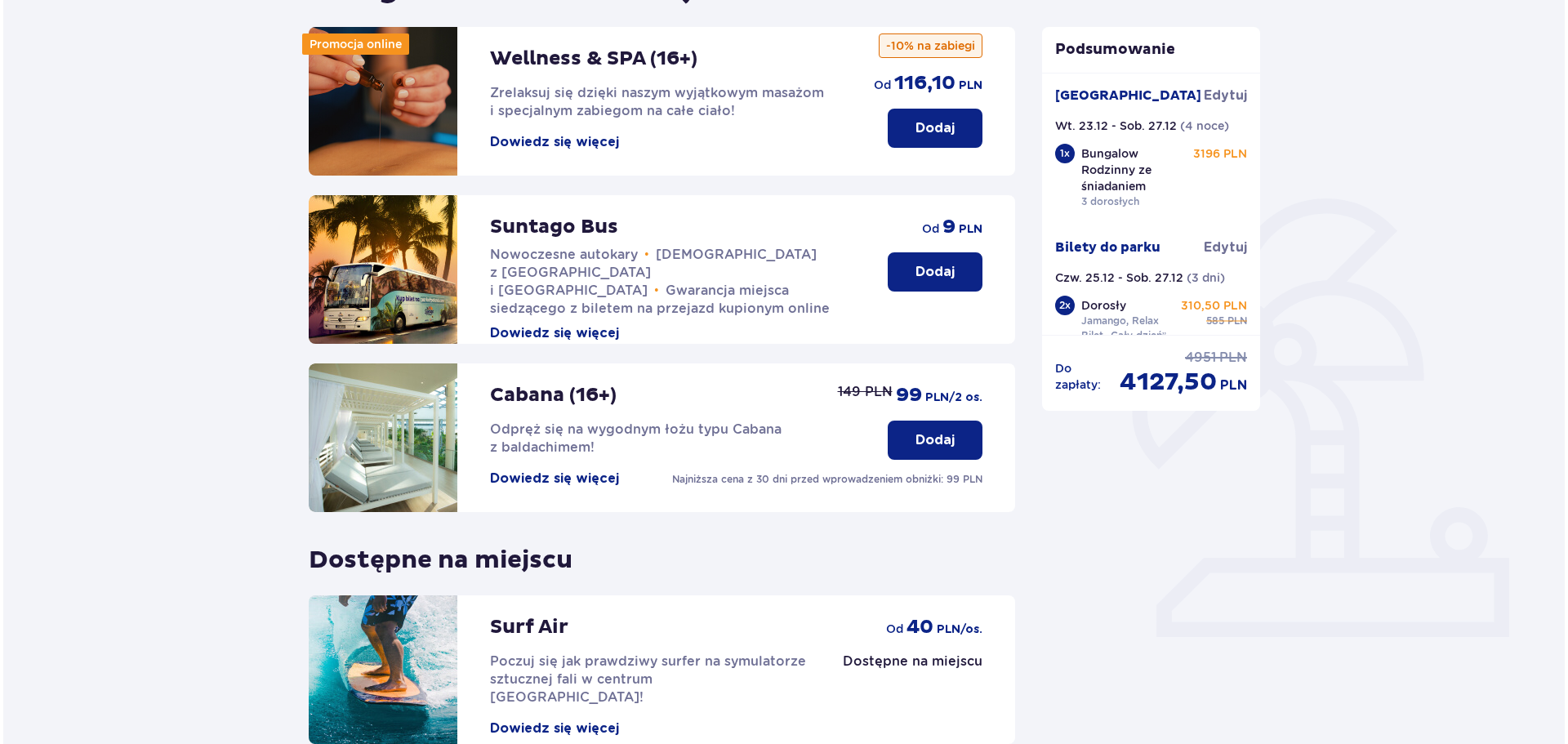
scroll to position [154, 0]
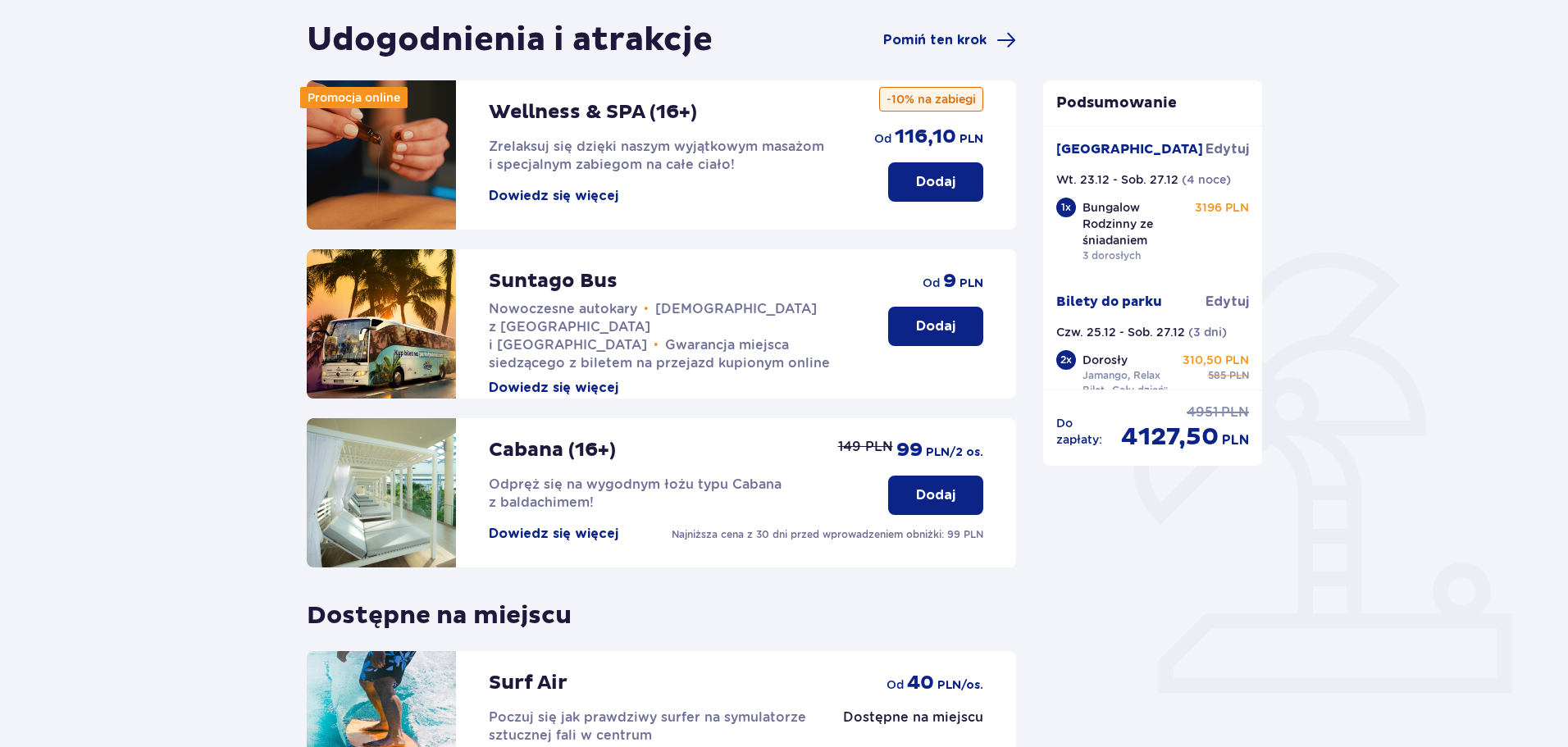
click at [523, 196] on button "Dowiedz się więcej" at bounding box center [553, 196] width 130 height 18
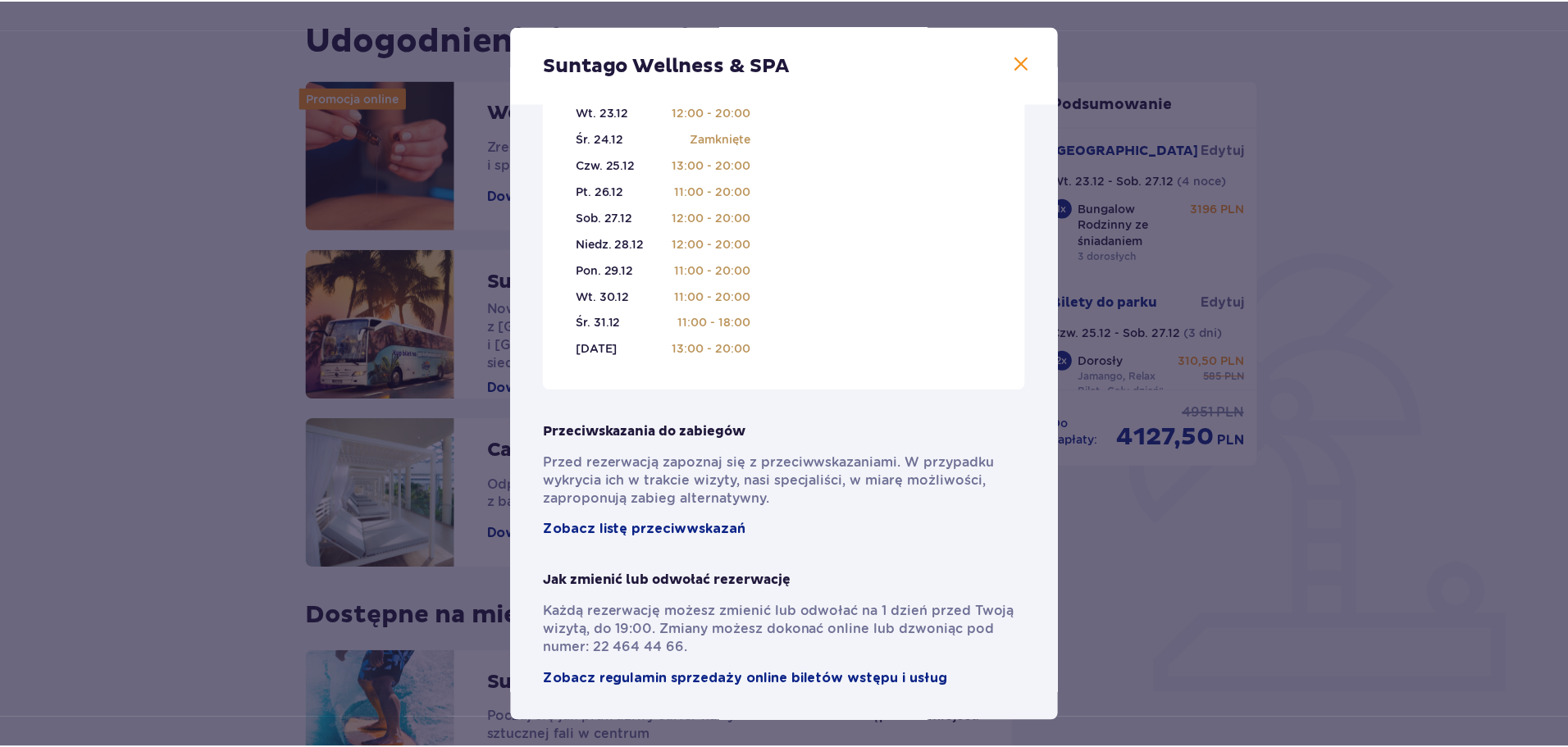
scroll to position [1026, 0]
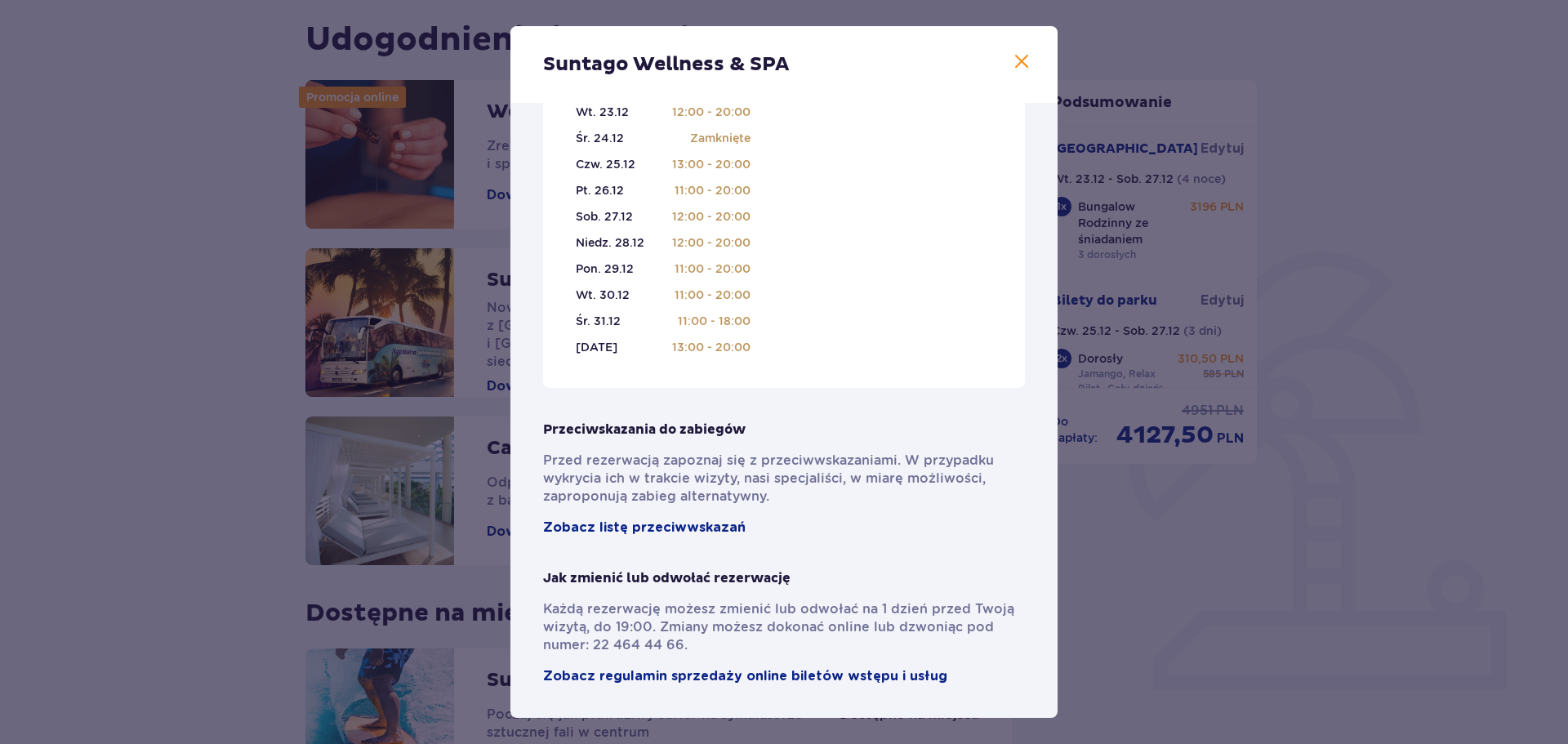
click at [1015, 64] on span at bounding box center [1022, 62] width 20 height 20
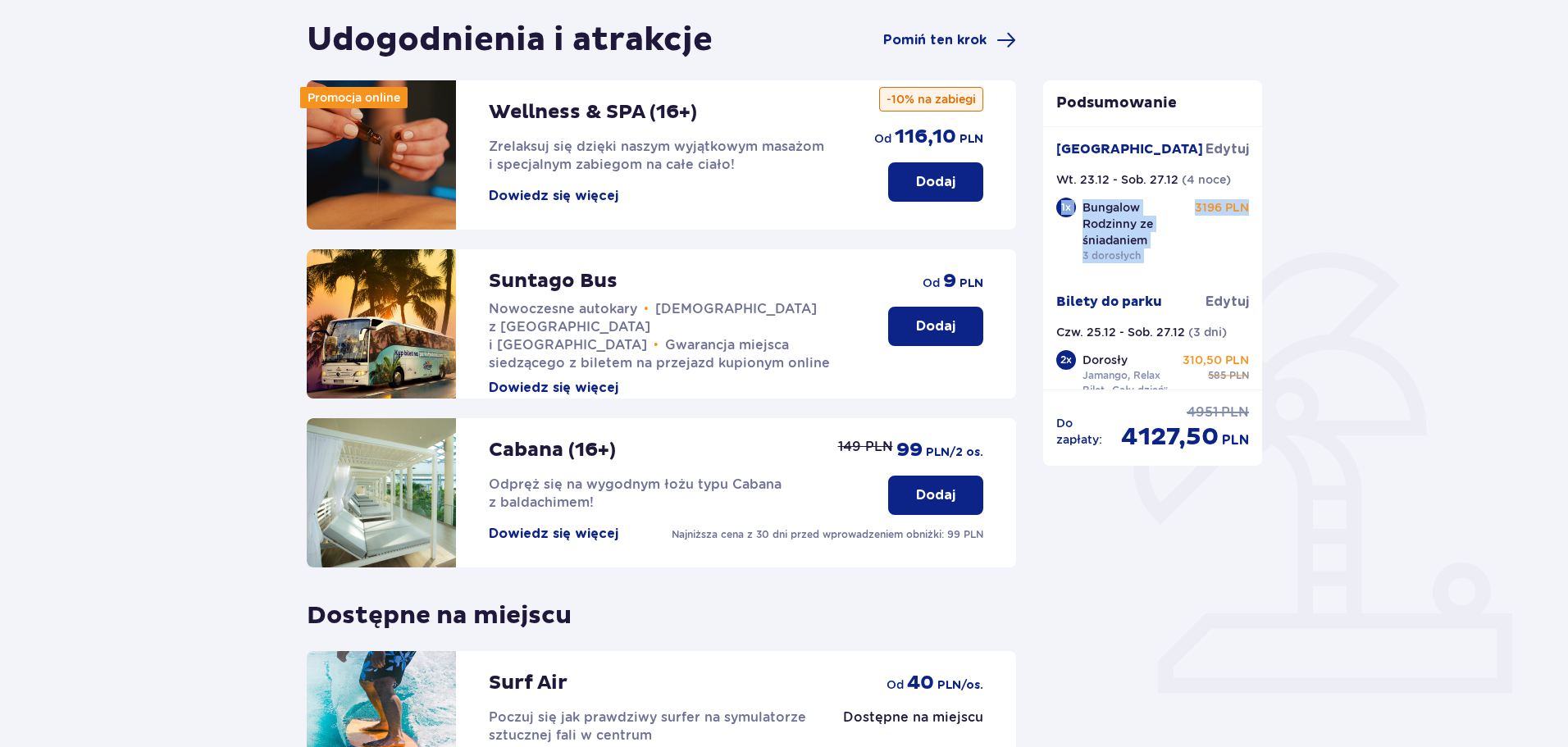
drag, startPoint x: 1255, startPoint y: 176, endPoint x: 1252, endPoint y: 247, distance: 71.1
click at [1252, 247] on div "Suntago Village Edytuj Wt. 23.12 - Sob. 27.12 ( 4 noce ) 1 x Bungalow Rodzinny …" at bounding box center [1152, 258] width 219 height 263
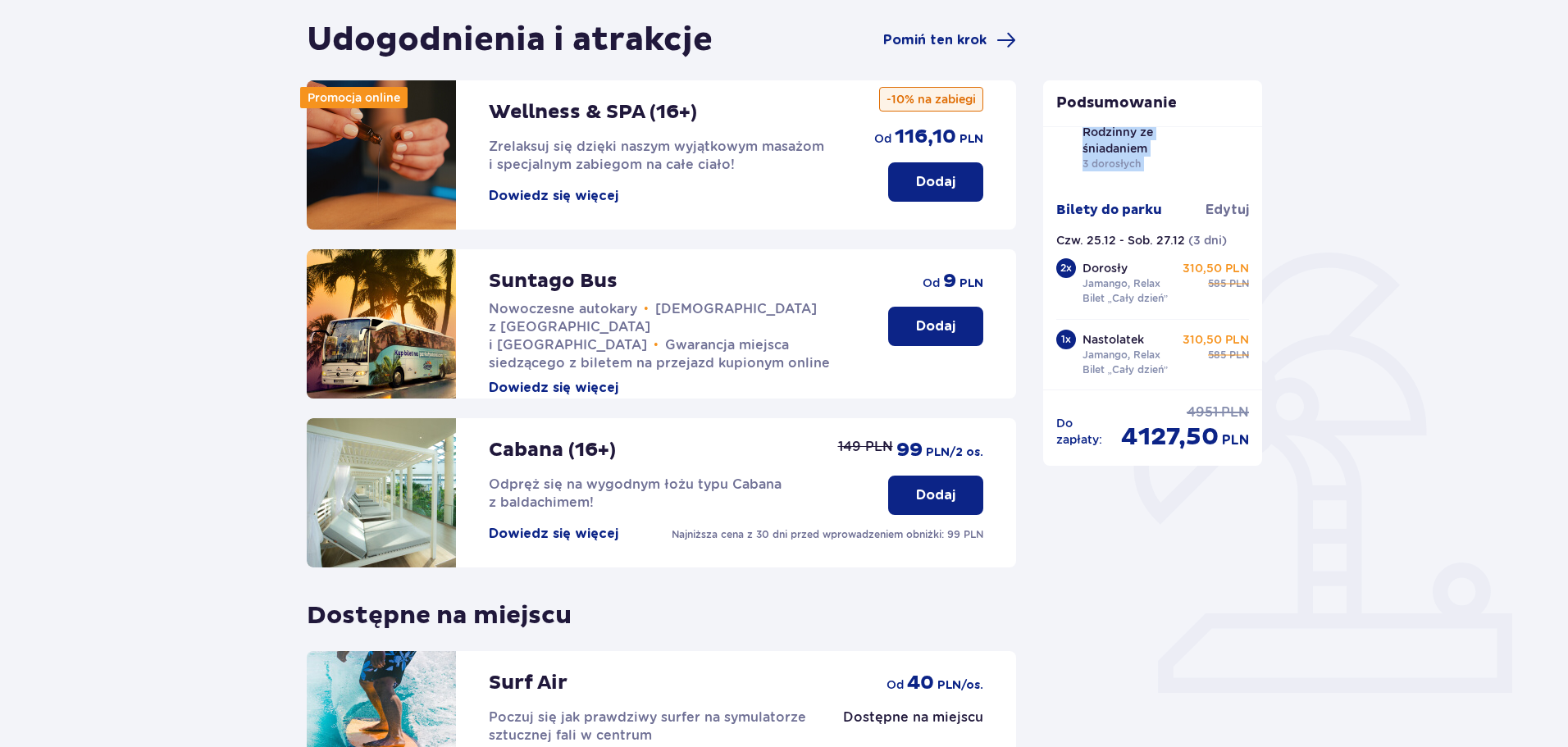
scroll to position [96, 0]
click at [1159, 429] on p "4127,50" at bounding box center [1169, 437] width 97 height 31
click at [943, 38] on span "Pomiń ten krok" at bounding box center [935, 40] width 103 height 18
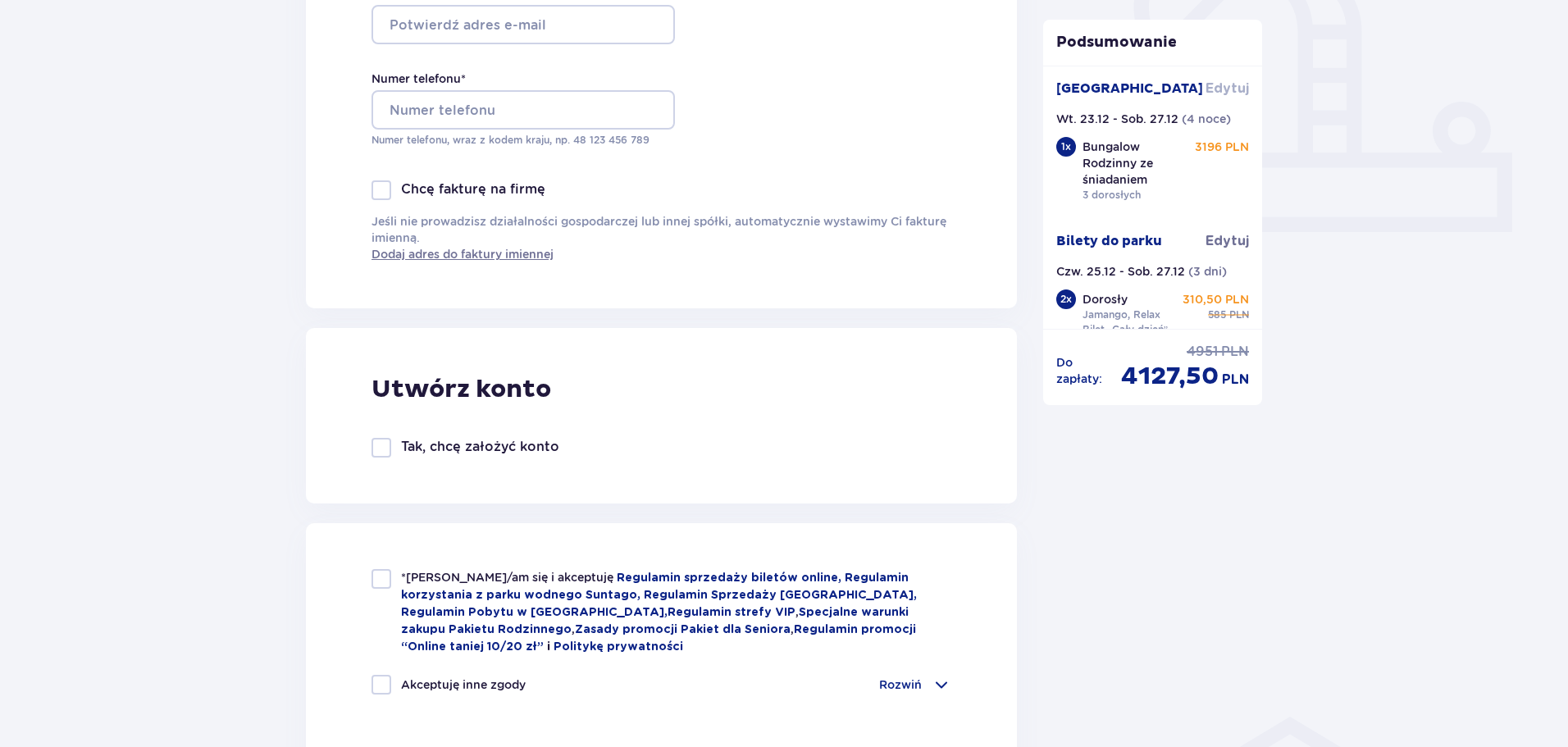
click at [1233, 86] on span "Edytuj" at bounding box center [1228, 88] width 44 height 18
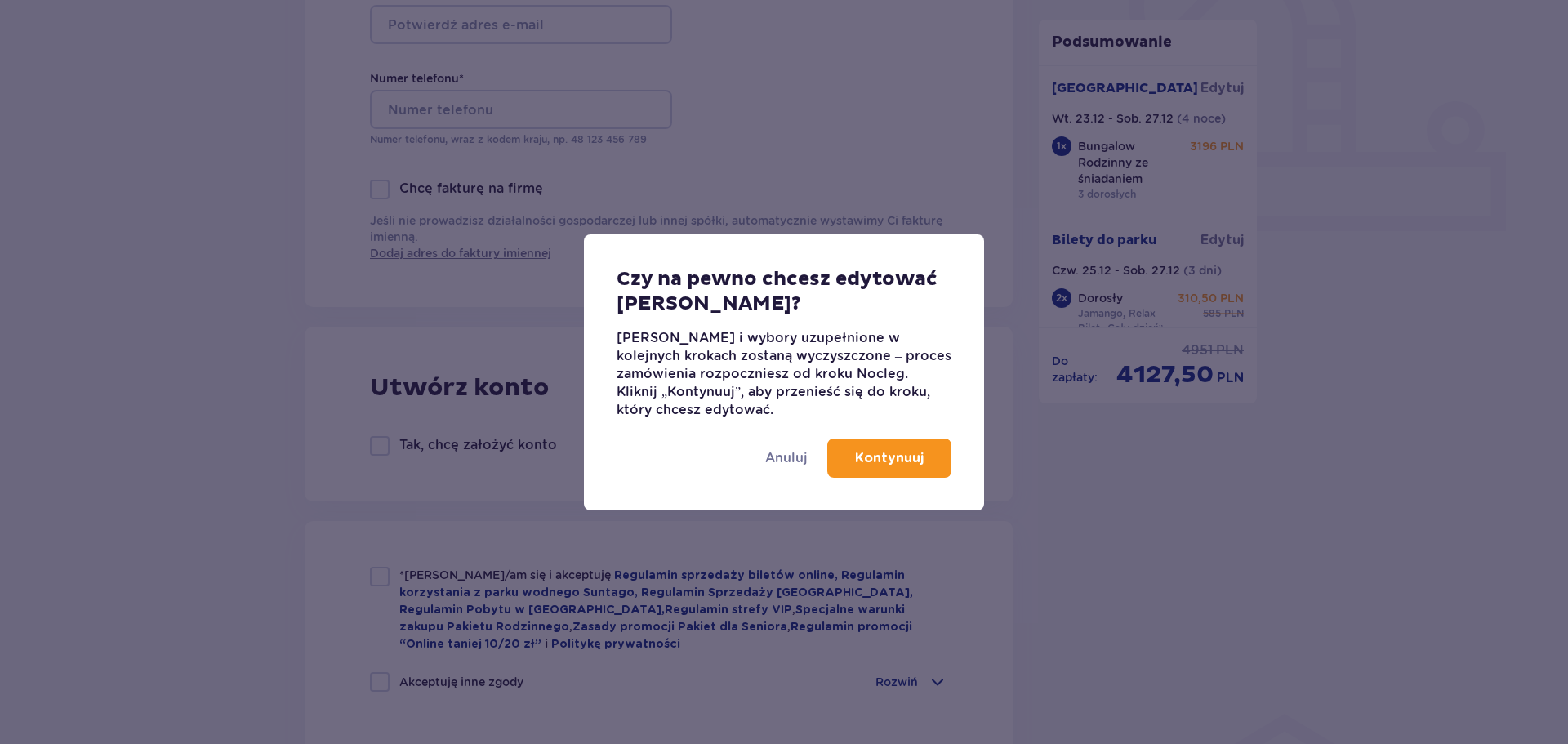
click at [888, 460] on p "Kontynuuj" at bounding box center [889, 458] width 68 height 18
